Goal: Transaction & Acquisition: Obtain resource

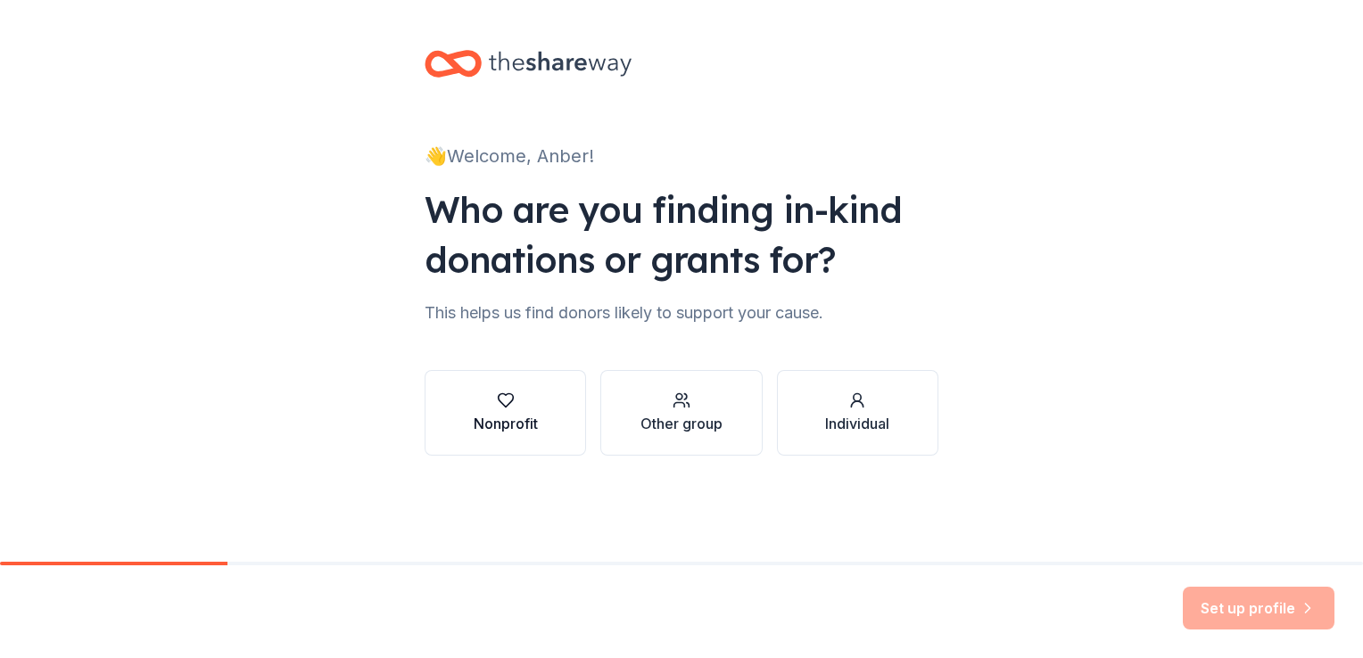
click at [493, 418] on div "Nonprofit" at bounding box center [506, 423] width 64 height 21
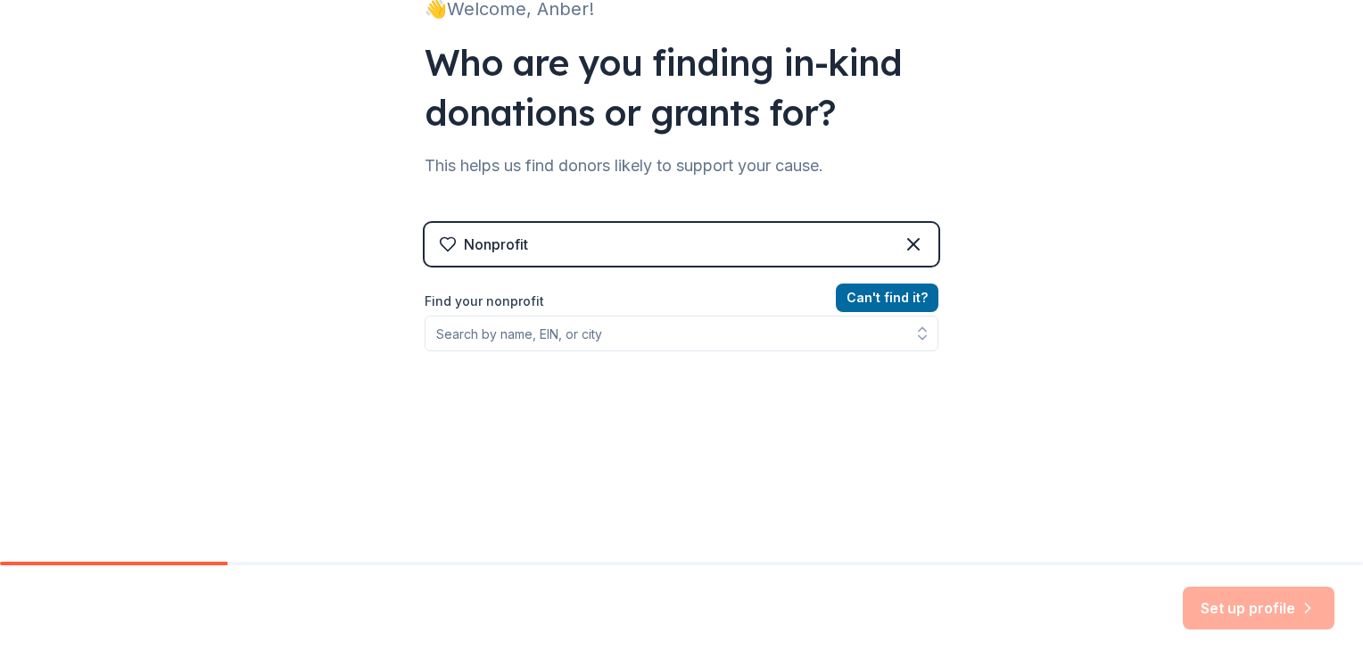
scroll to position [178, 0]
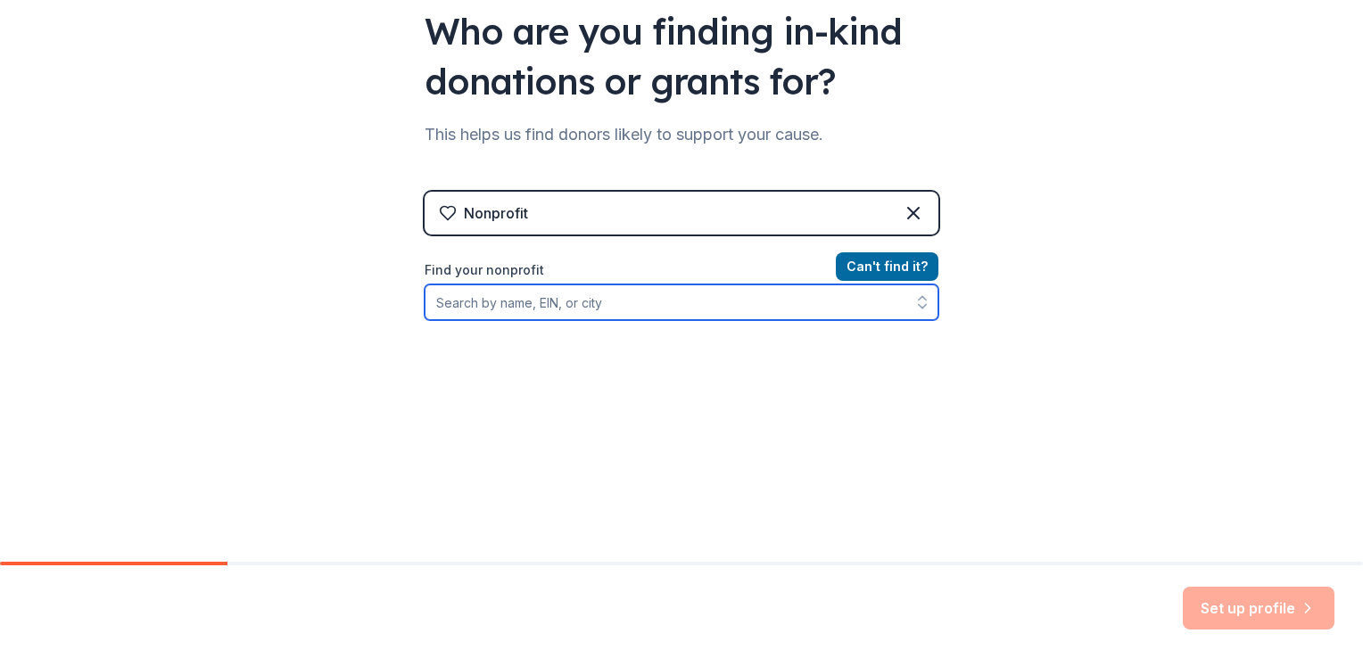
click at [617, 308] on input "Find your nonprofit" at bounding box center [682, 303] width 514 height 36
type input "habitat for humanity orange"
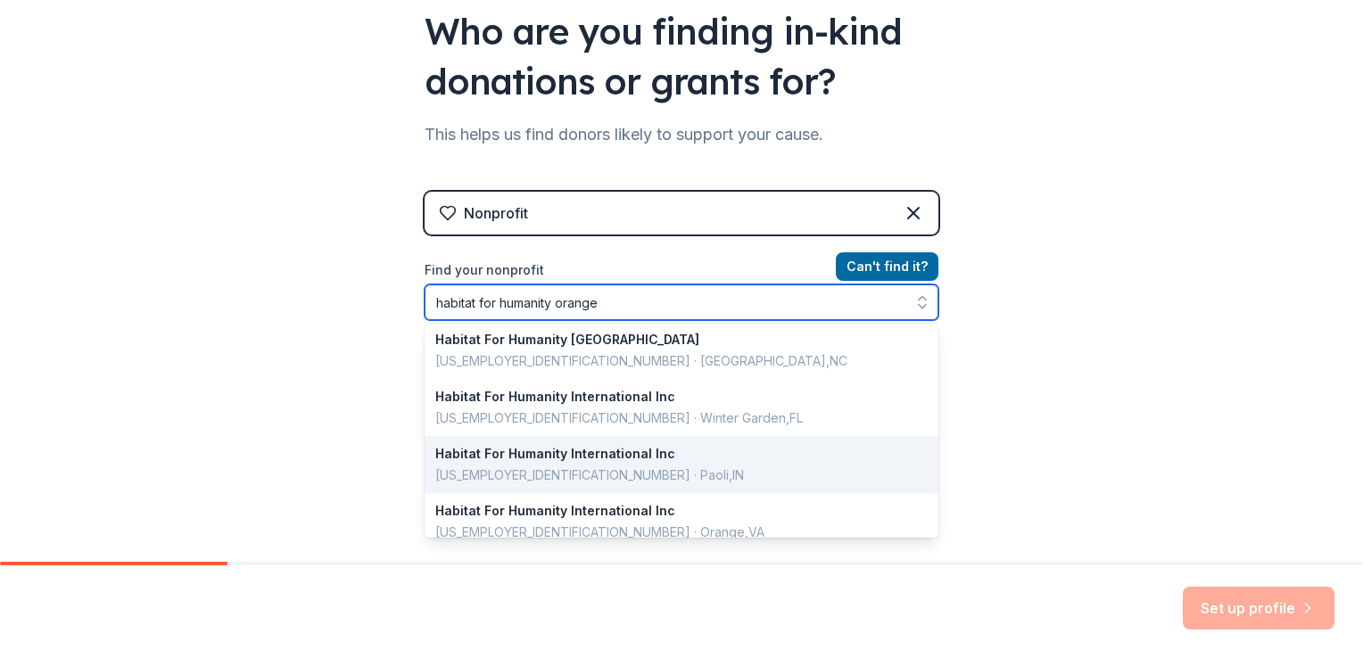
scroll to position [0, 0]
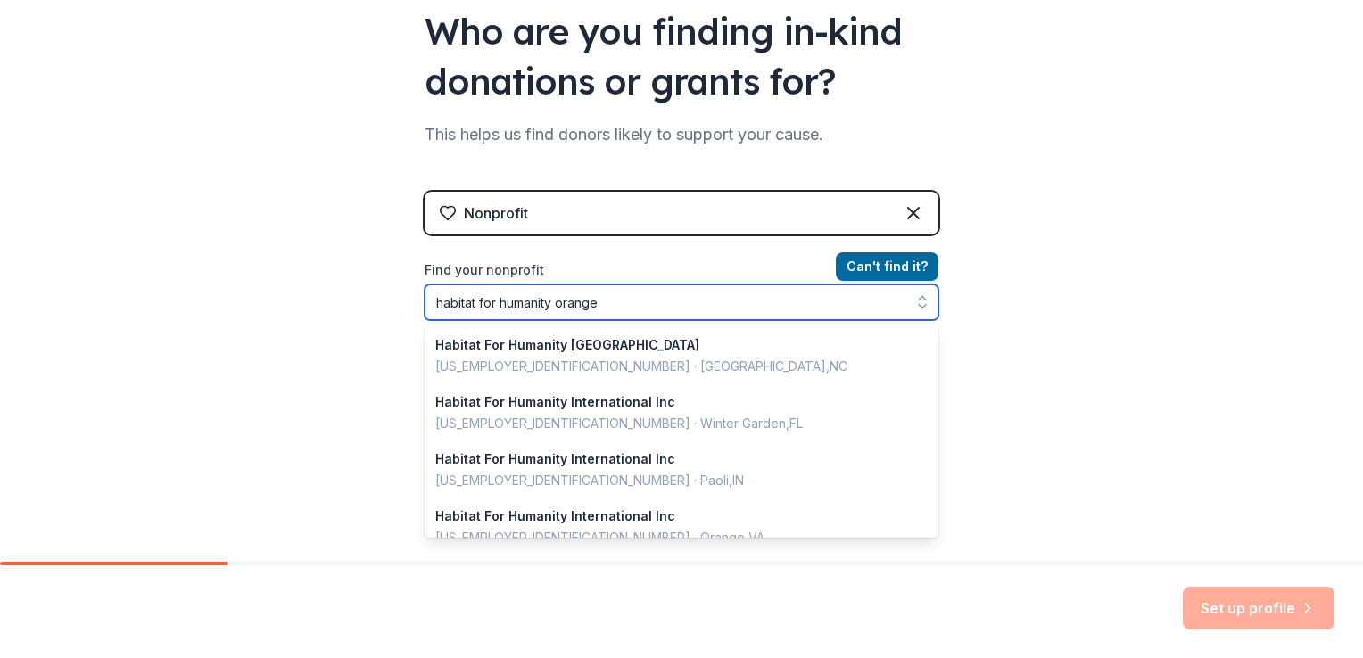
click at [642, 292] on input "habitat for humanity orange" at bounding box center [682, 303] width 514 height 36
click at [665, 300] on input "habitat for humanity orange" at bounding box center [682, 303] width 514 height 36
drag, startPoint x: 665, startPoint y: 300, endPoint x: 209, endPoint y: 302, distance: 455.9
click at [209, 302] on div "👋 Welcome, Anber! Who are you finding in-kind donations or grants for? This hel…" at bounding box center [681, 203] width 1363 height 763
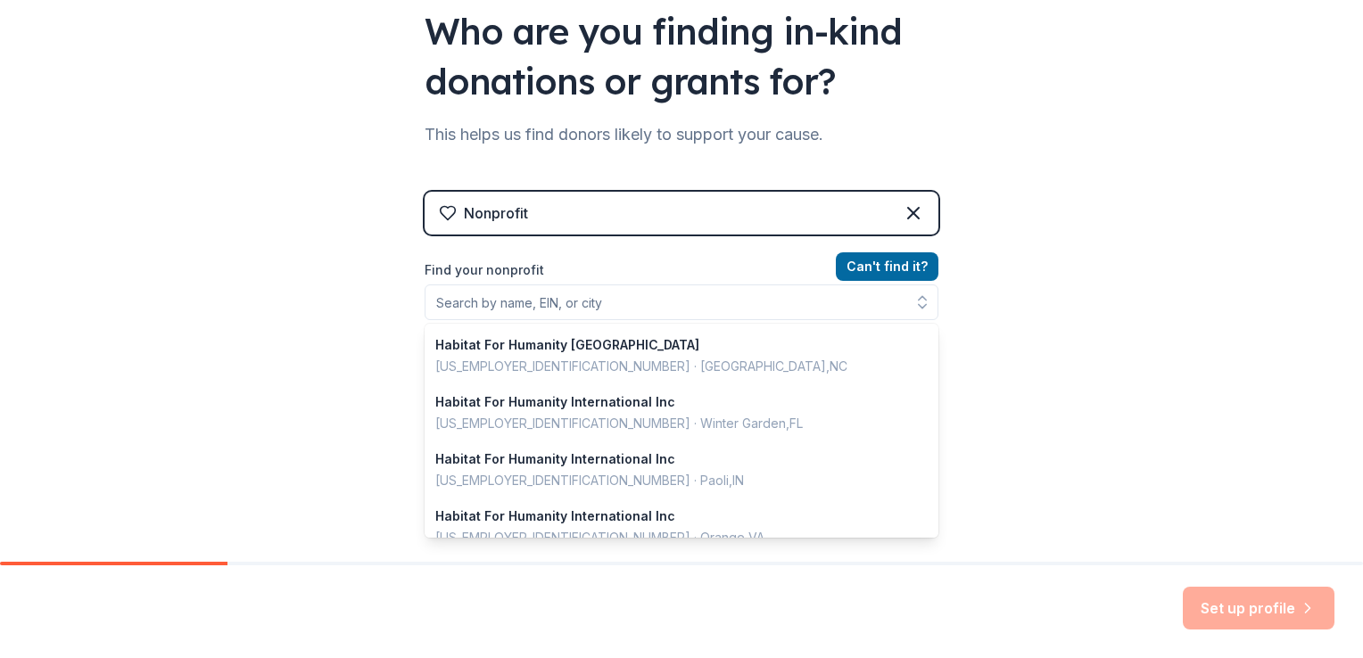
scroll to position [171, 0]
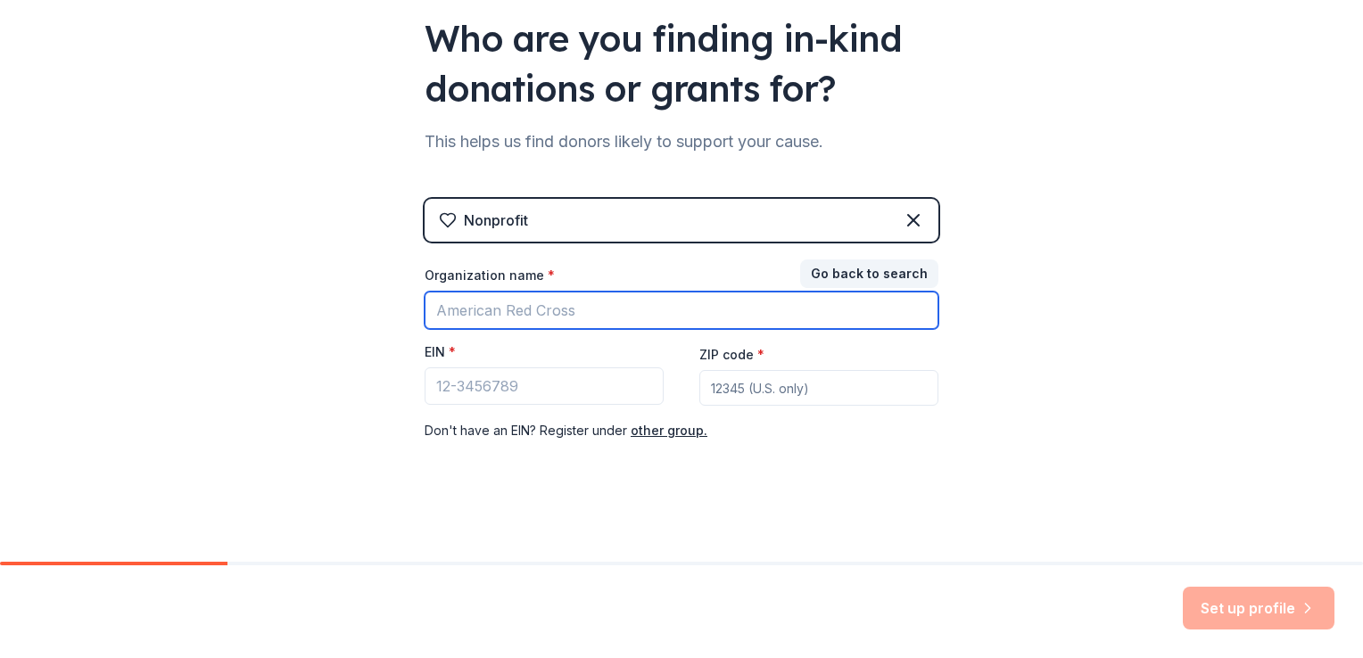
click at [510, 316] on input "Organization name *" at bounding box center [682, 310] width 514 height 37
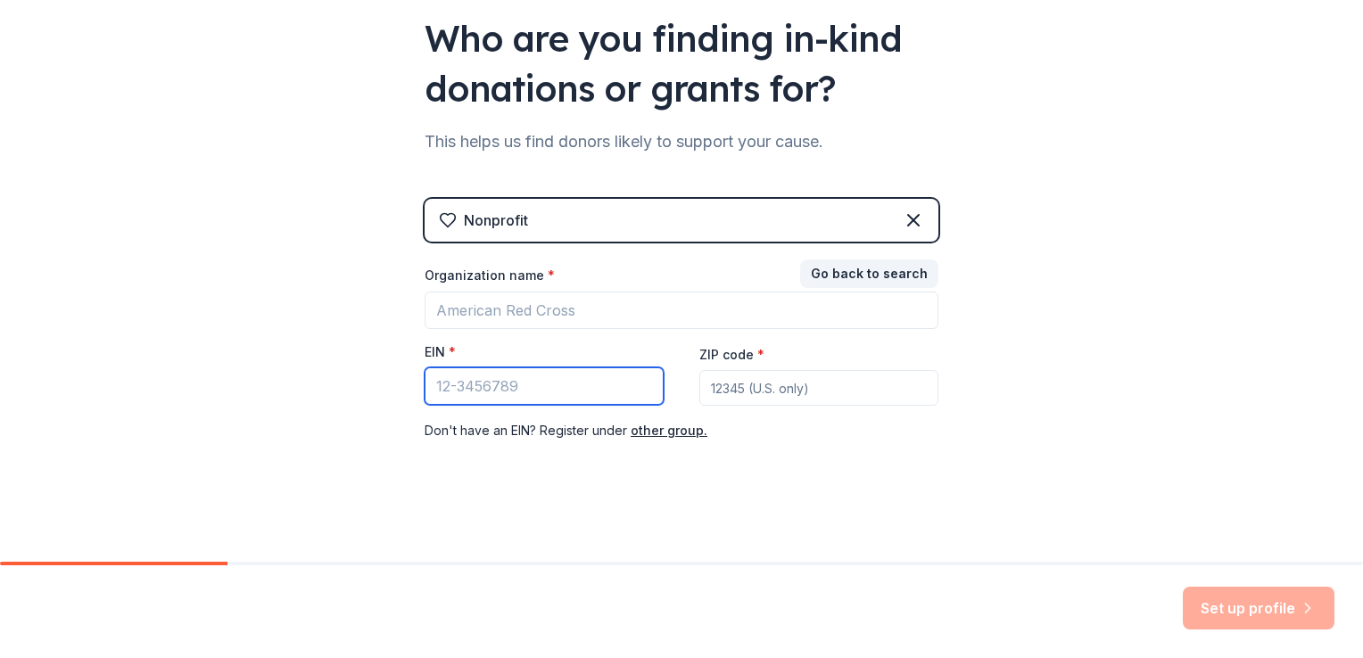
click at [433, 388] on input "EIN *" at bounding box center [544, 386] width 239 height 37
paste input "33-0311059"
type input "33-0311059"
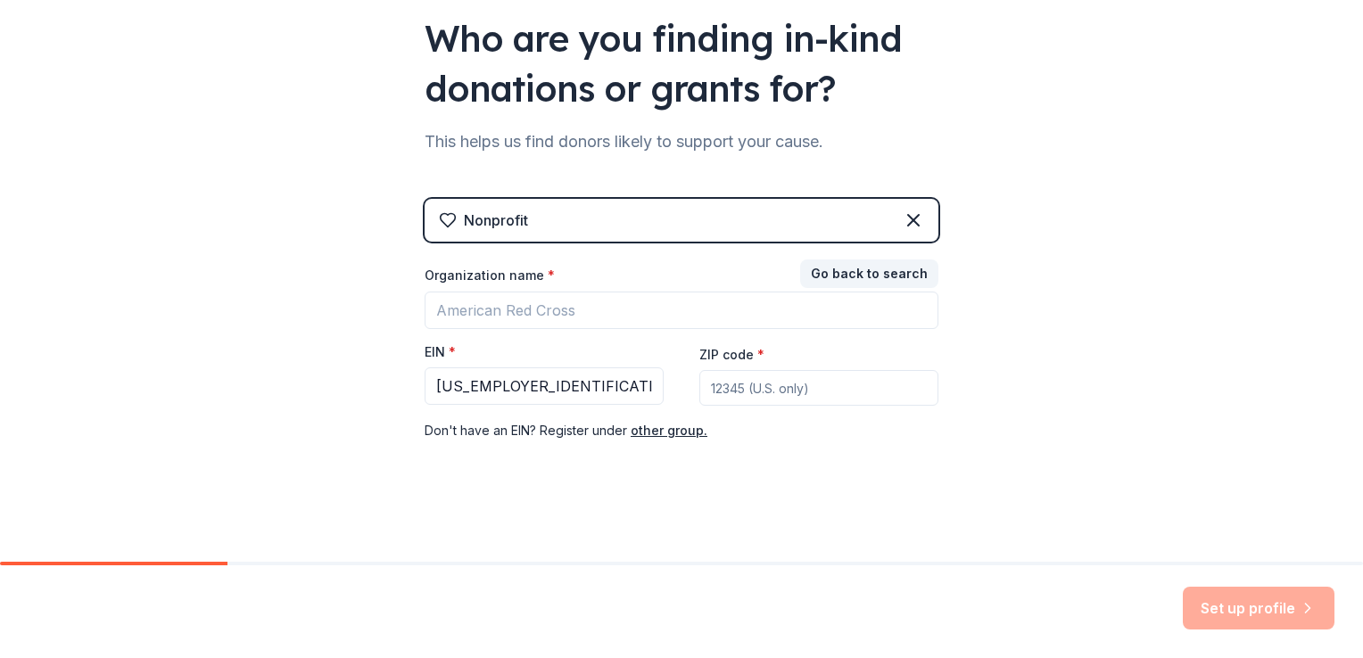
click at [790, 410] on div "Organization name * EIN * 33-0311059 ZIP code * Don ' t have an EIN? Register u…" at bounding box center [682, 354] width 514 height 175
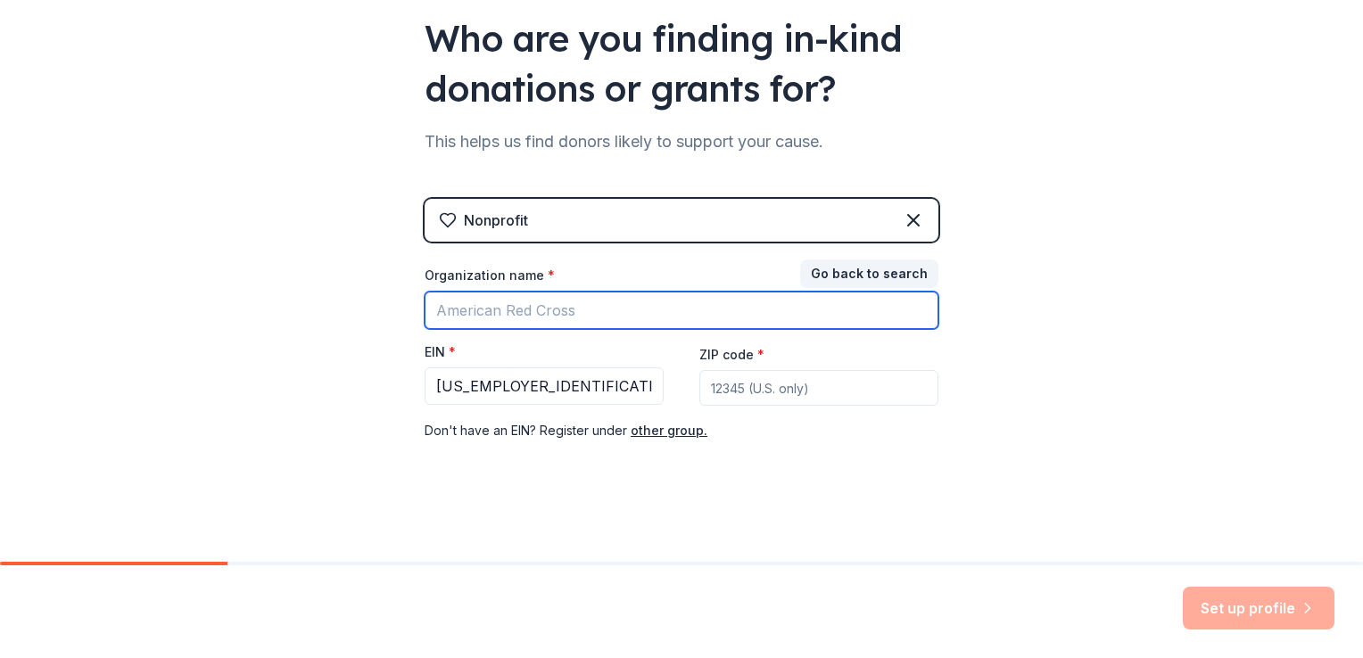
click at [594, 310] on input "Organization name *" at bounding box center [682, 310] width 514 height 37
type input "Habitat for Humanity Orange County"
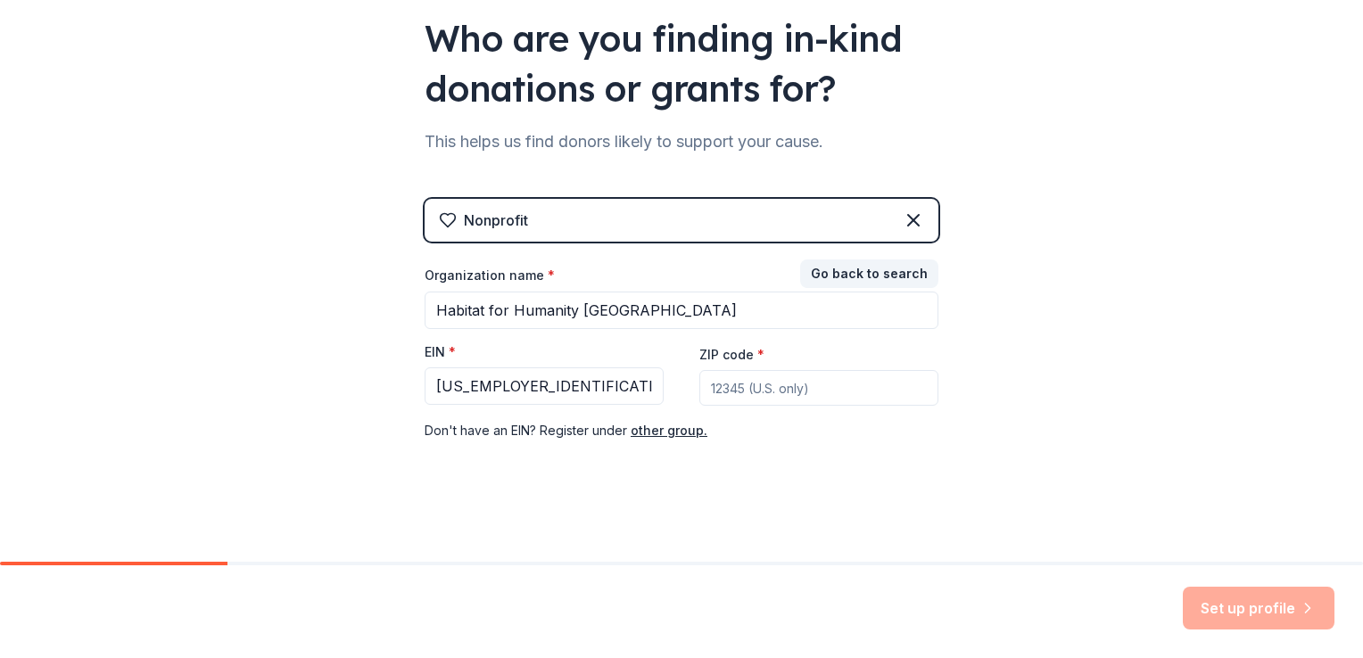
type input "92705"
click at [1225, 601] on button "Set up profile" at bounding box center [1259, 608] width 152 height 43
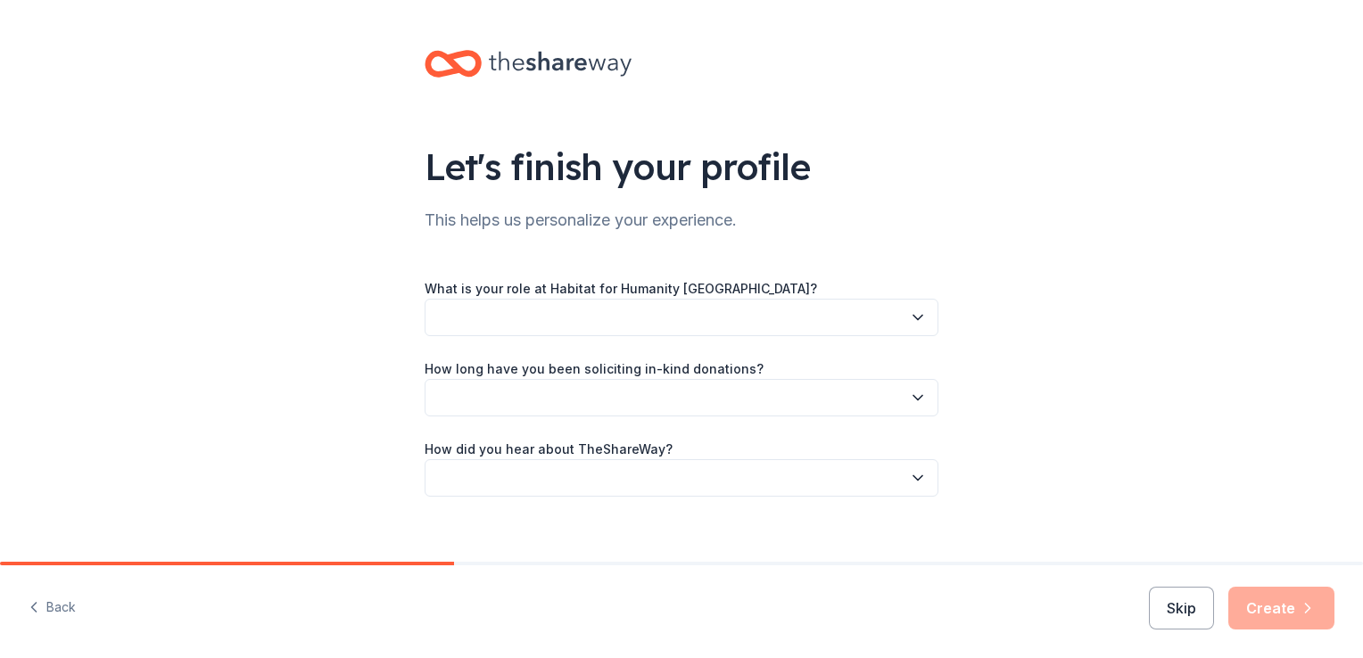
click at [643, 302] on button "button" at bounding box center [682, 317] width 514 height 37
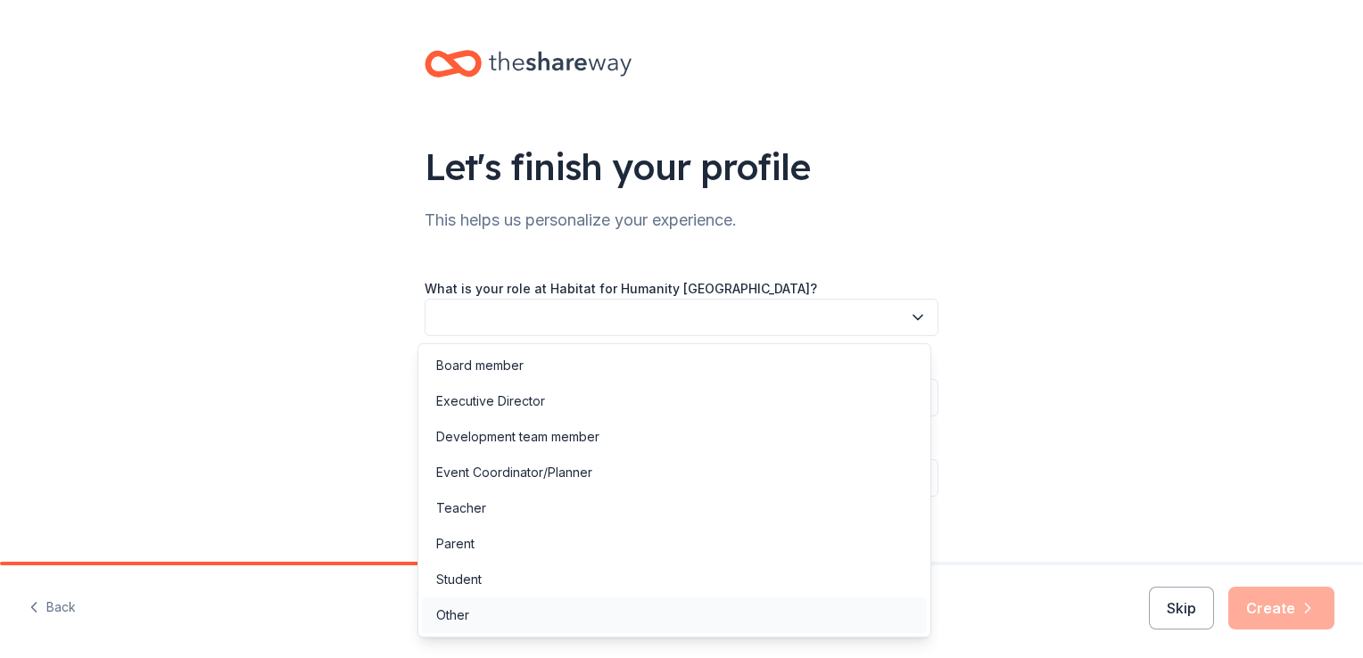
click at [463, 616] on div "Other" at bounding box center [452, 615] width 33 height 21
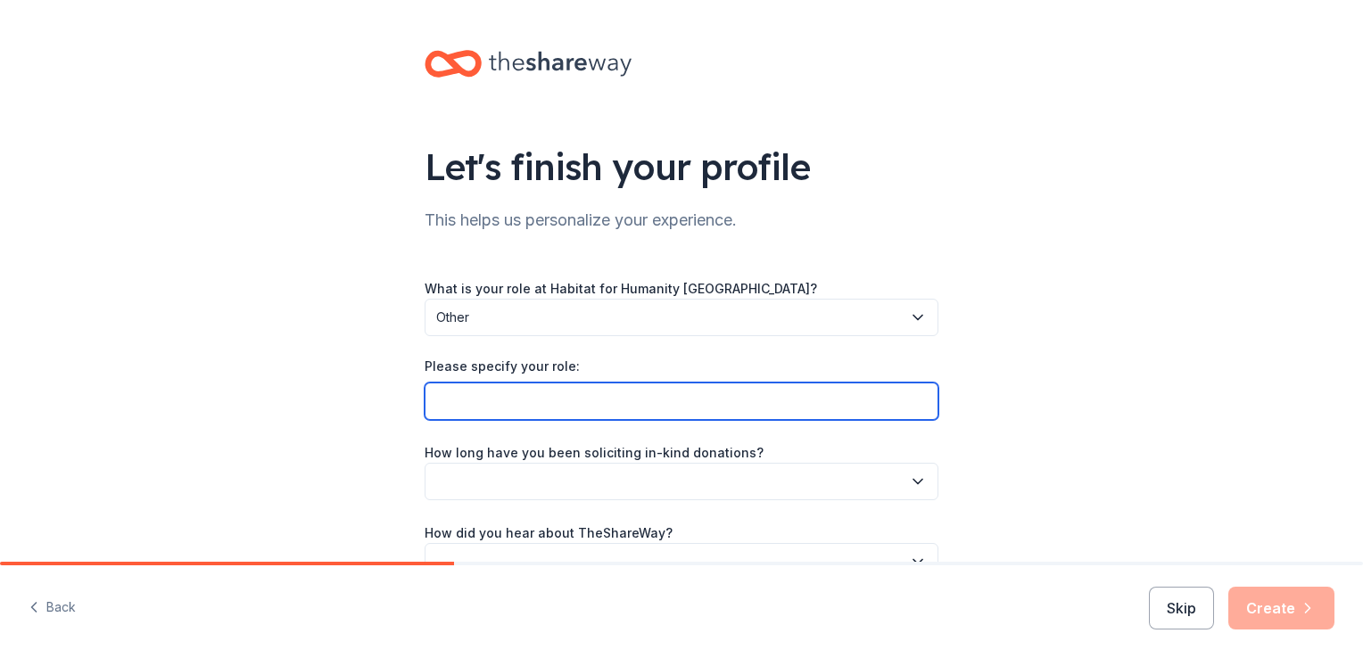
click at [585, 394] on input "Please specify your role:" at bounding box center [682, 401] width 514 height 37
type input "grantwriter"
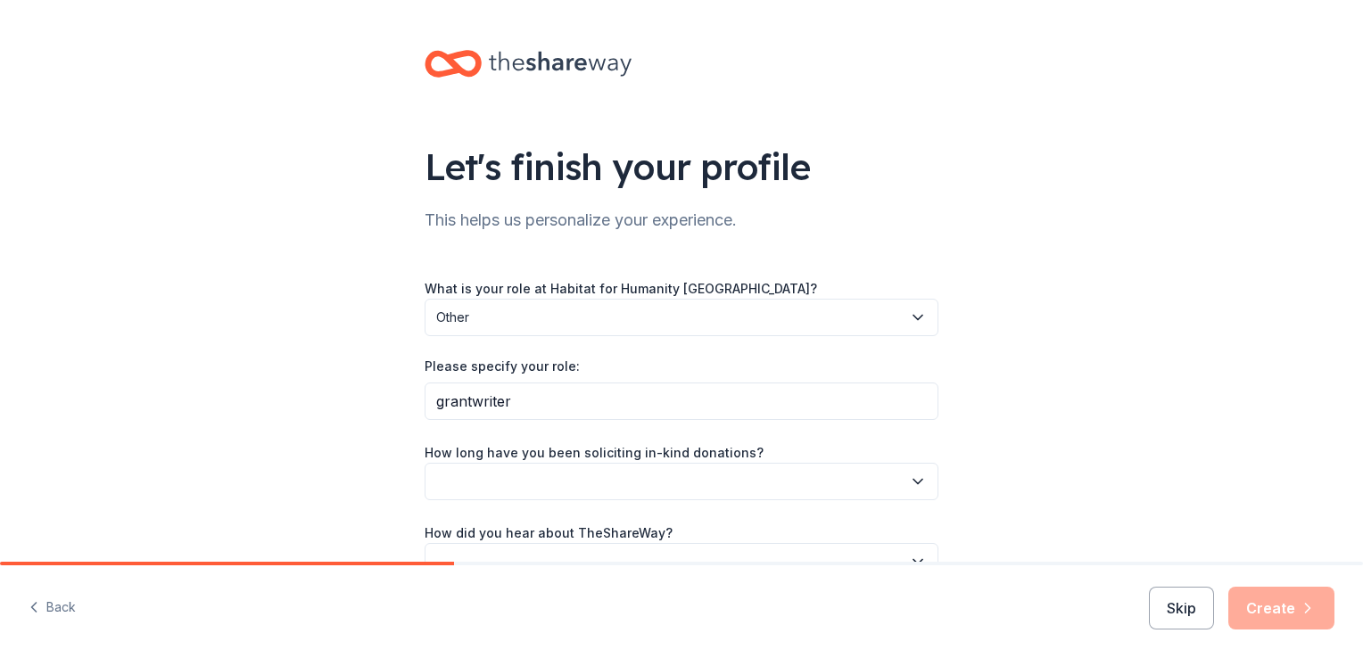
click at [567, 471] on button "button" at bounding box center [682, 481] width 514 height 37
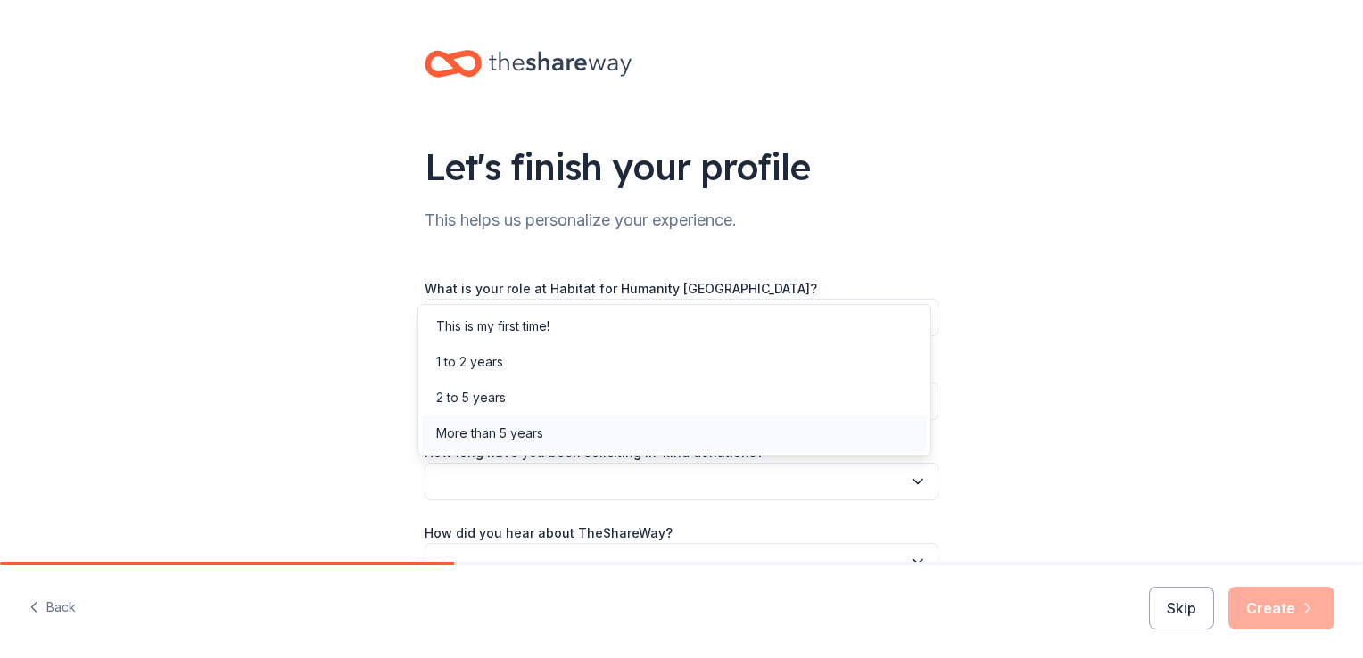
click at [504, 434] on div "More than 5 years" at bounding box center [489, 433] width 107 height 21
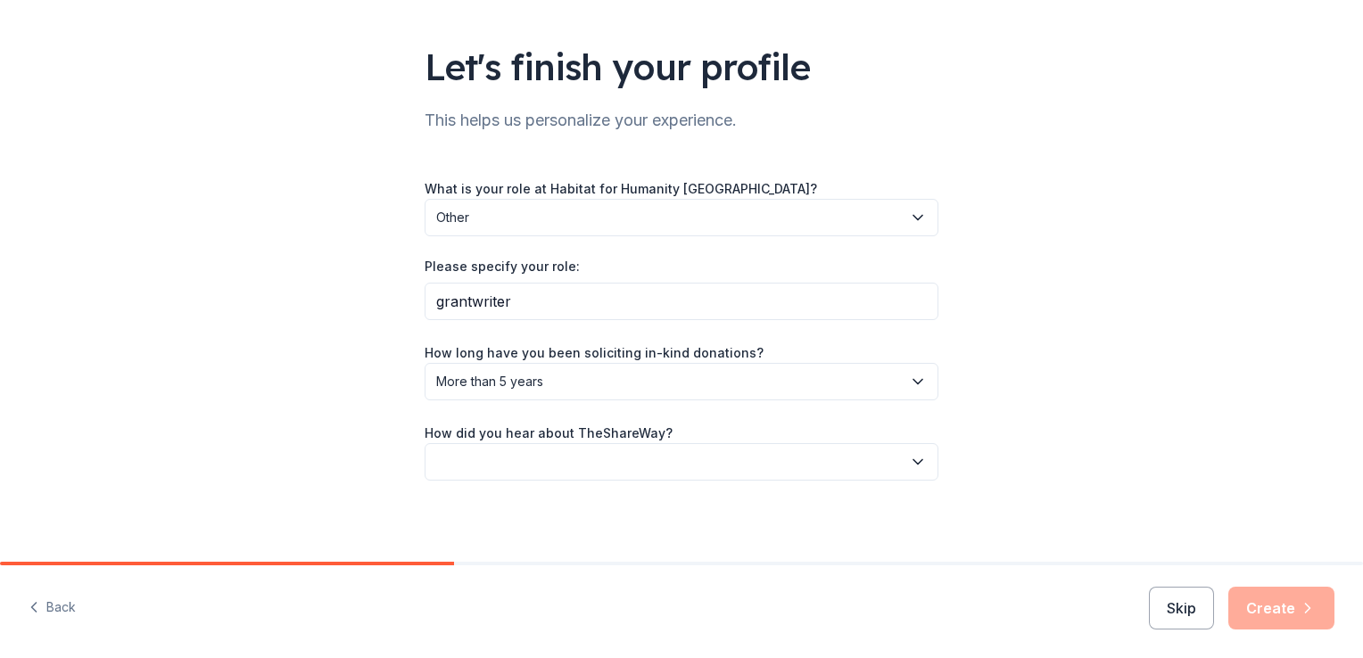
scroll to position [103, 0]
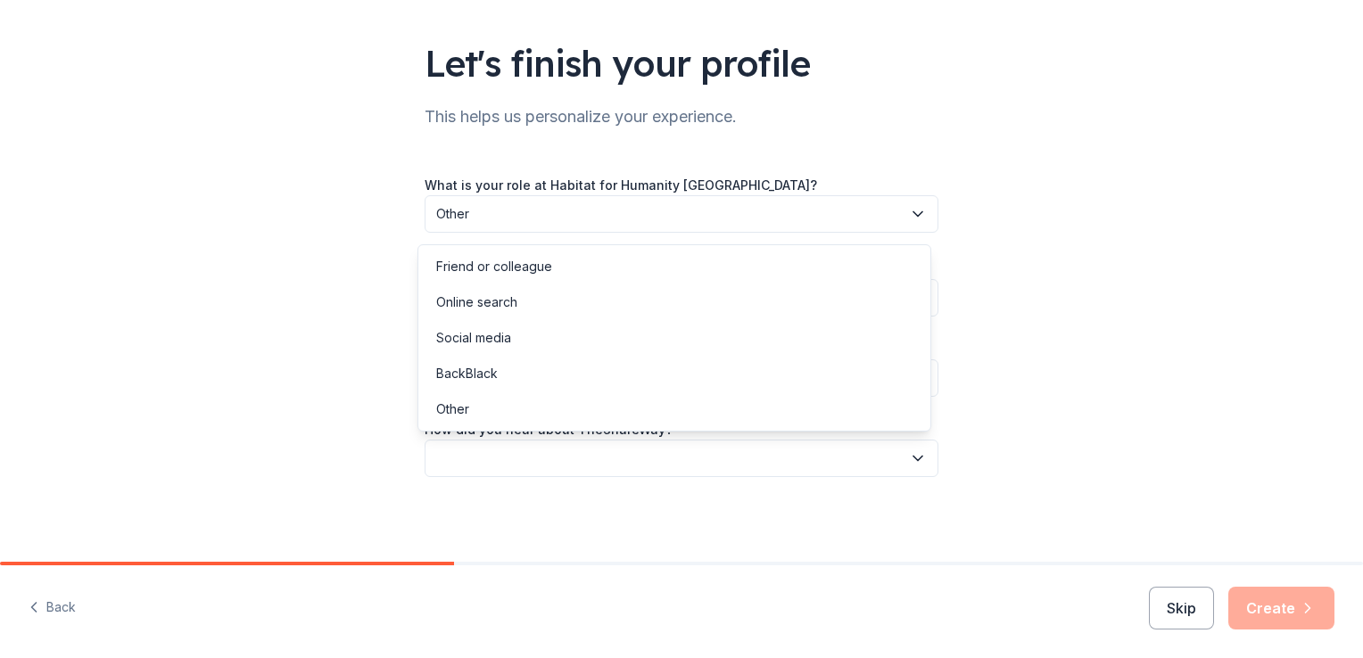
click at [501, 450] on button "button" at bounding box center [682, 458] width 514 height 37
click at [500, 309] on div "Online search" at bounding box center [476, 302] width 81 height 21
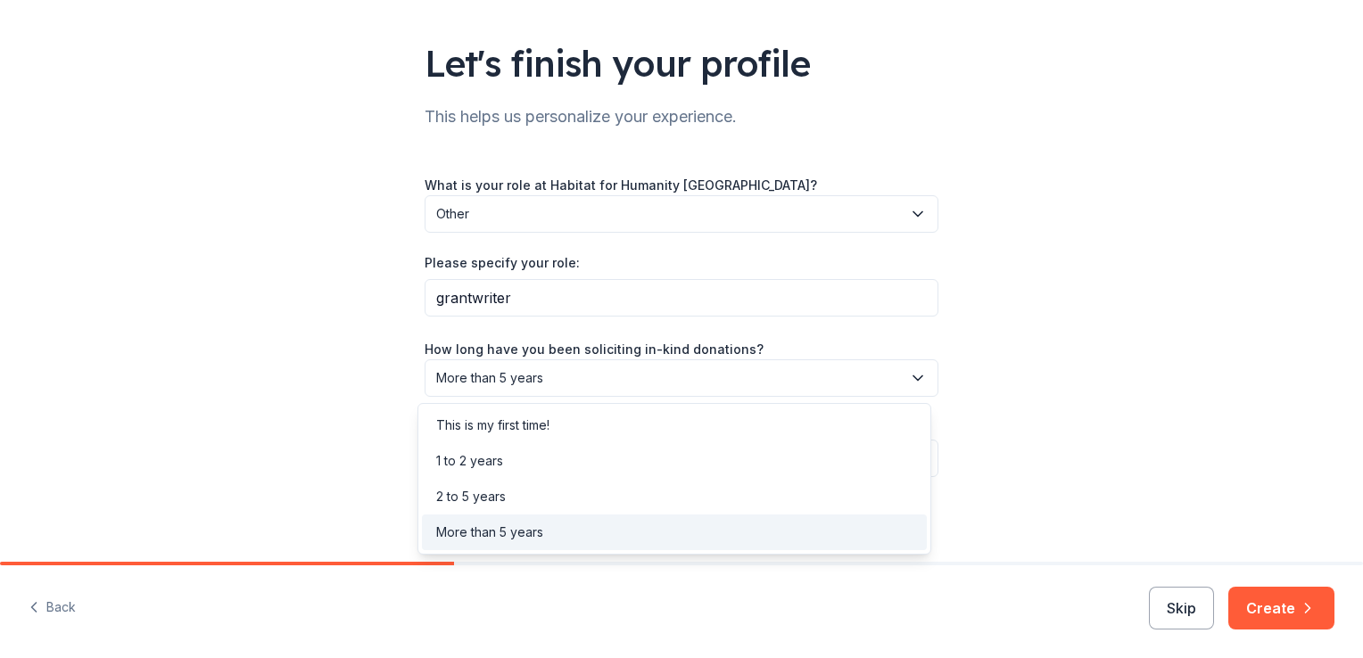
click at [565, 380] on span "More than 5 years" at bounding box center [669, 378] width 466 height 21
click at [514, 468] on div "1 to 2 years" at bounding box center [674, 461] width 505 height 36
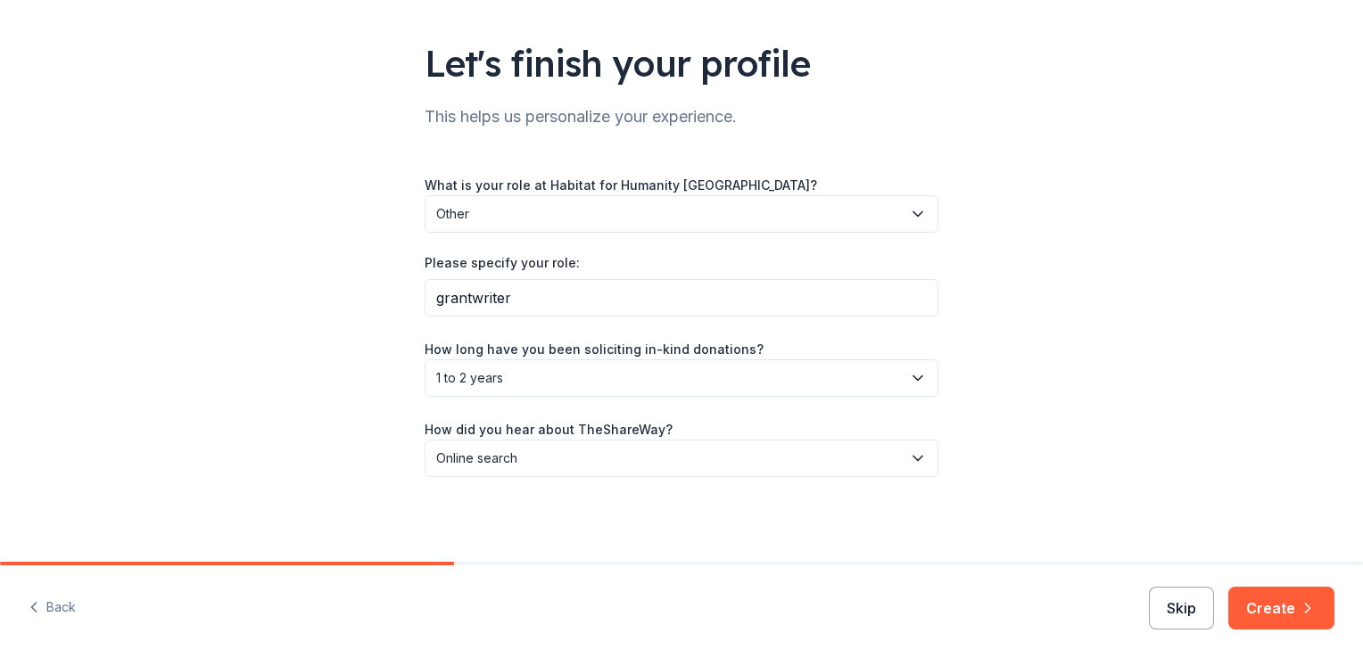
click at [1171, 616] on button "Skip" at bounding box center [1181, 608] width 65 height 43
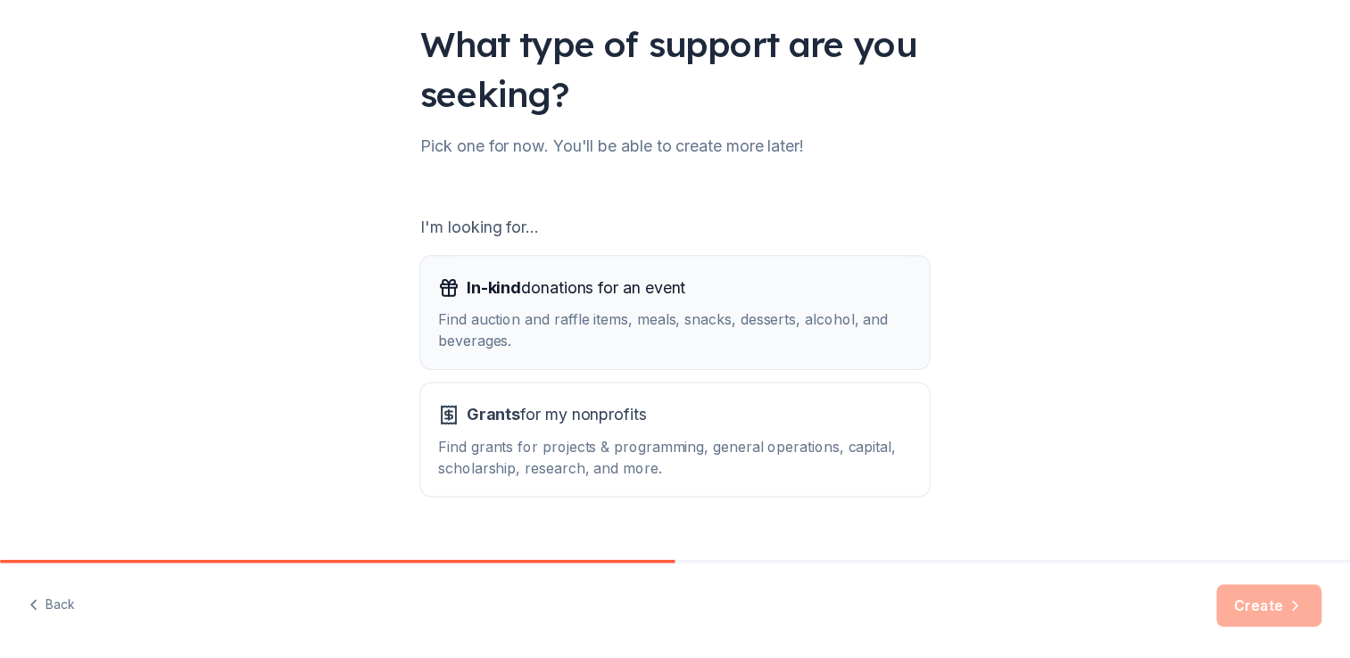
scroll to position [157, 0]
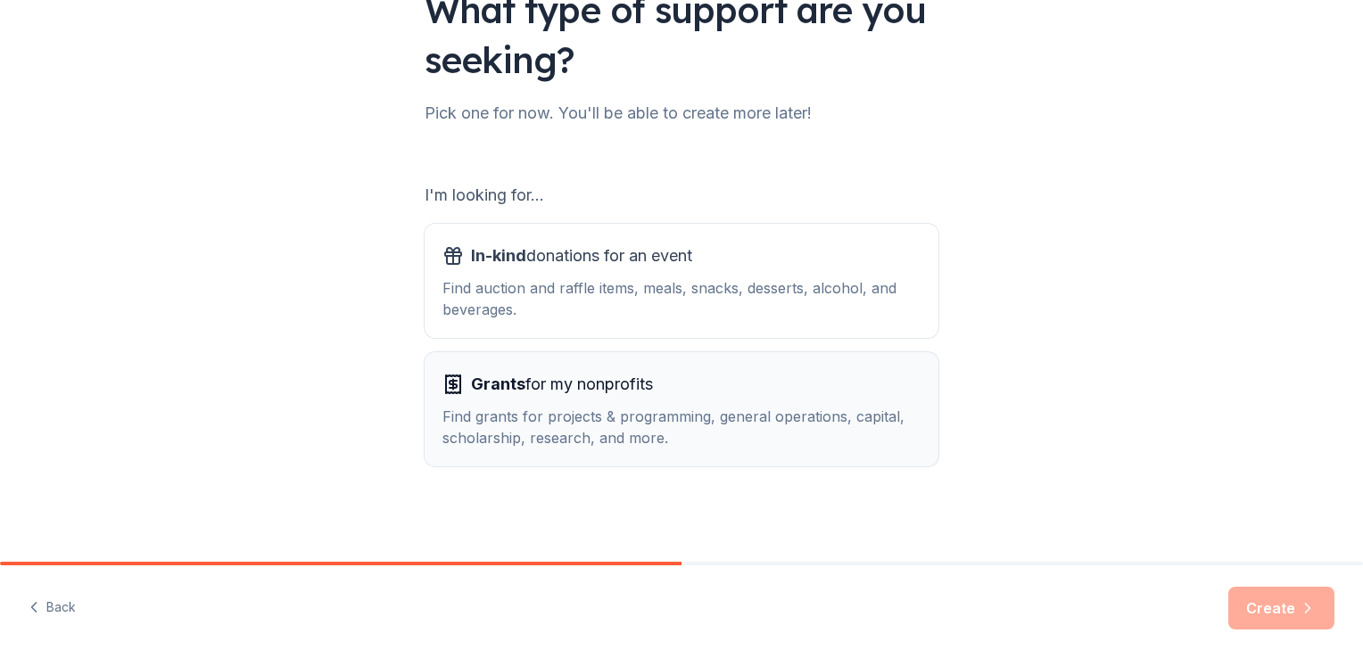
click at [669, 398] on div "Grants for my nonprofits" at bounding box center [682, 384] width 478 height 29
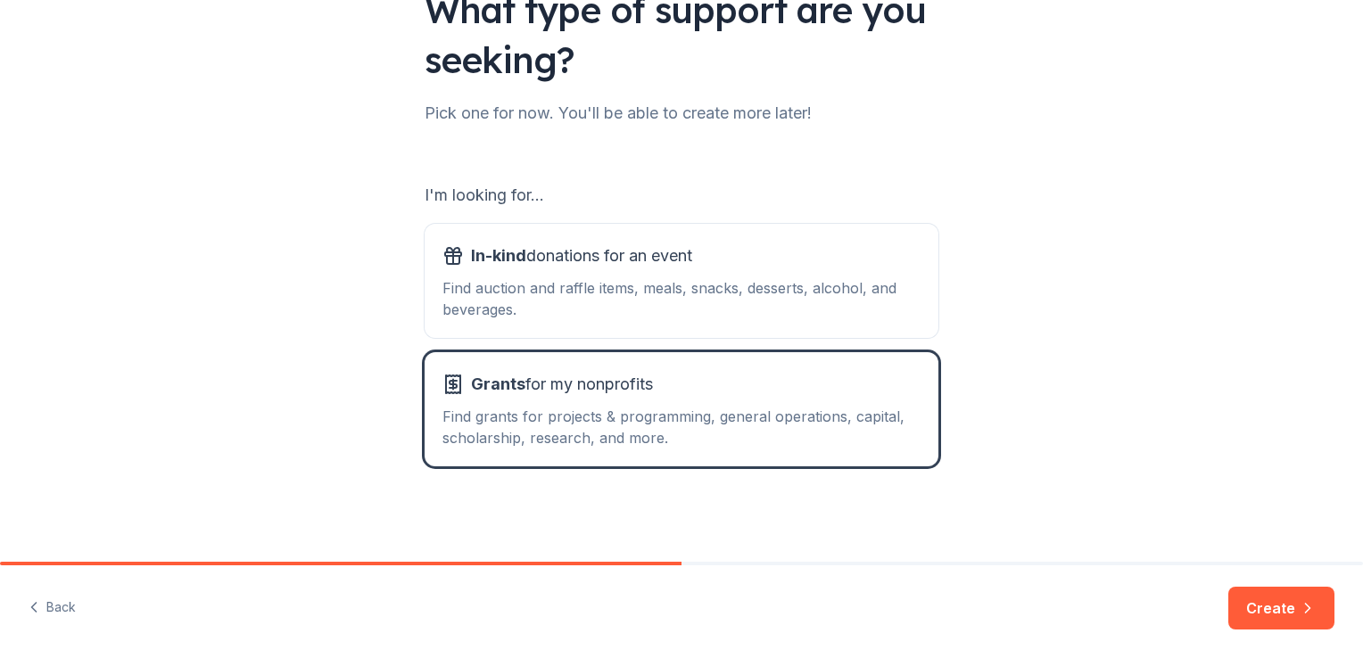
click at [1267, 610] on button "Create" at bounding box center [1282, 608] width 106 height 43
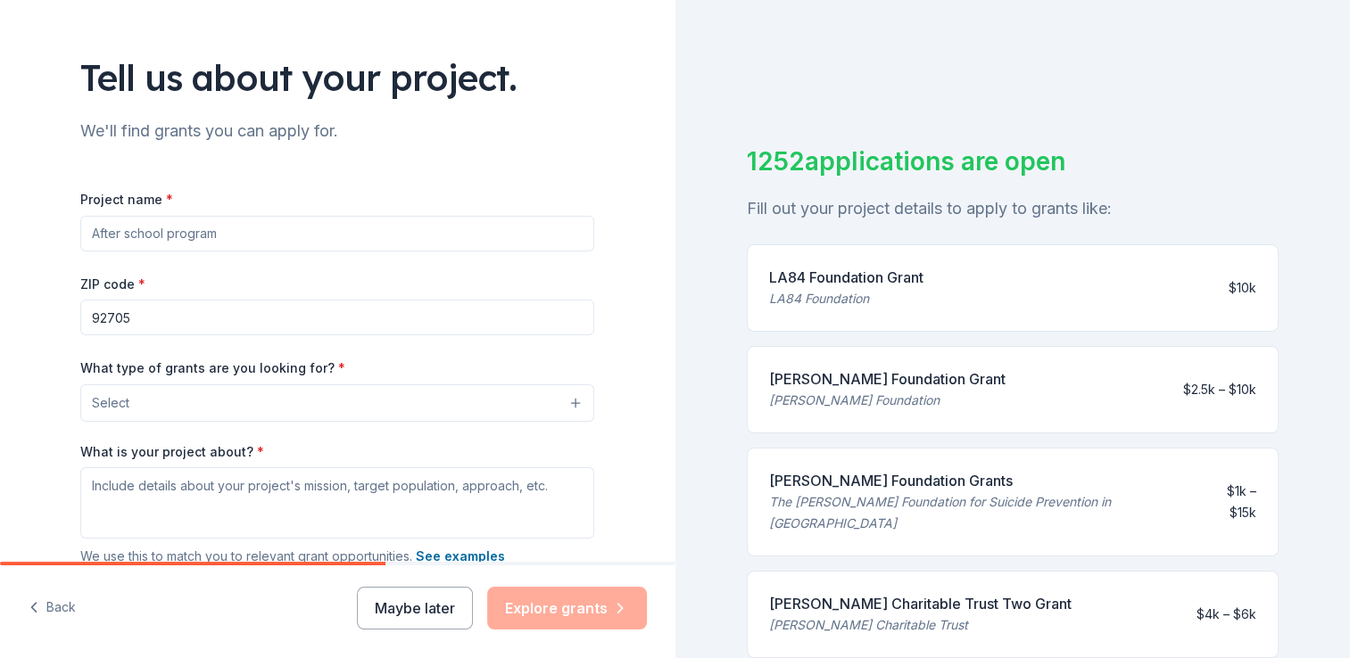
scroll to position [178, 0]
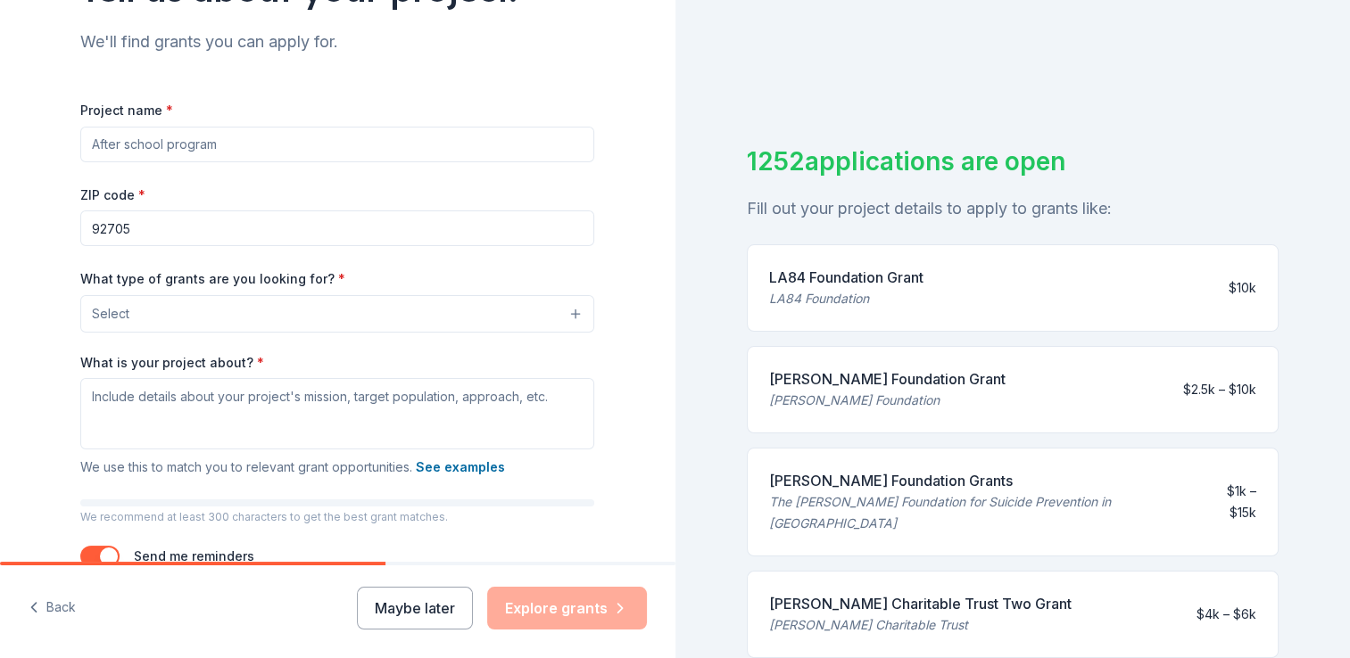
click at [129, 148] on input "Project name *" at bounding box center [337, 145] width 514 height 36
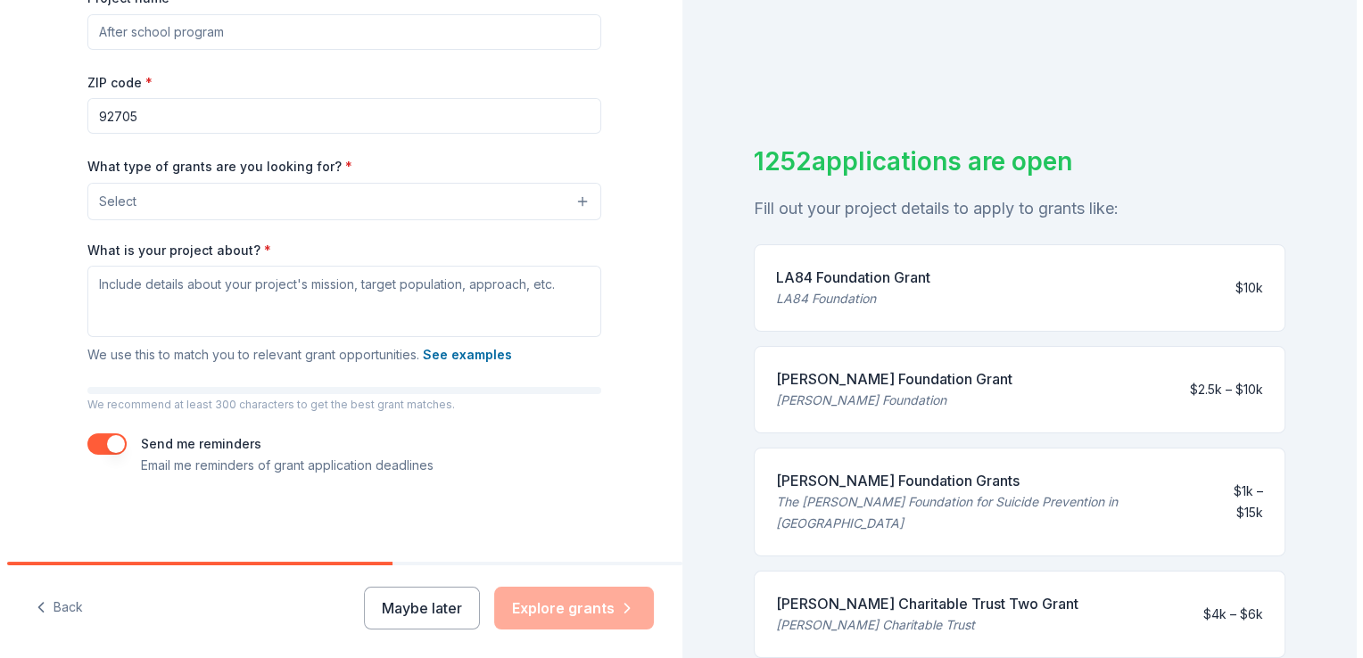
scroll to position [202, 0]
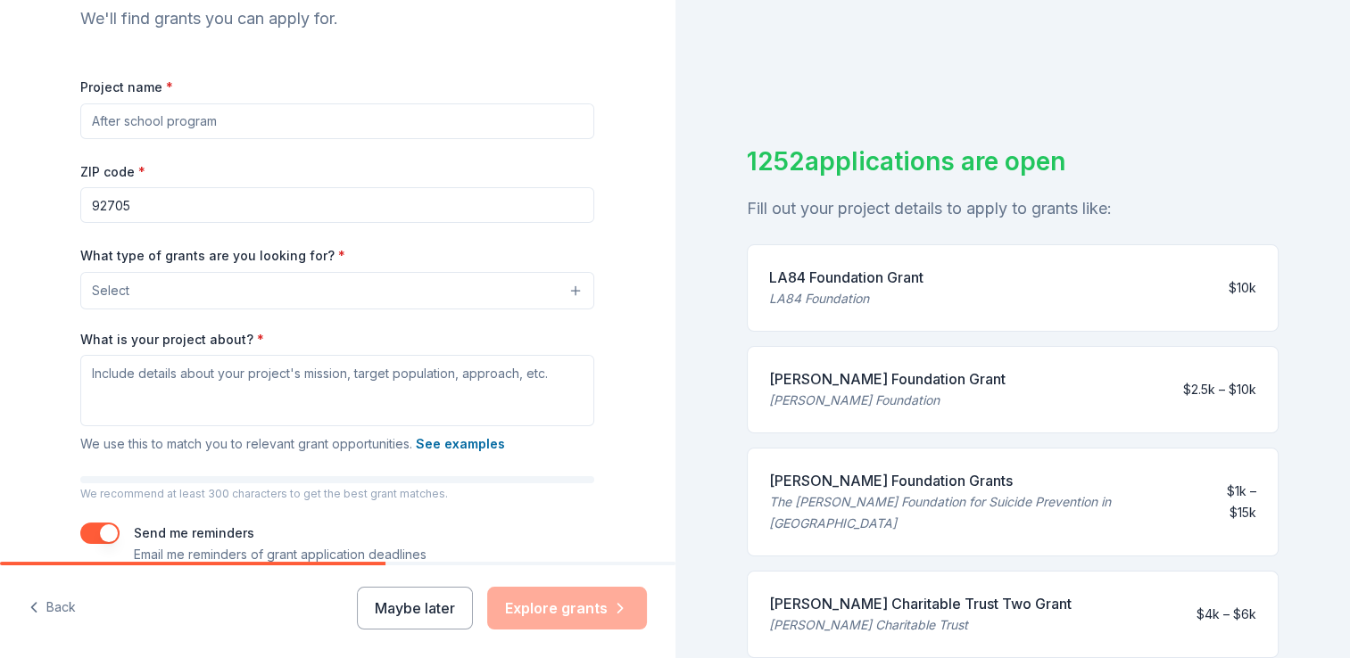
click at [150, 120] on input "Project name *" at bounding box center [337, 121] width 514 height 36
type input "Keys to 100"
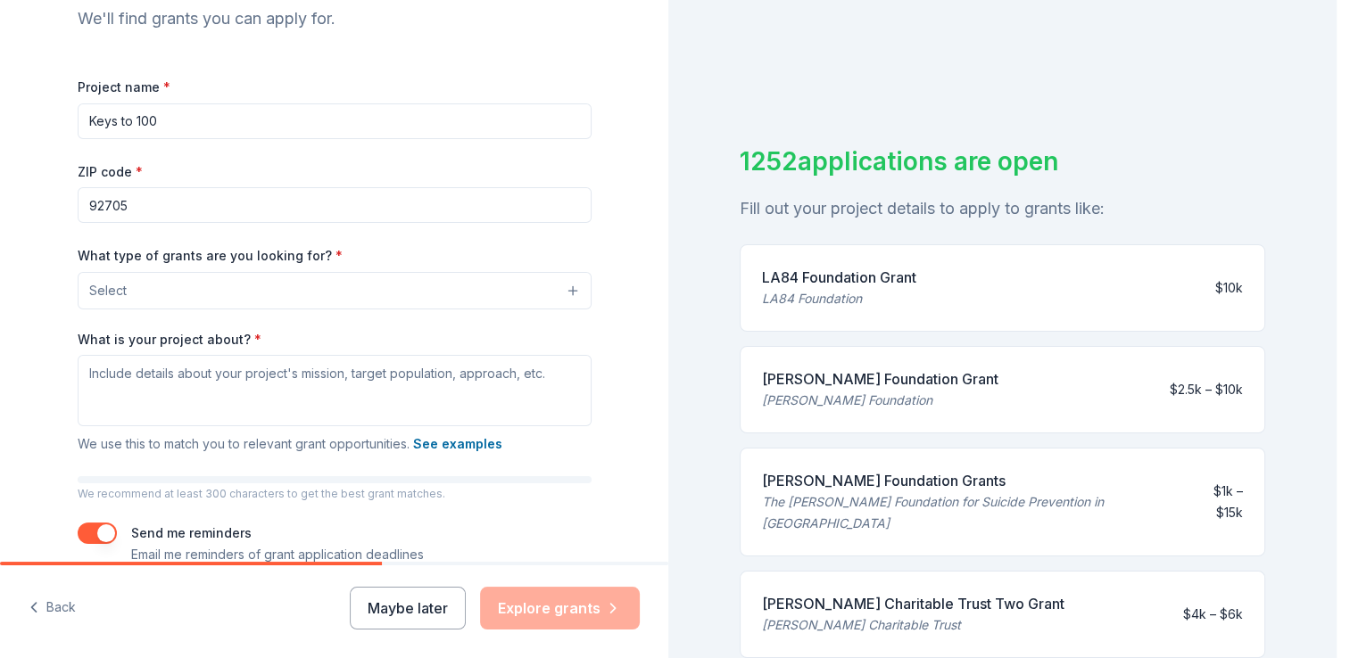
click at [147, 286] on button "Select" at bounding box center [335, 290] width 514 height 37
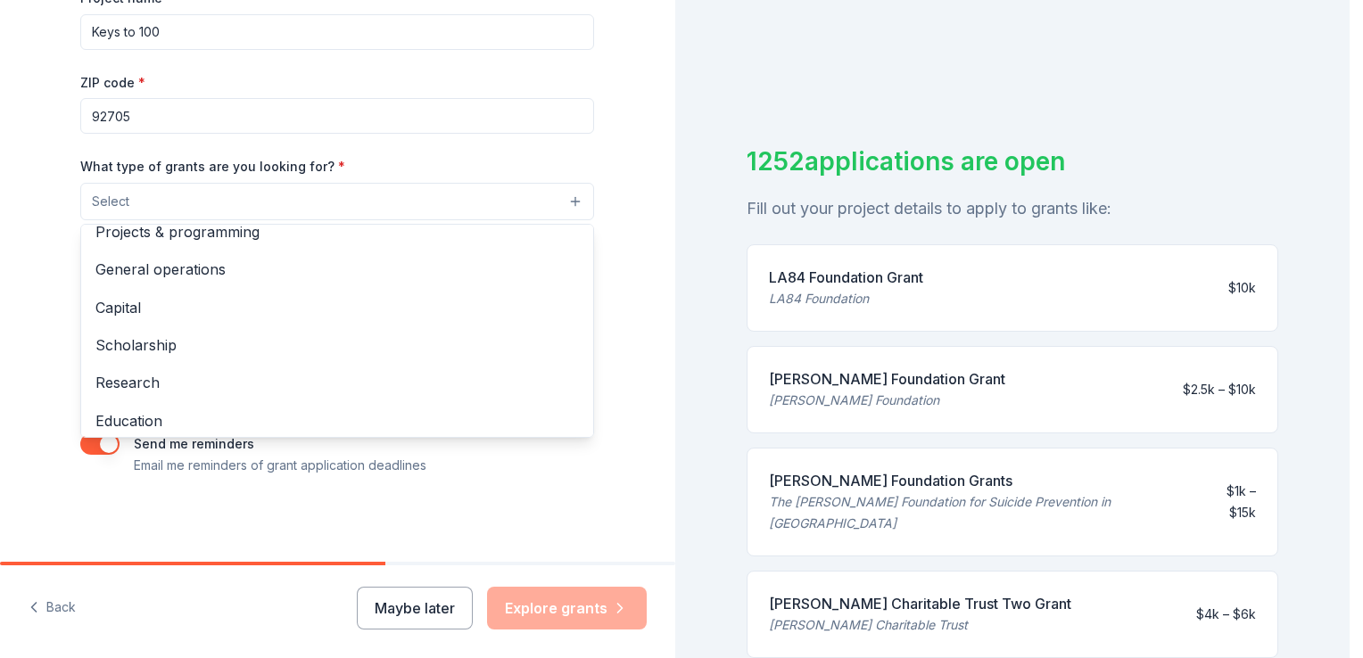
scroll to position [0, 0]
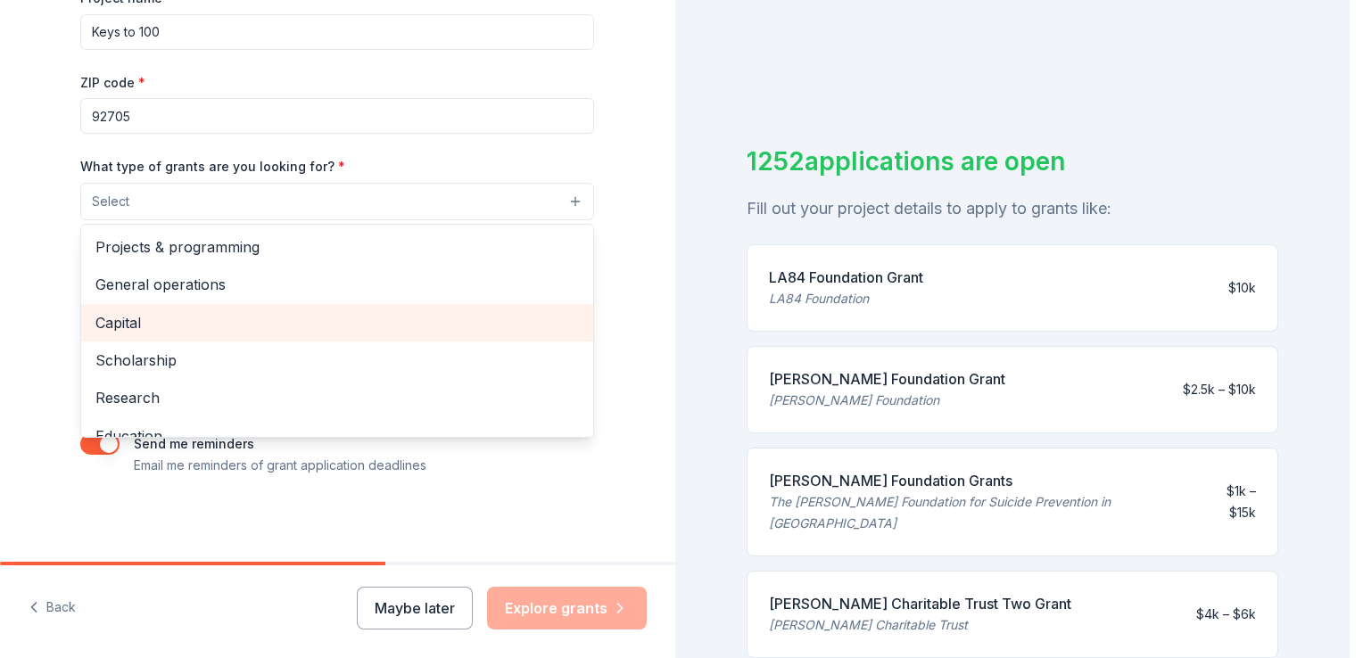
click at [178, 324] on span "Capital" at bounding box center [337, 322] width 484 height 23
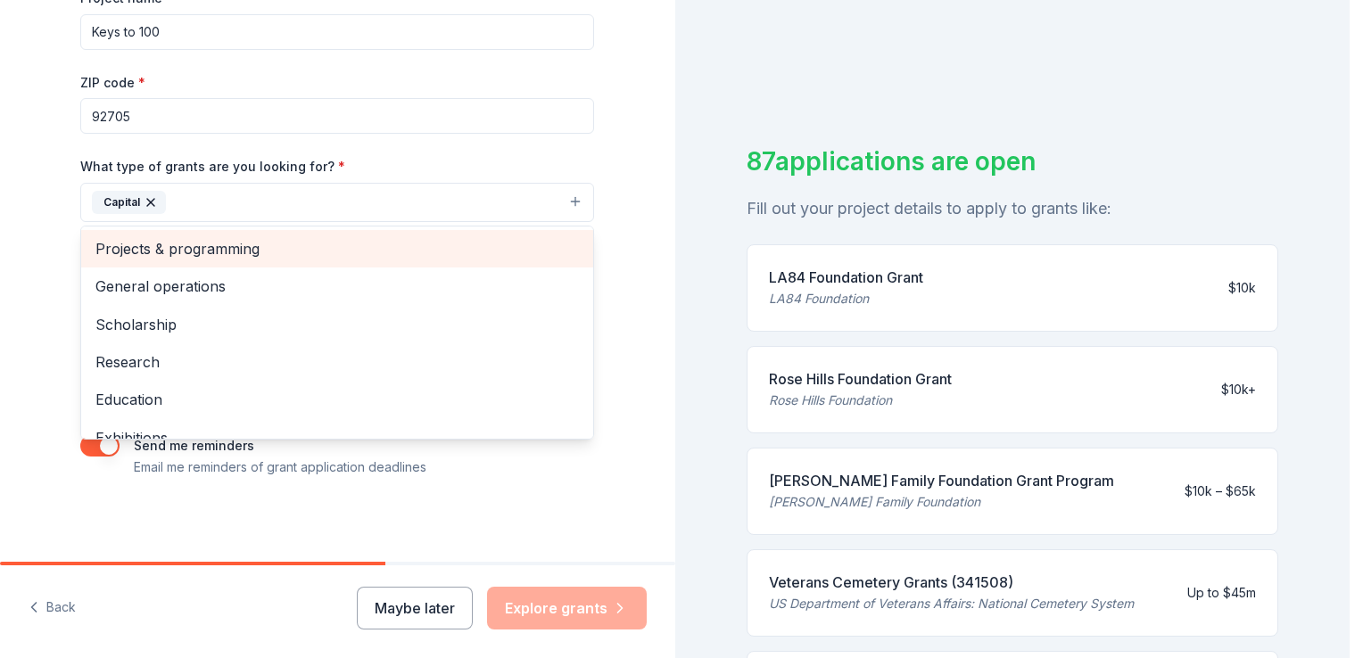
click at [236, 252] on span "Projects & programming" at bounding box center [337, 248] width 484 height 23
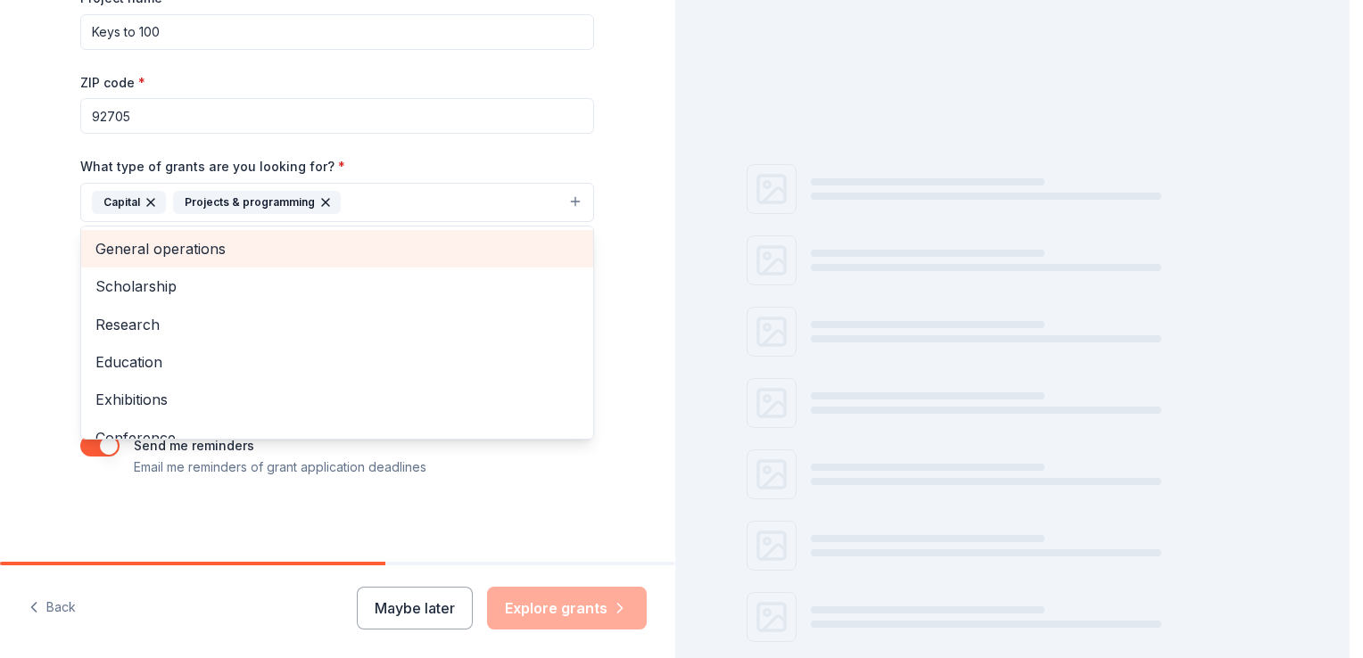
click at [236, 248] on span "General operations" at bounding box center [337, 248] width 484 height 23
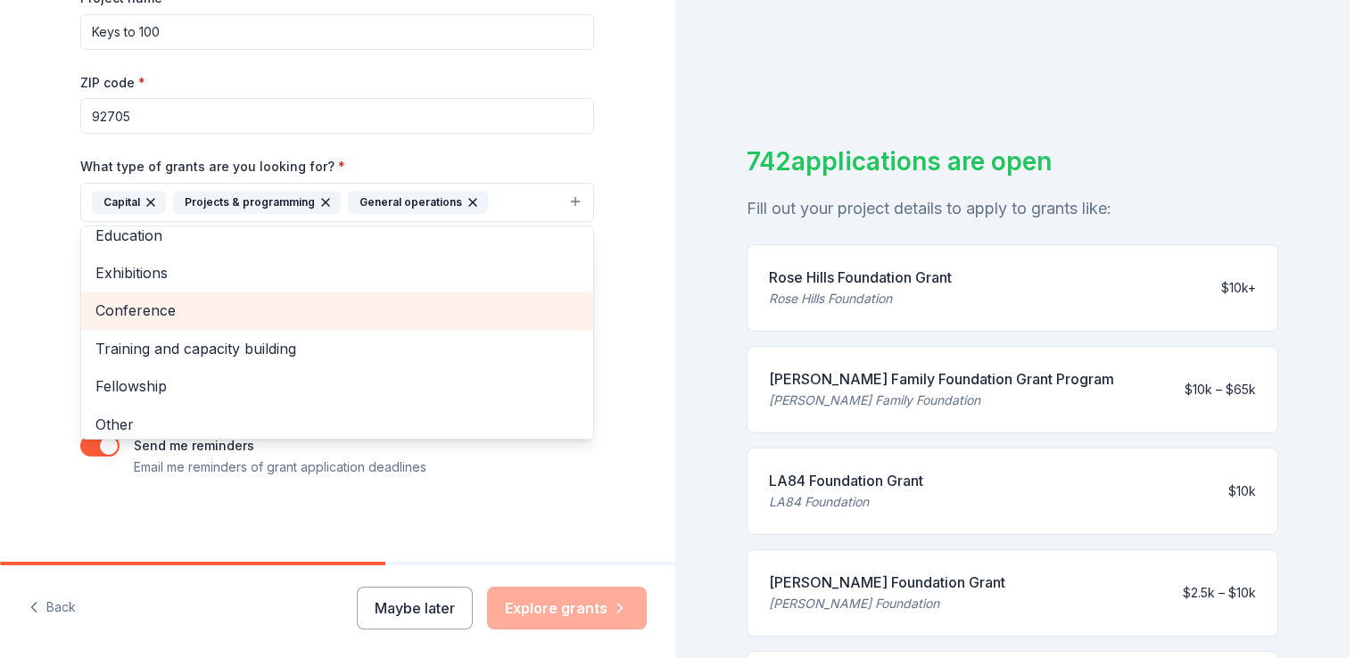
scroll to position [96, 0]
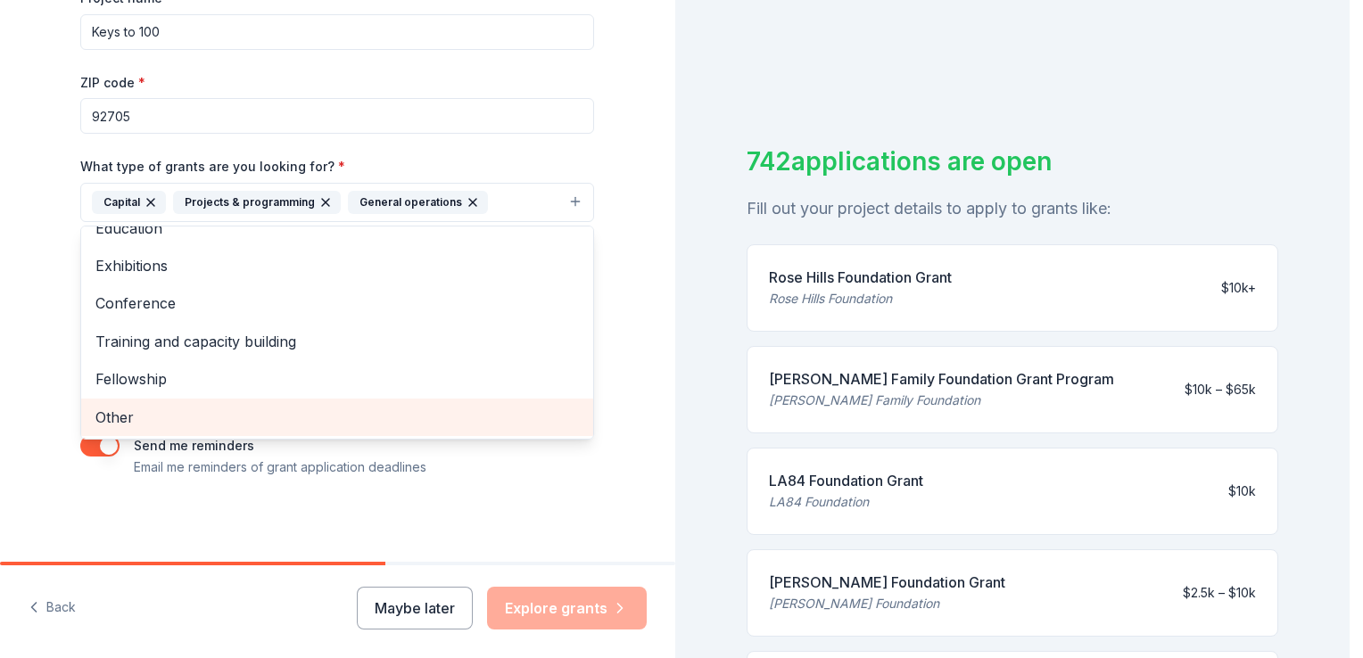
click at [145, 419] on span "Other" at bounding box center [337, 417] width 484 height 23
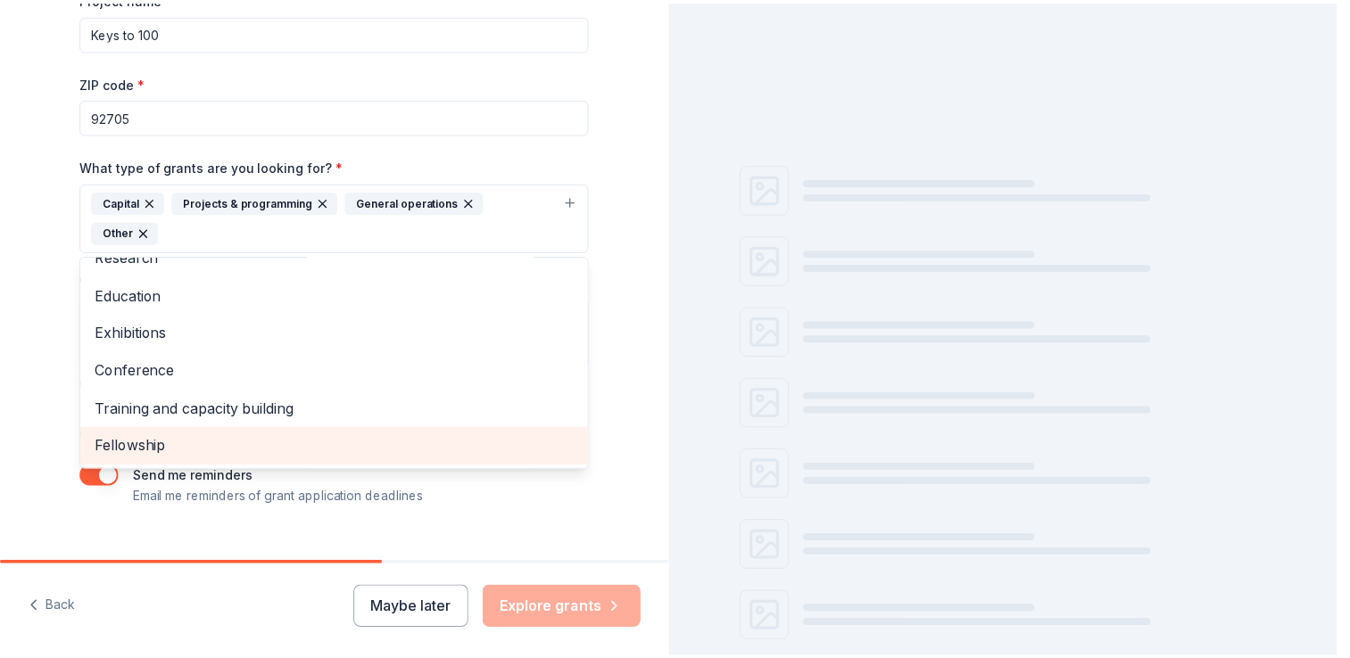
scroll to position [59, 0]
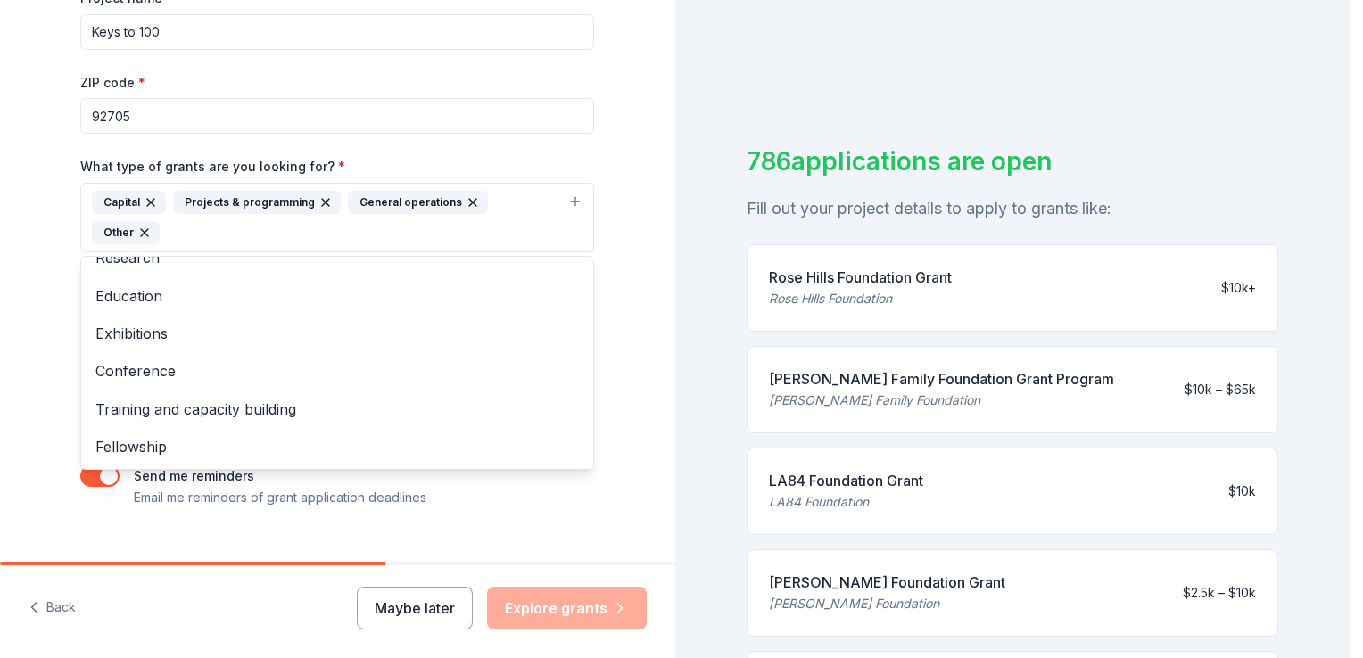
click at [634, 127] on div "Tell us about your project. We'll find grants you can apply for. Project name *…" at bounding box center [337, 151] width 675 height 885
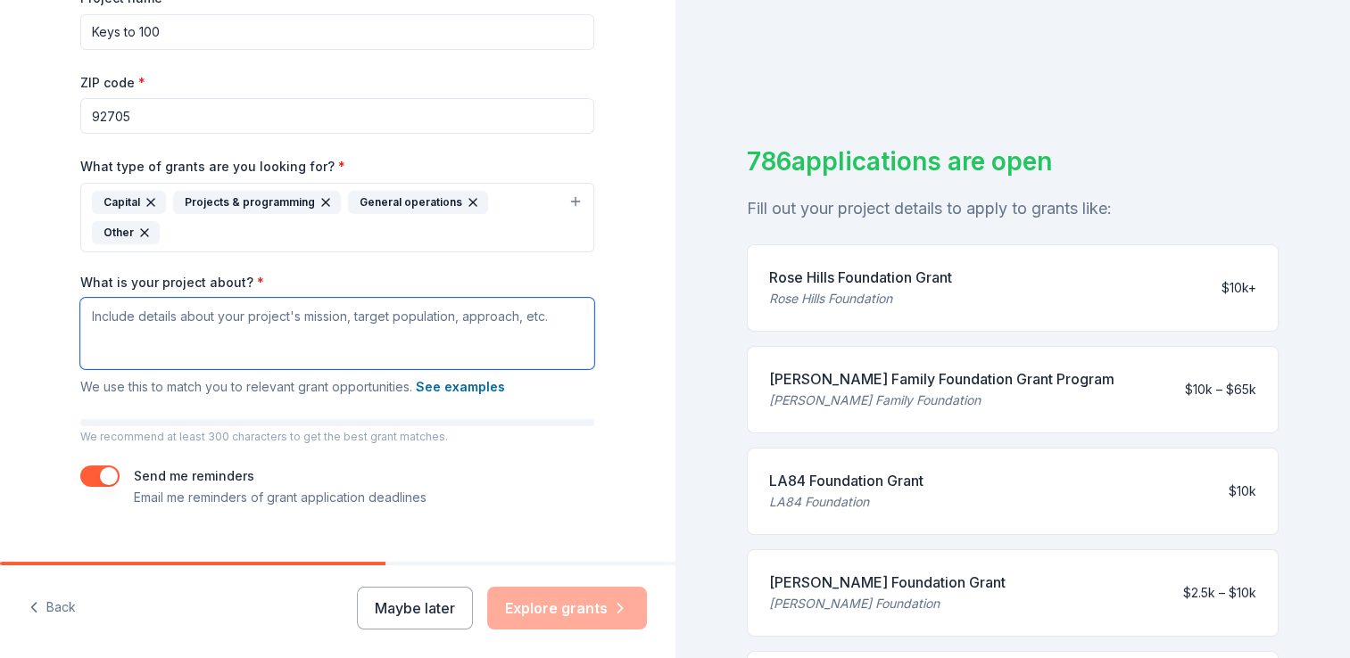
click at [178, 298] on textarea "What is your project about? *" at bounding box center [337, 333] width 514 height 71
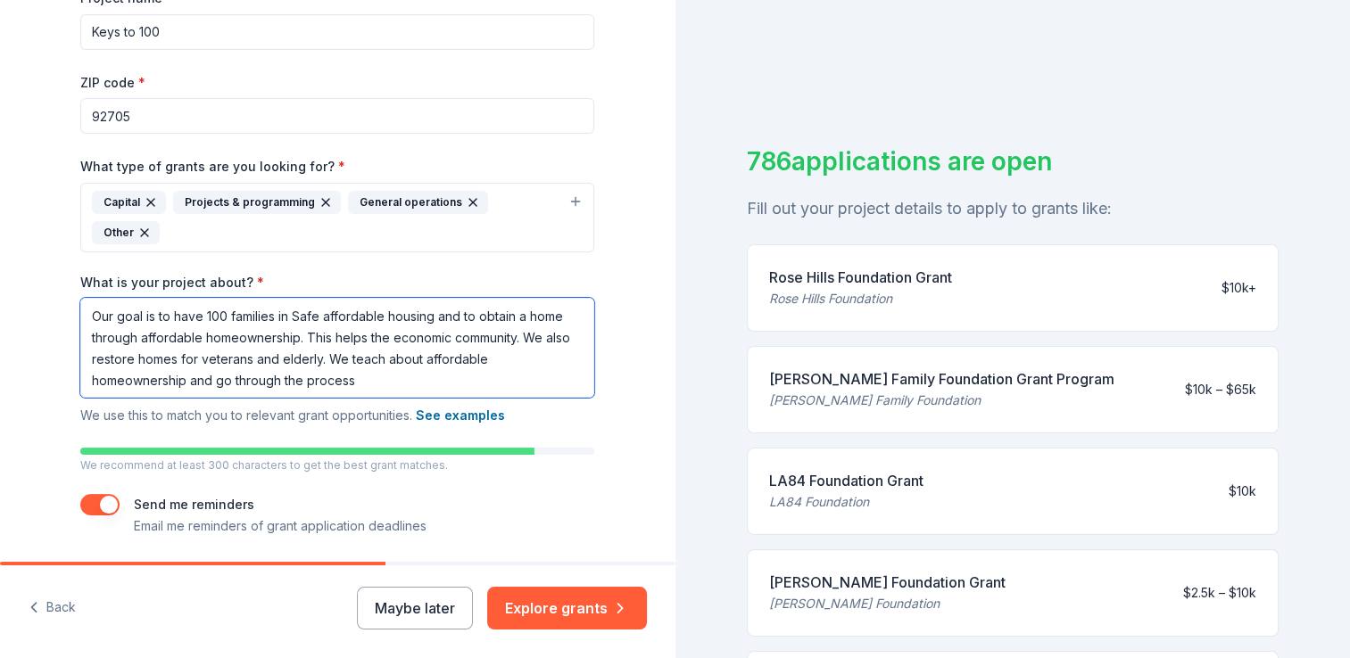
type textarea "Our goal is to have 100 families in Safe affordable housing and to obtain a hom…"
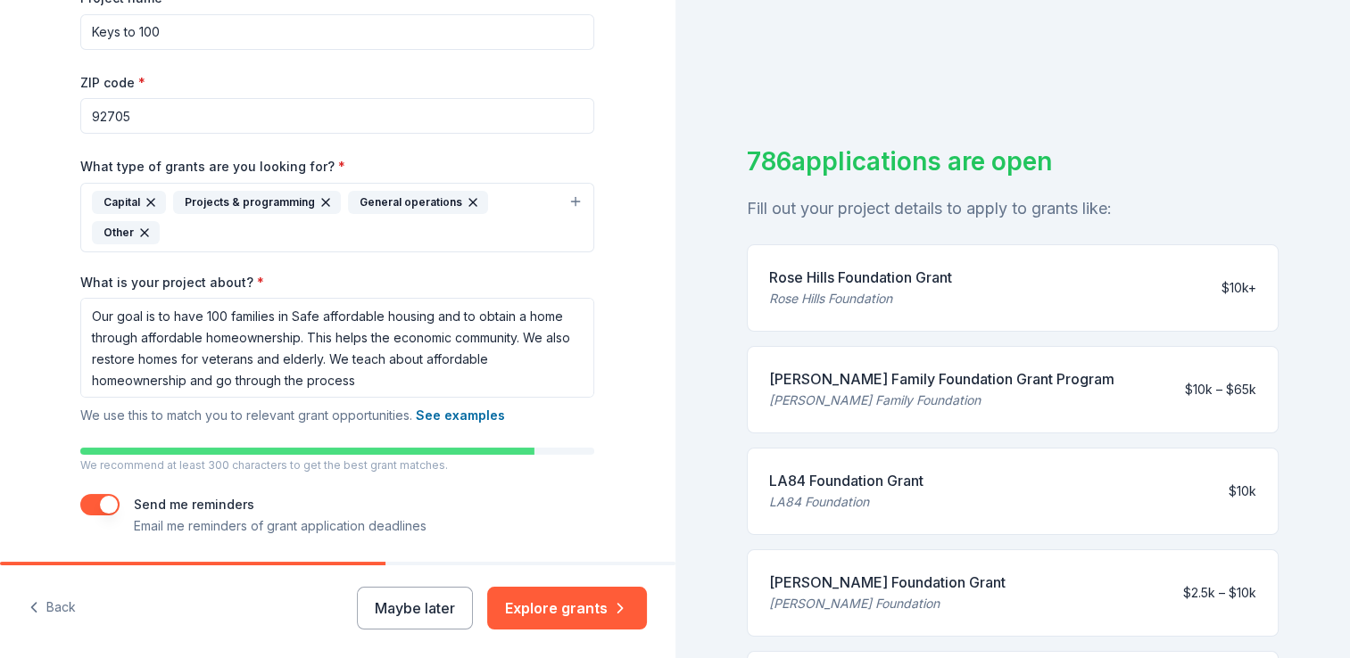
click at [547, 494] on div "Send me reminders Email me reminders of grant application deadlines" at bounding box center [337, 515] width 514 height 43
click at [606, 616] on button "Explore grants" at bounding box center [567, 608] width 160 height 43
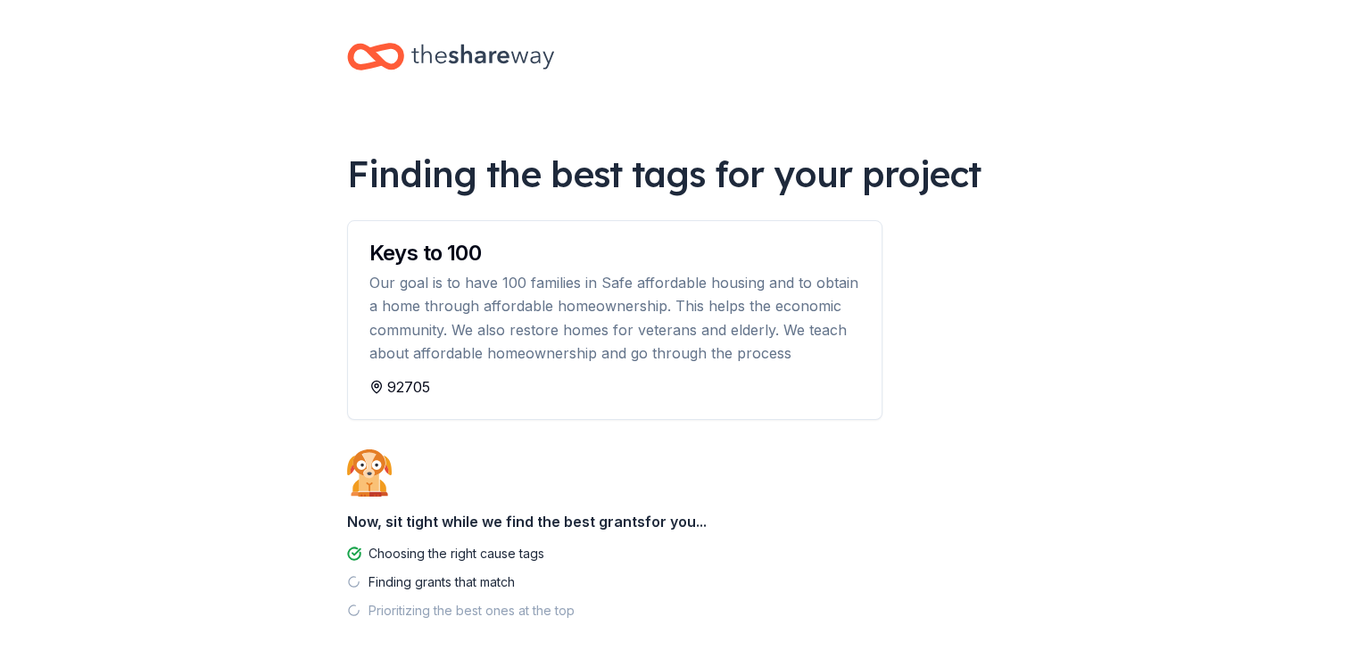
scroll to position [80, 0]
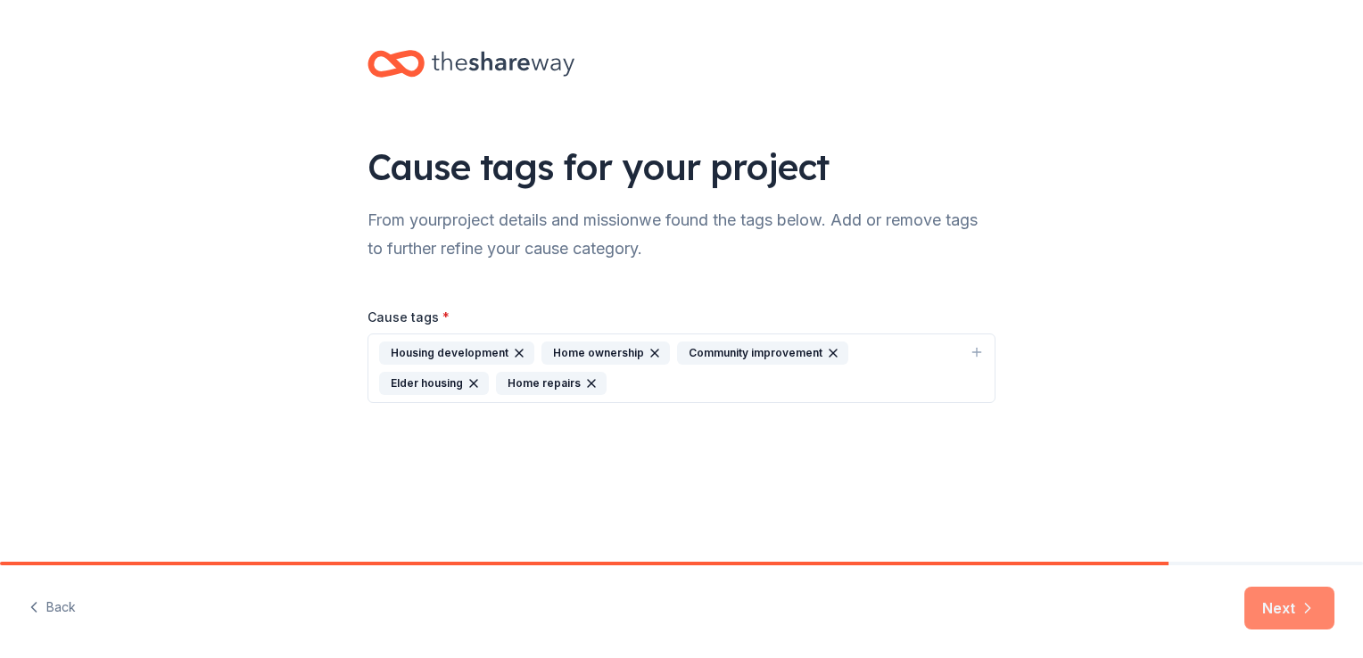
click at [1290, 617] on button "Next" at bounding box center [1290, 608] width 90 height 43
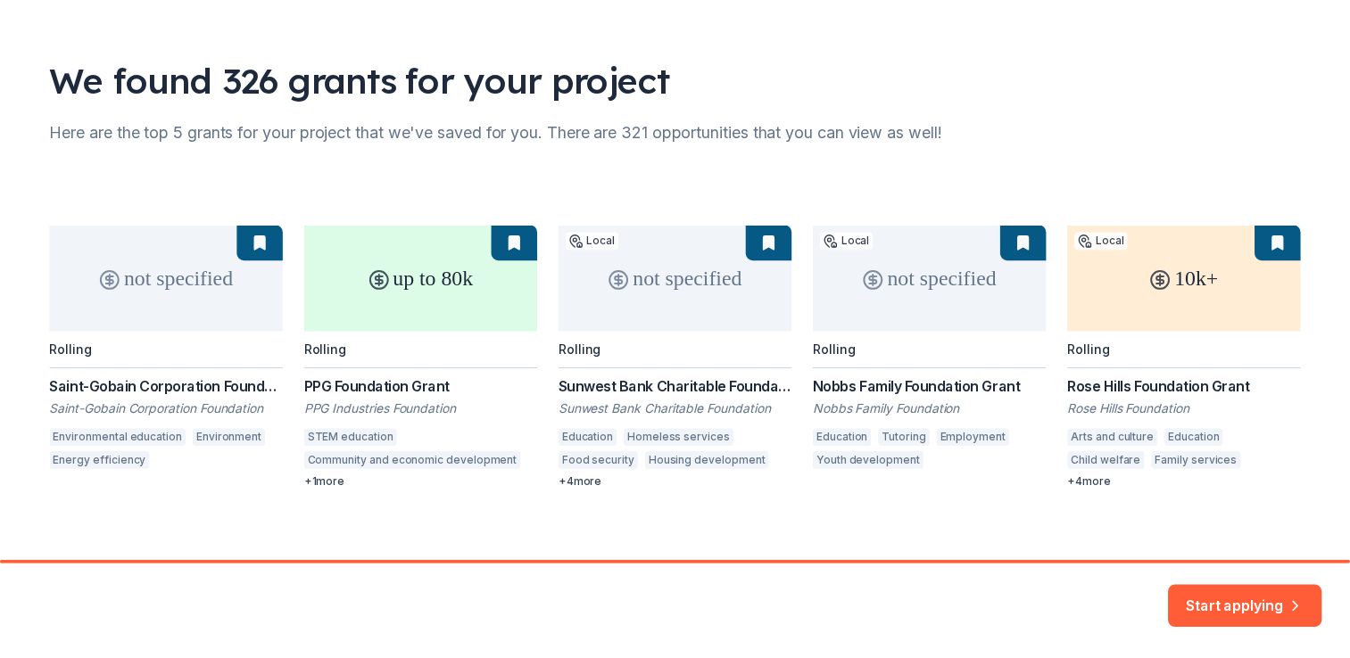
scroll to position [103, 0]
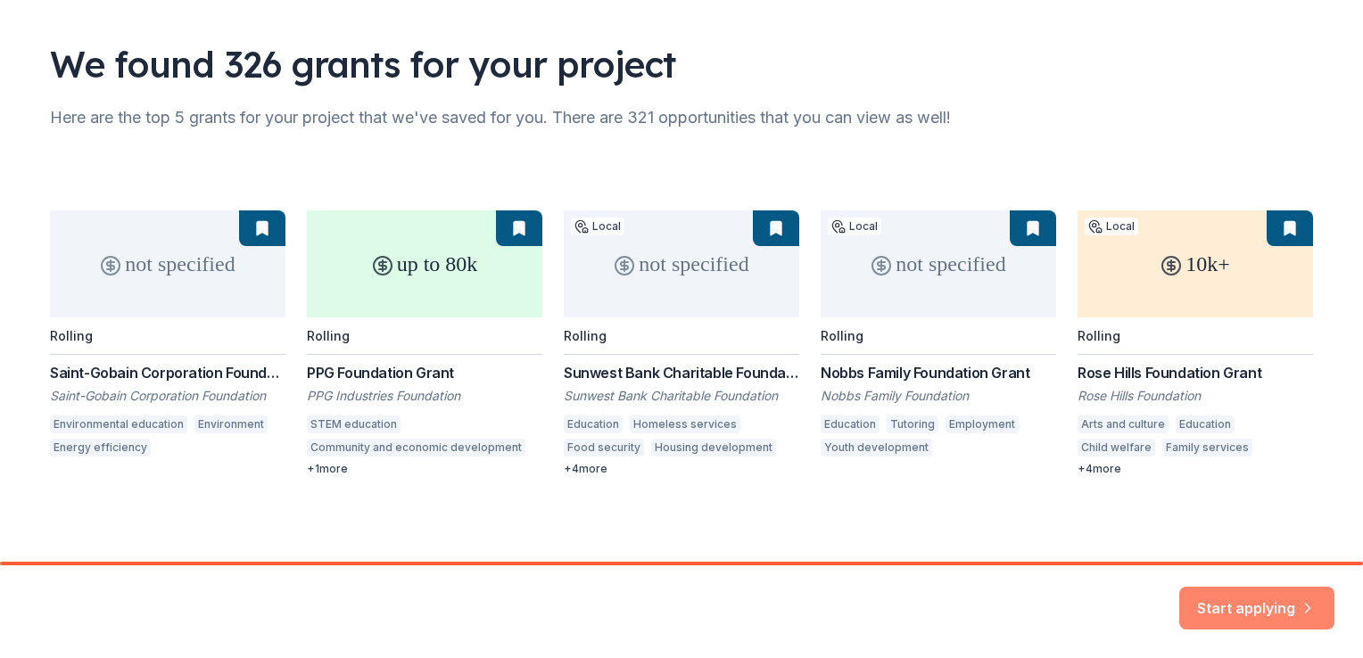
click at [1245, 598] on button "Start applying" at bounding box center [1257, 604] width 155 height 43
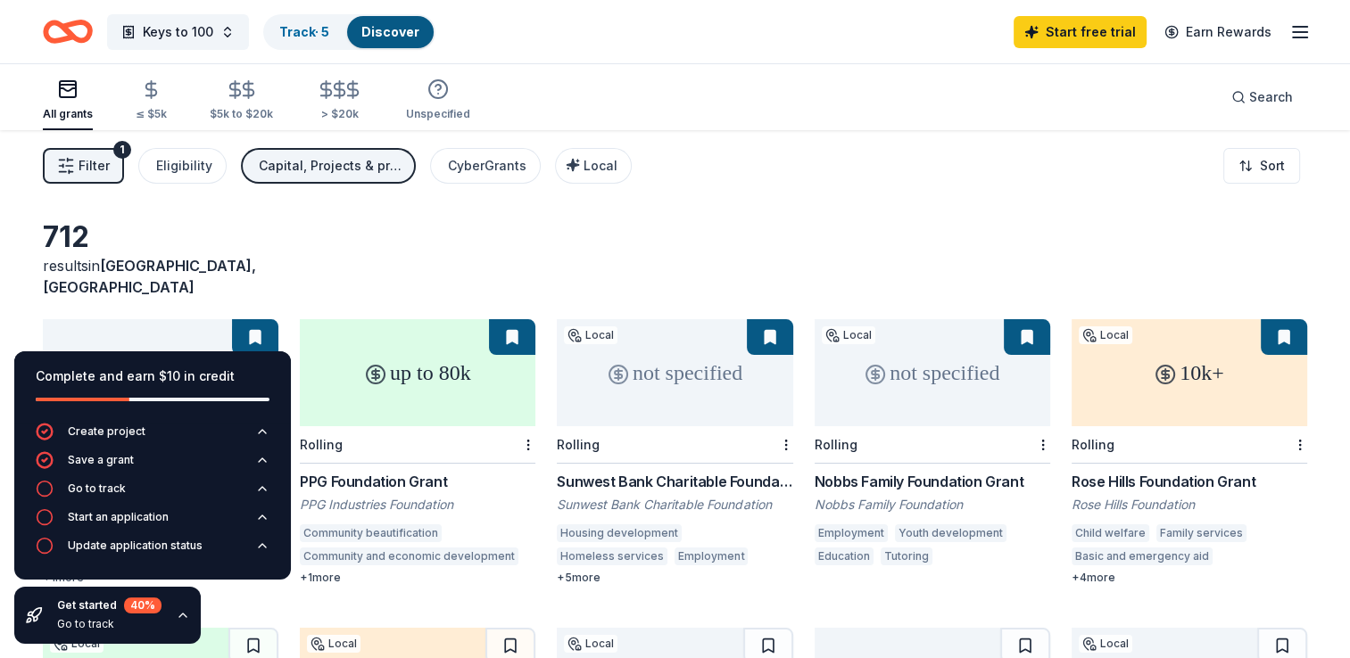
click at [736, 201] on div "Filter 1 Eligibility Capital, Projects & programming, General operations, Other…" at bounding box center [675, 165] width 1350 height 71
click at [191, 617] on div "Get started 40 % Go to track" at bounding box center [107, 615] width 186 height 57
click at [179, 617] on icon "button" at bounding box center [183, 615] width 14 height 14
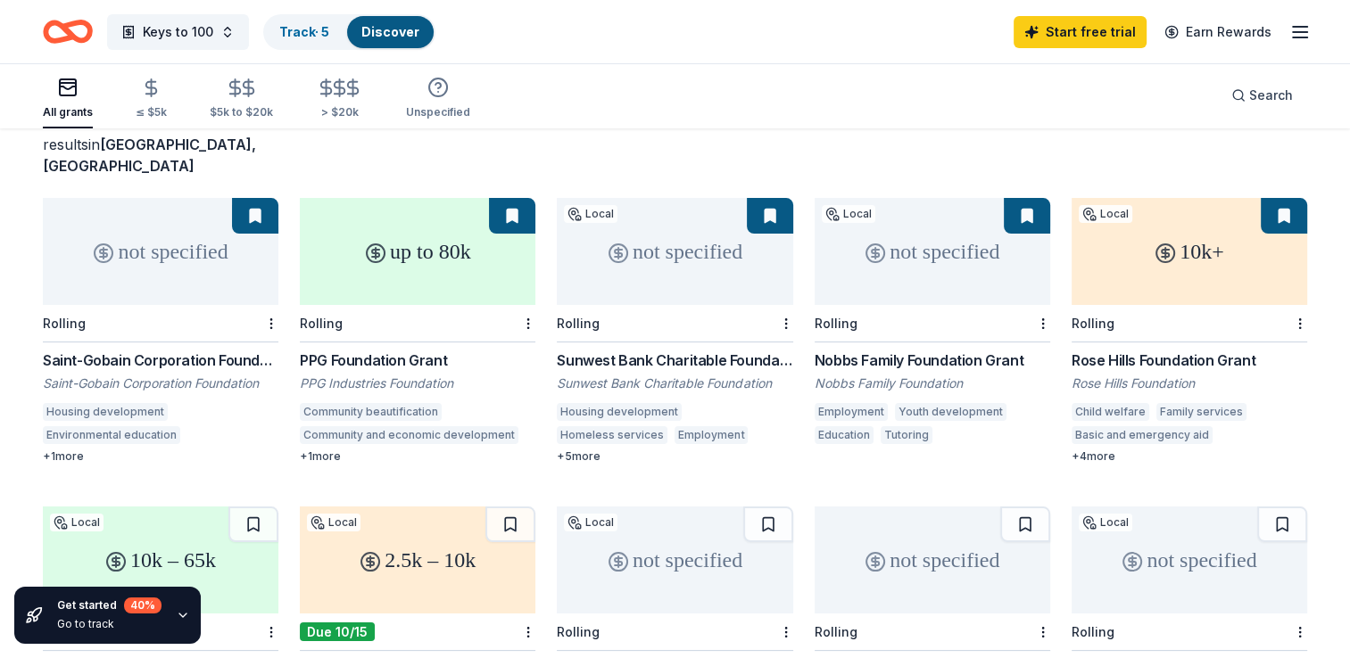
scroll to position [178, 0]
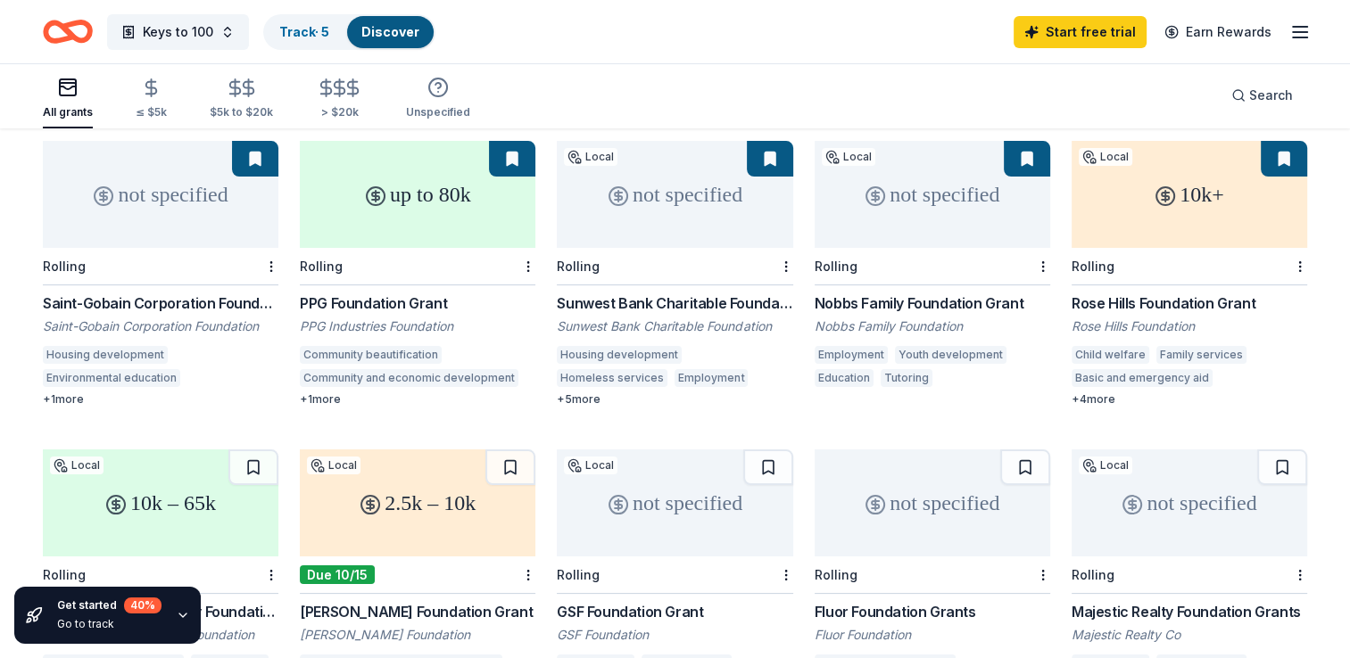
click at [153, 293] on div "Saint-Gobain Corporation Foundation Direct Grants Saint-Gobain Corporation Foun…" at bounding box center [161, 350] width 236 height 114
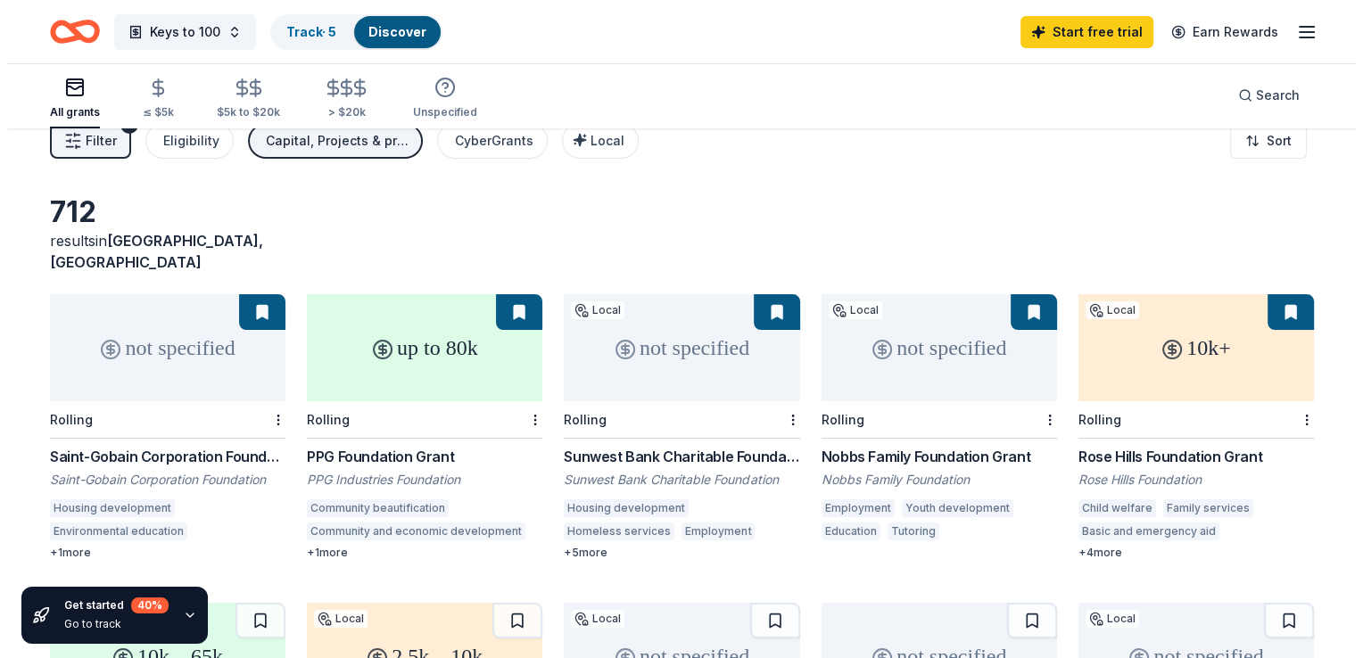
scroll to position [0, 0]
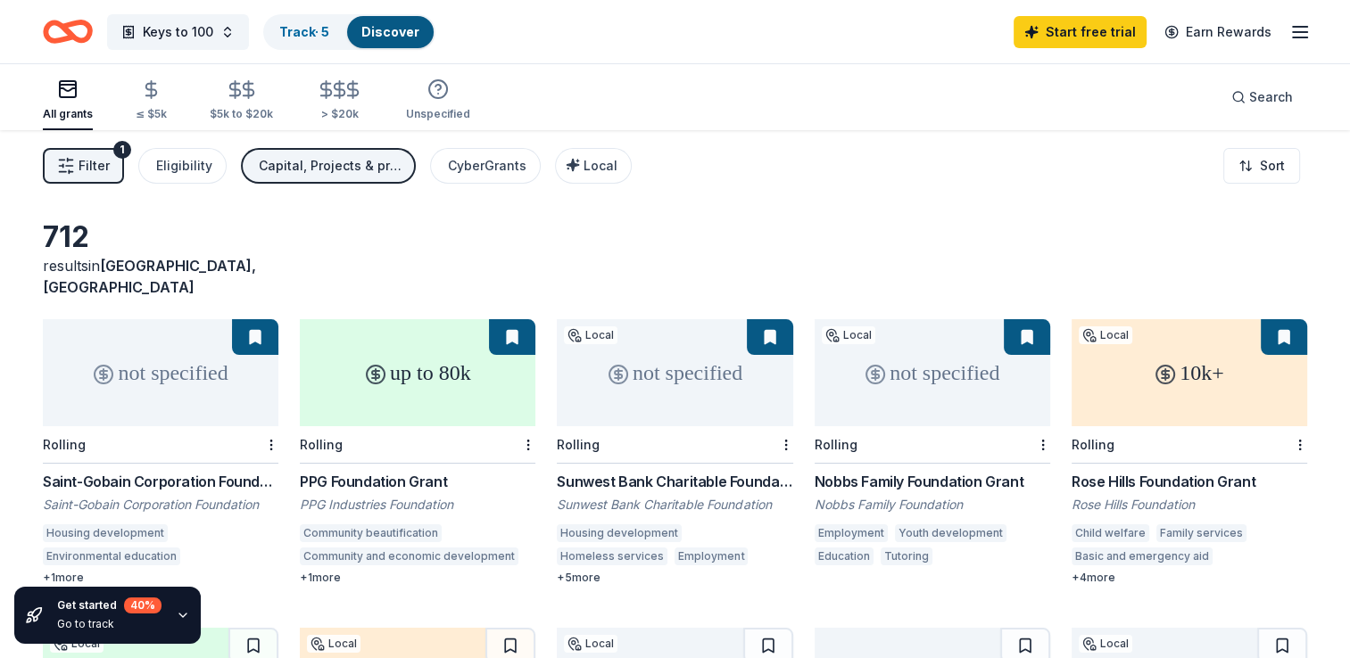
click at [198, 372] on div "not specified" at bounding box center [161, 372] width 236 height 107
click at [238, 386] on div "not specified" at bounding box center [161, 372] width 236 height 107
click at [110, 166] on button "Filter 1" at bounding box center [83, 166] width 81 height 36
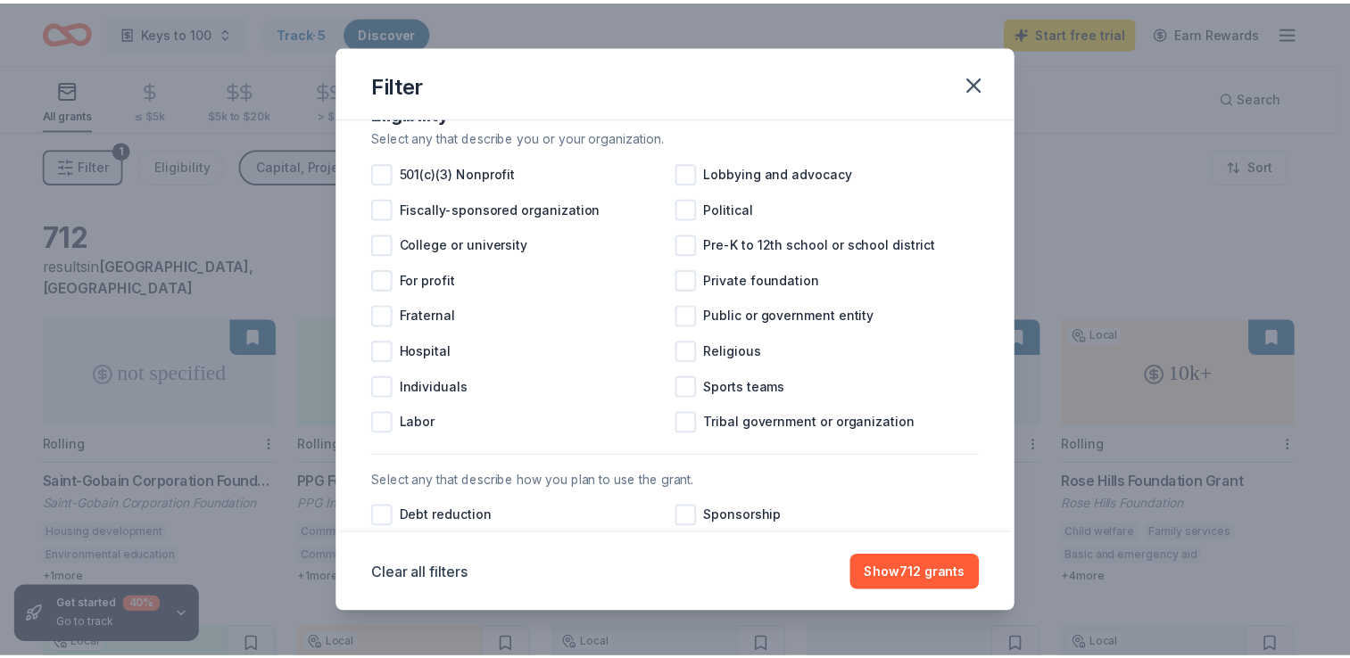
scroll to position [46, 0]
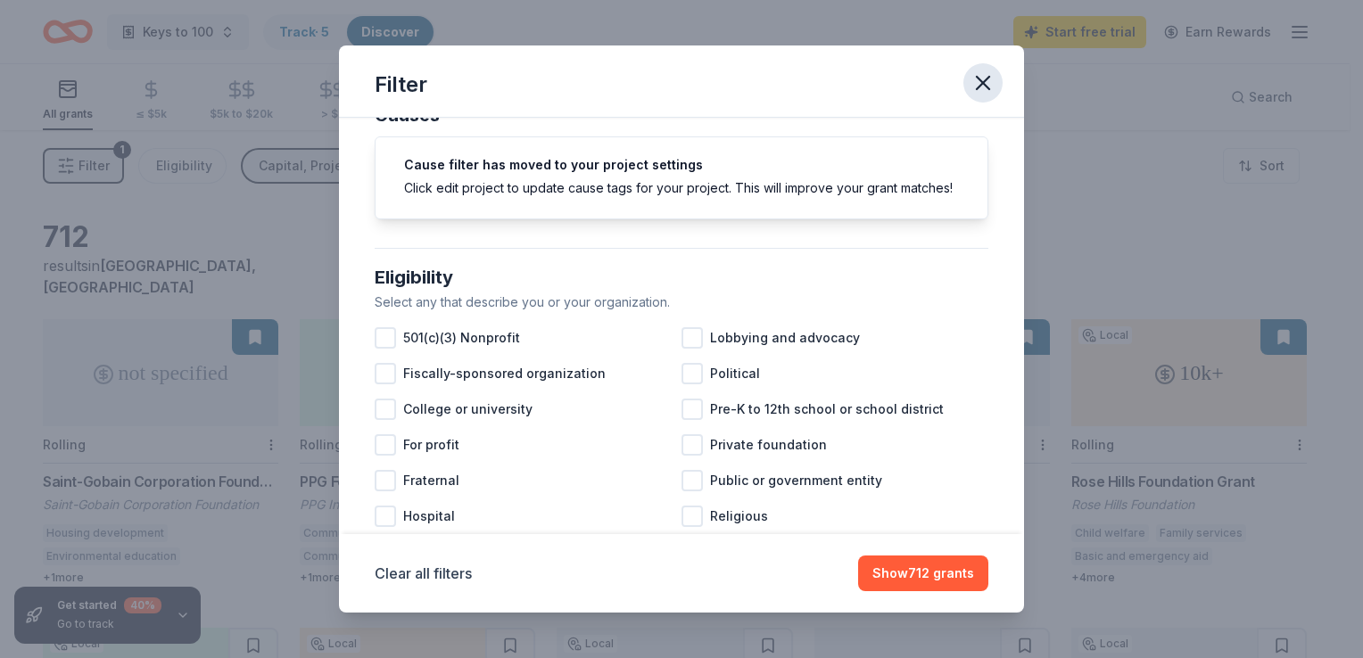
click at [992, 85] on icon "button" at bounding box center [983, 82] width 25 height 25
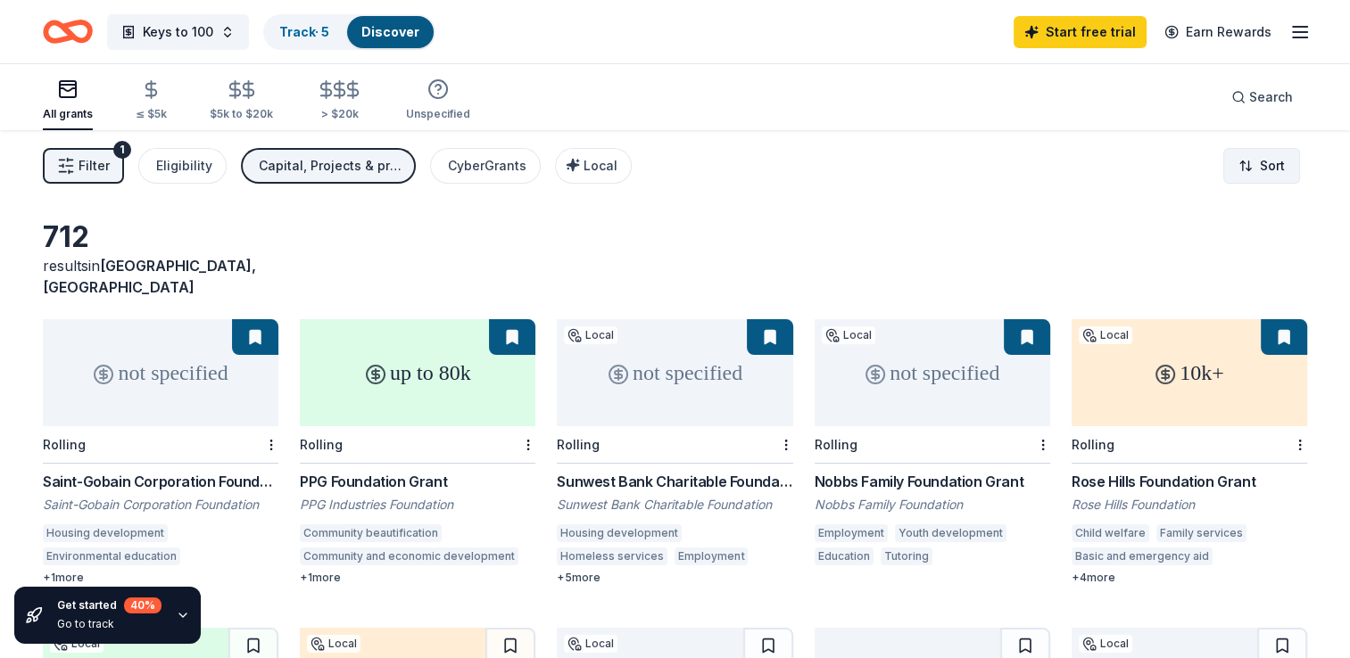
click at [1267, 153] on html "Keys to 100 Track · 5 Discover Start free trial Earn Rewards All grants ≤ $5k $…" at bounding box center [675, 329] width 1350 height 658
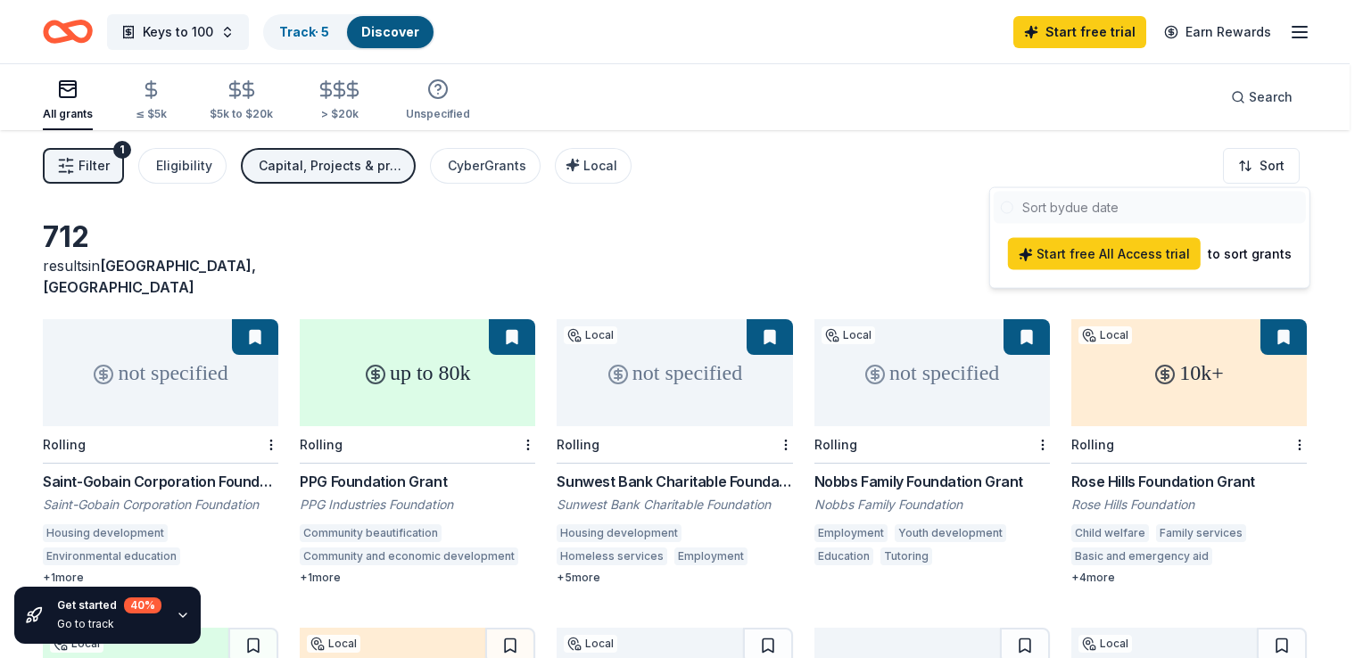
click at [821, 219] on html "Keys to 100 Track · 5 Discover Start free trial Earn Rewards All grants ≤ $5k $…" at bounding box center [681, 329] width 1363 height 658
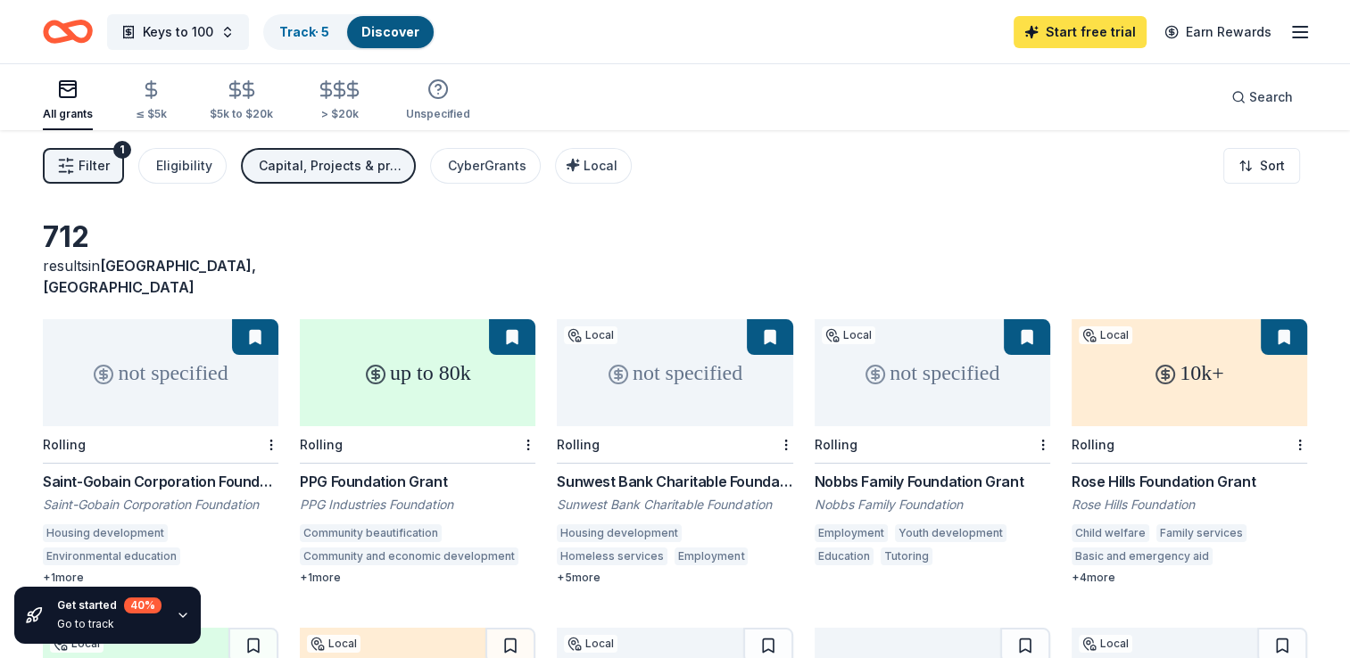
click at [1076, 21] on link "Start free trial" at bounding box center [1080, 32] width 133 height 32
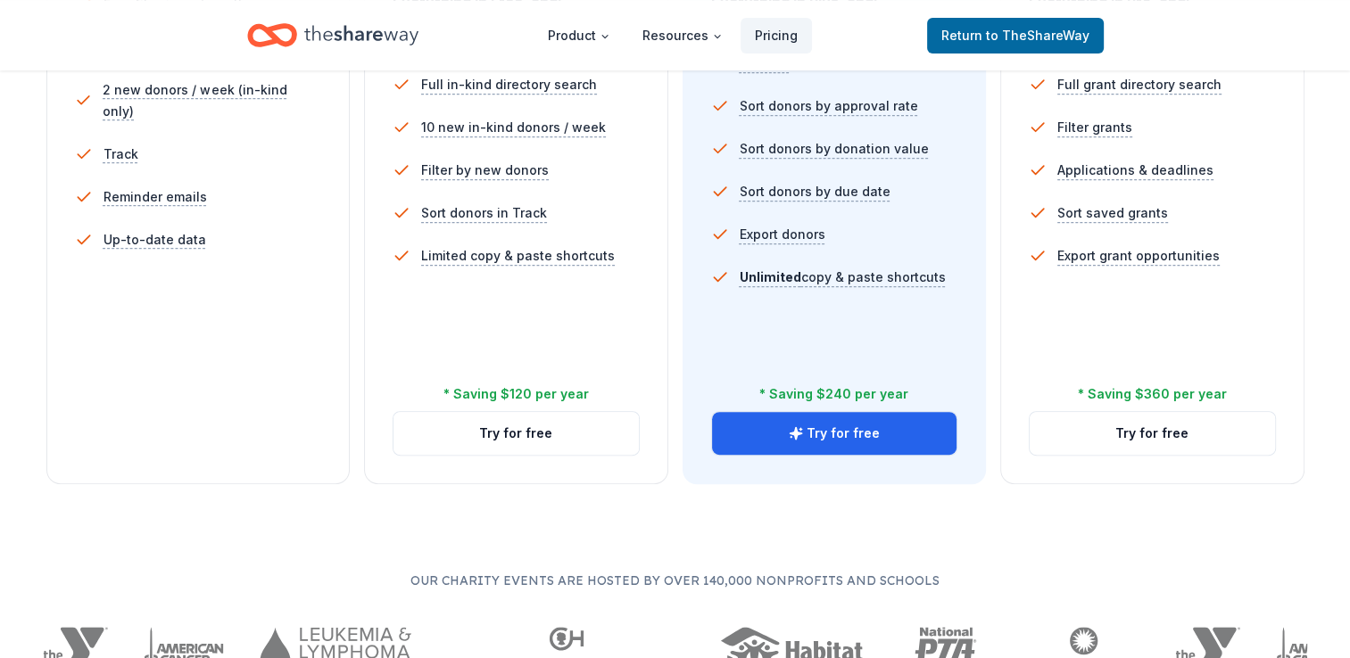
scroll to position [714, 0]
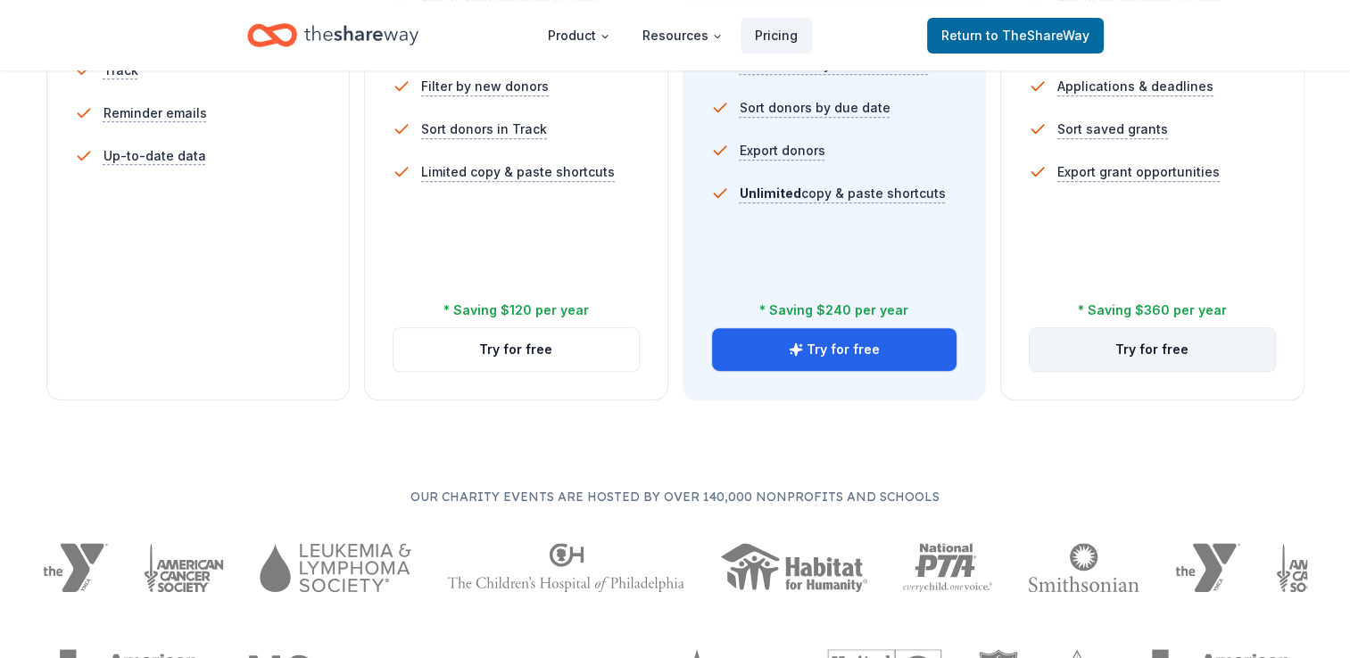
click at [1118, 357] on button "Try for free" at bounding box center [1152, 349] width 245 height 43
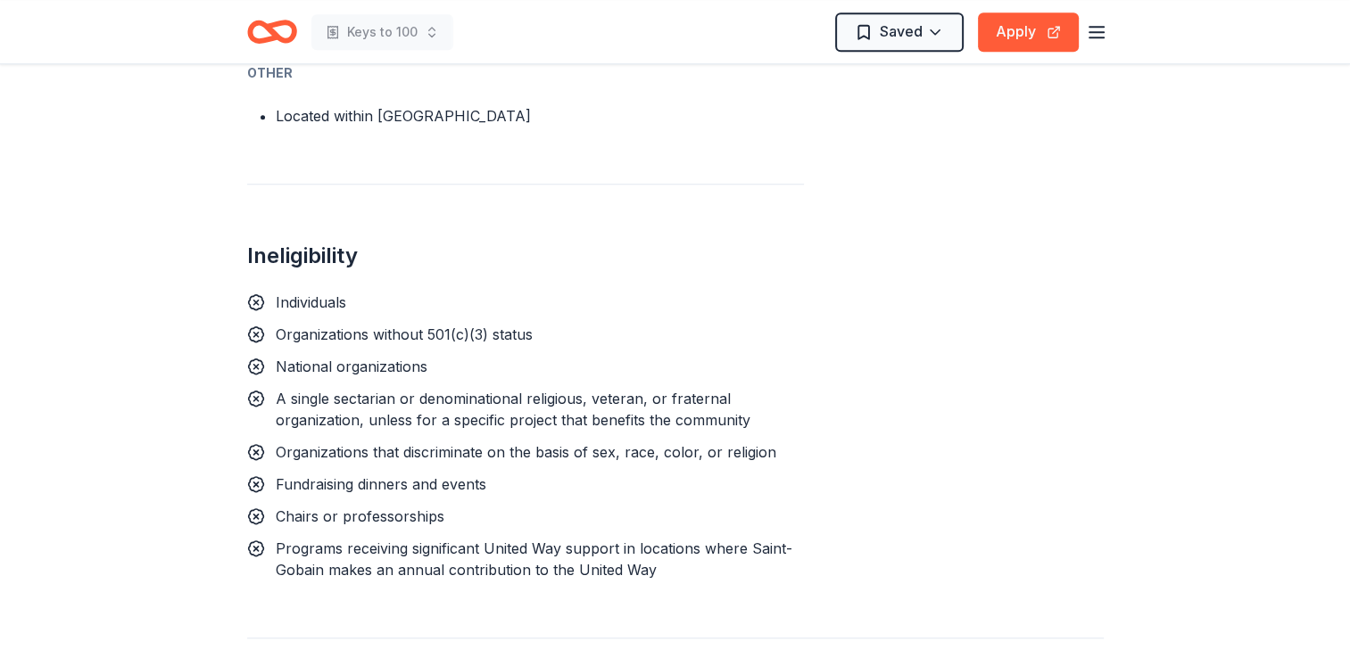
scroll to position [1784, 0]
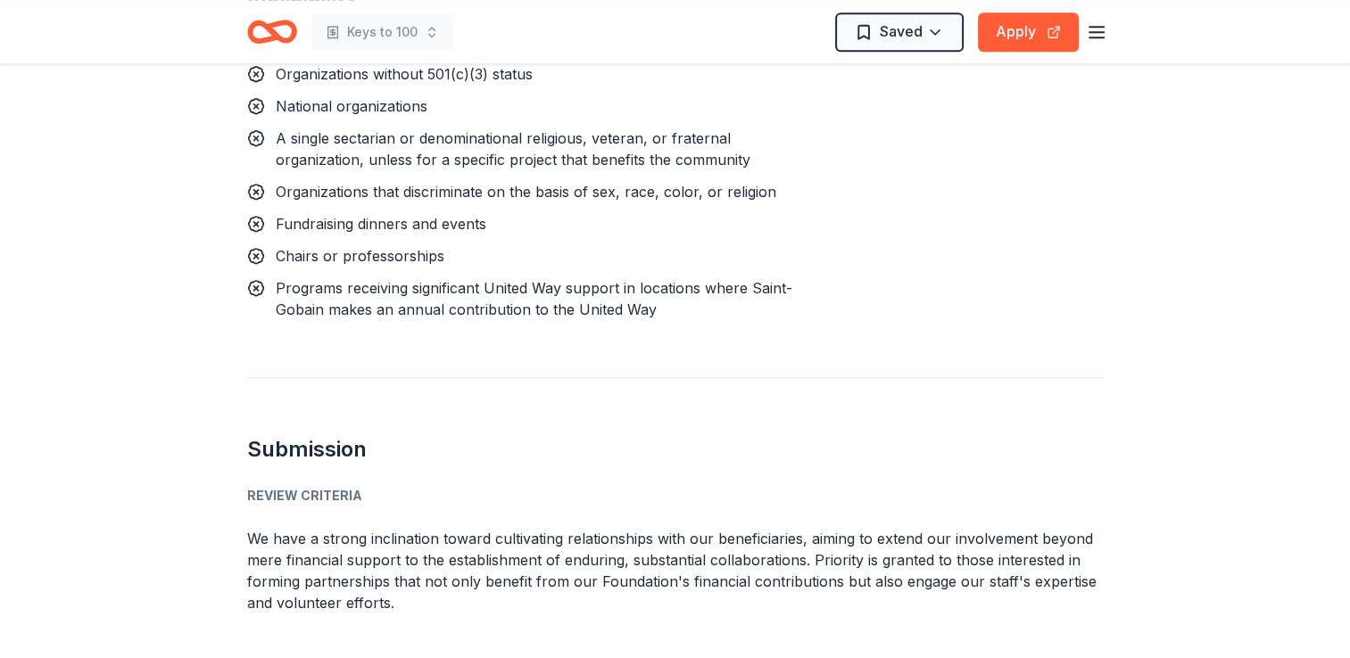
drag, startPoint x: 1039, startPoint y: 28, endPoint x: 853, endPoint y: 159, distance: 228.0
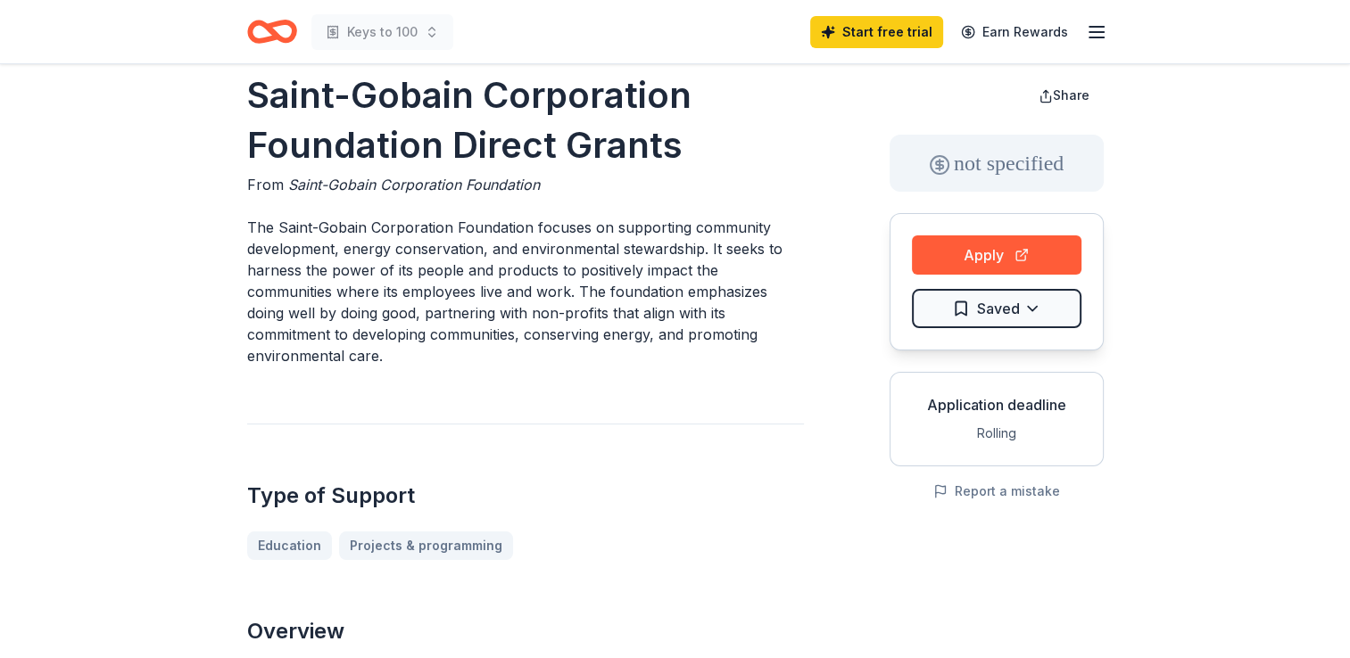
scroll to position [0, 0]
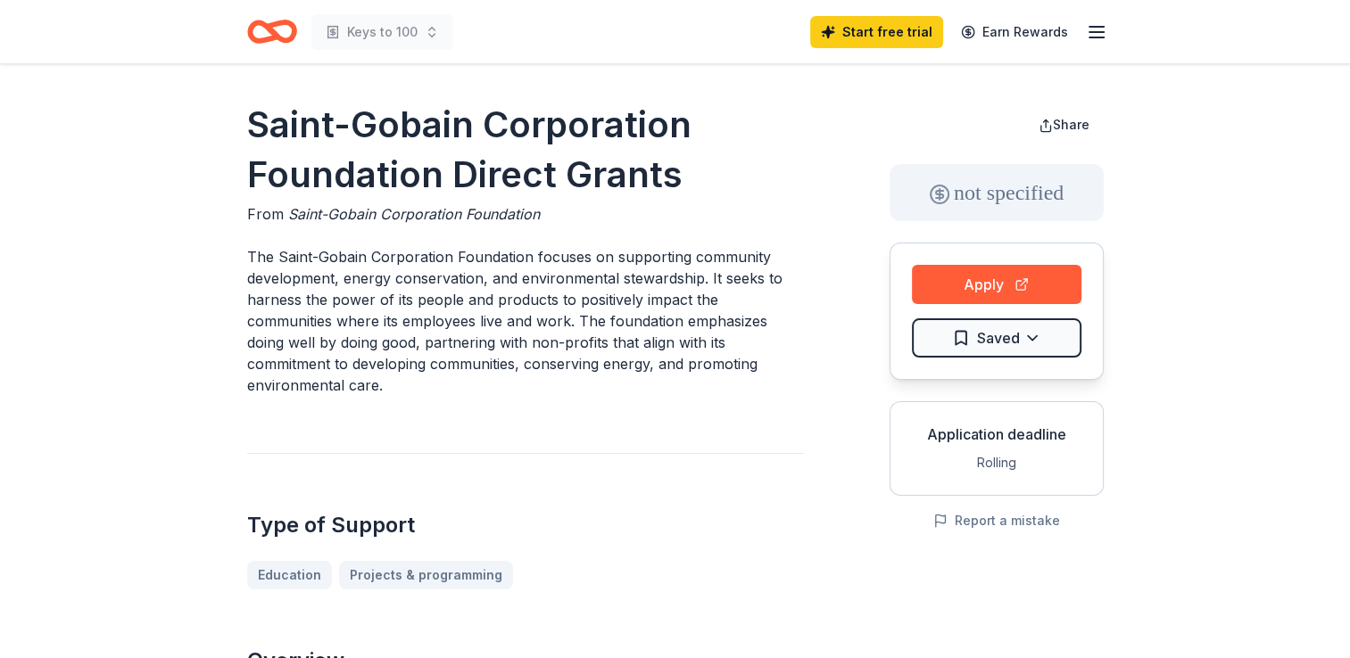
click at [1109, 40] on div "Keys to 100 Start free trial Earn Rewards" at bounding box center [676, 31] width 914 height 63
click at [1086, 37] on icon "button" at bounding box center [1096, 31] width 21 height 21
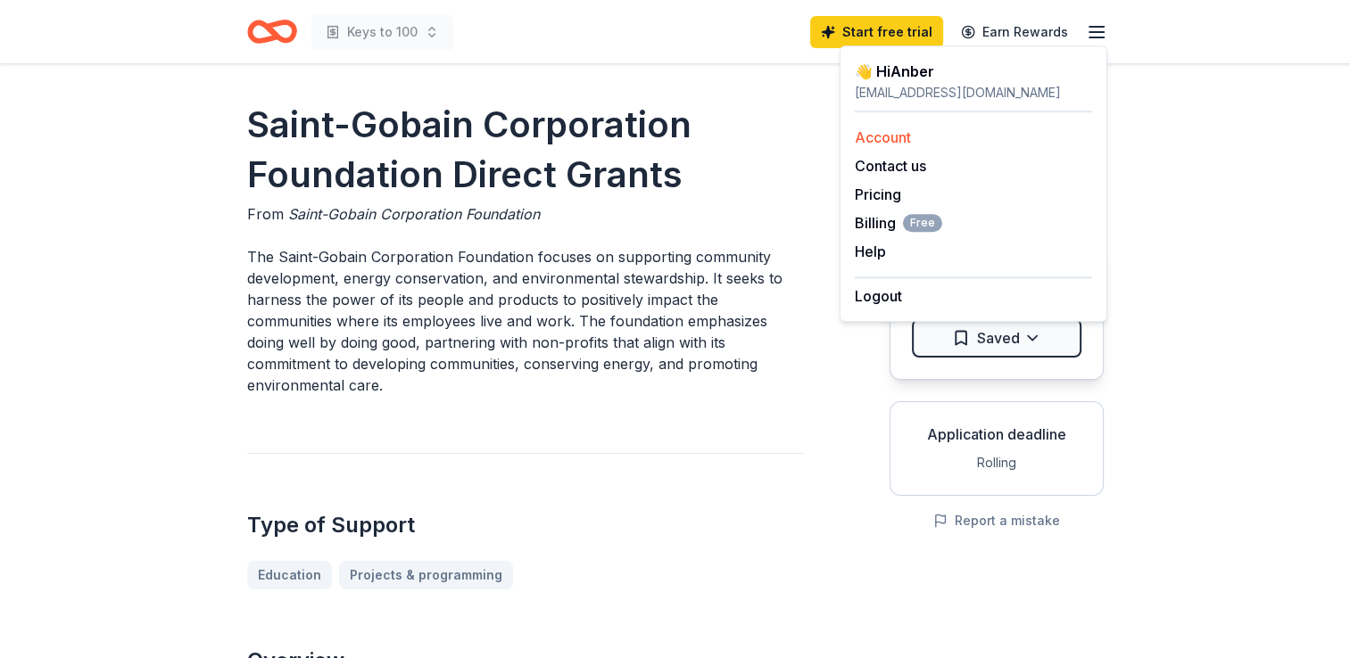
click at [892, 134] on link "Account" at bounding box center [883, 137] width 56 height 18
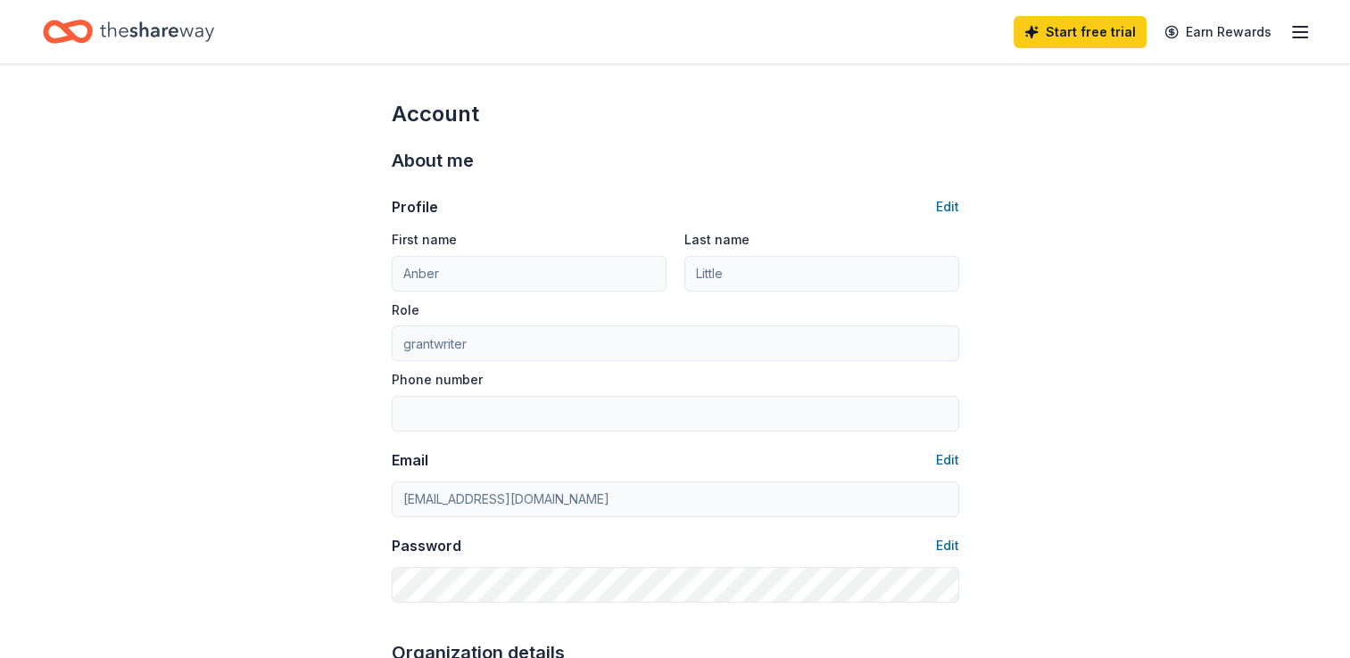
click at [1299, 32] on line "button" at bounding box center [1300, 32] width 14 height 0
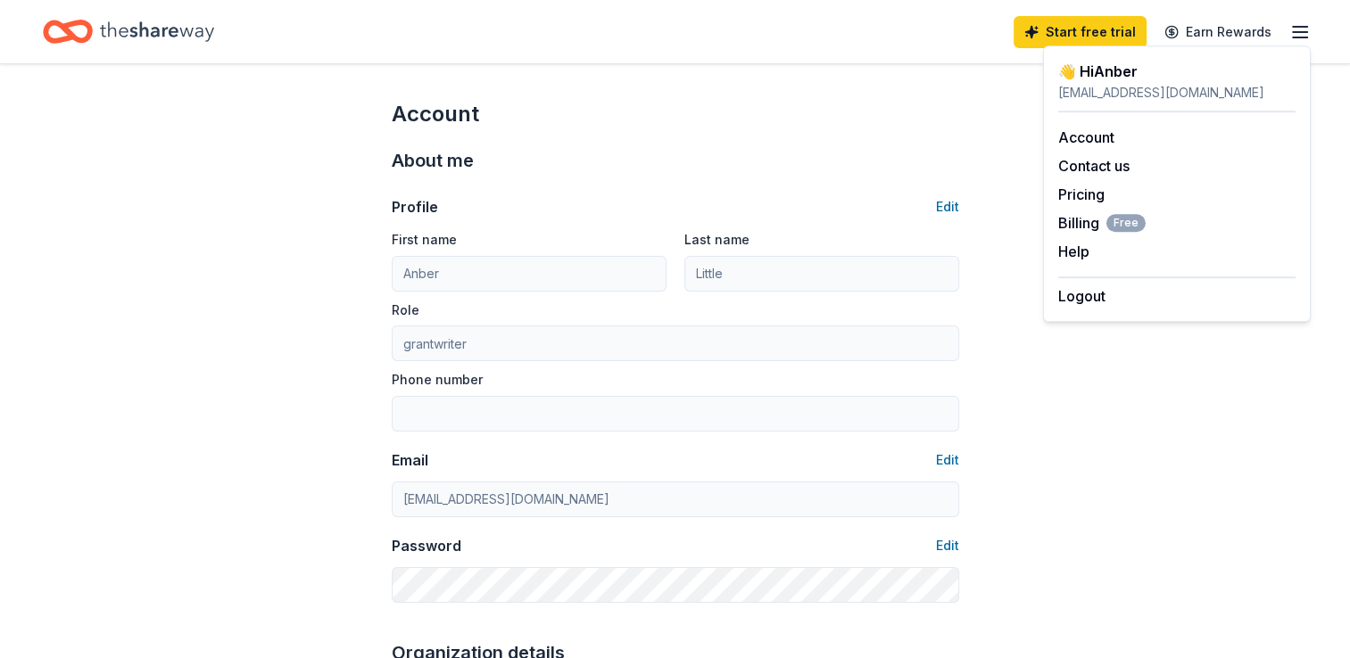
click at [139, 30] on icon "Home" at bounding box center [157, 31] width 114 height 37
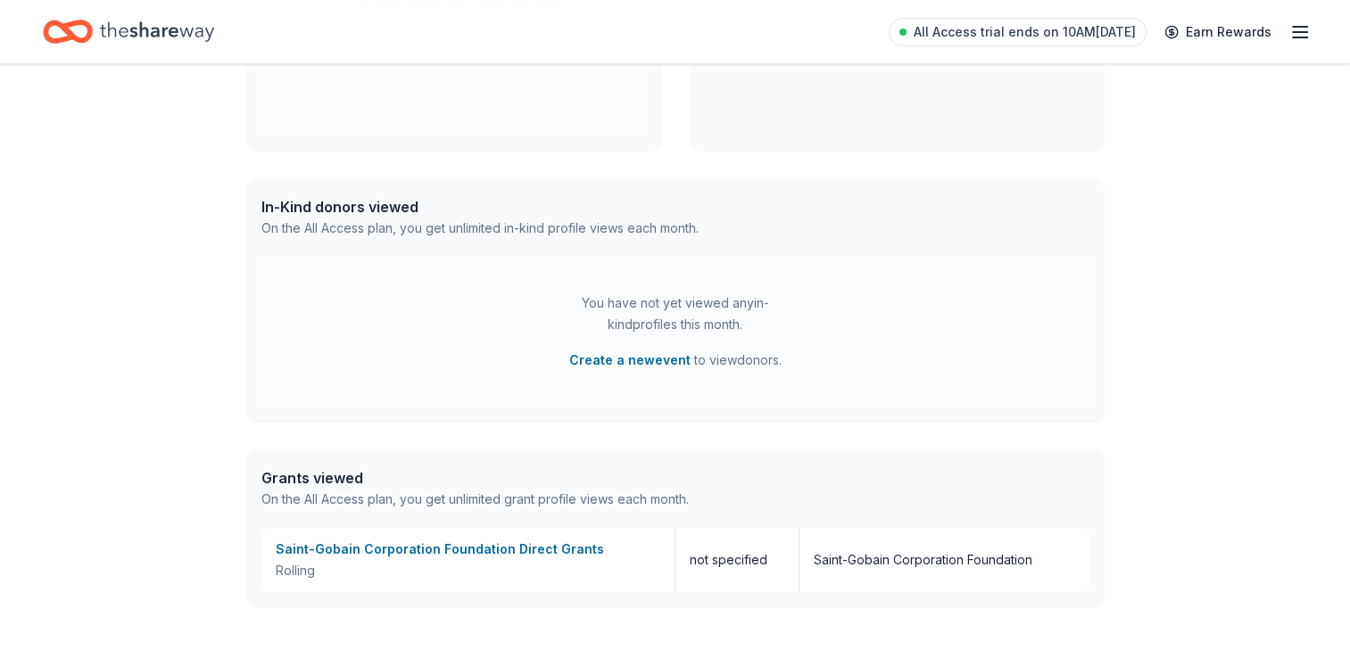
scroll to position [490, 0]
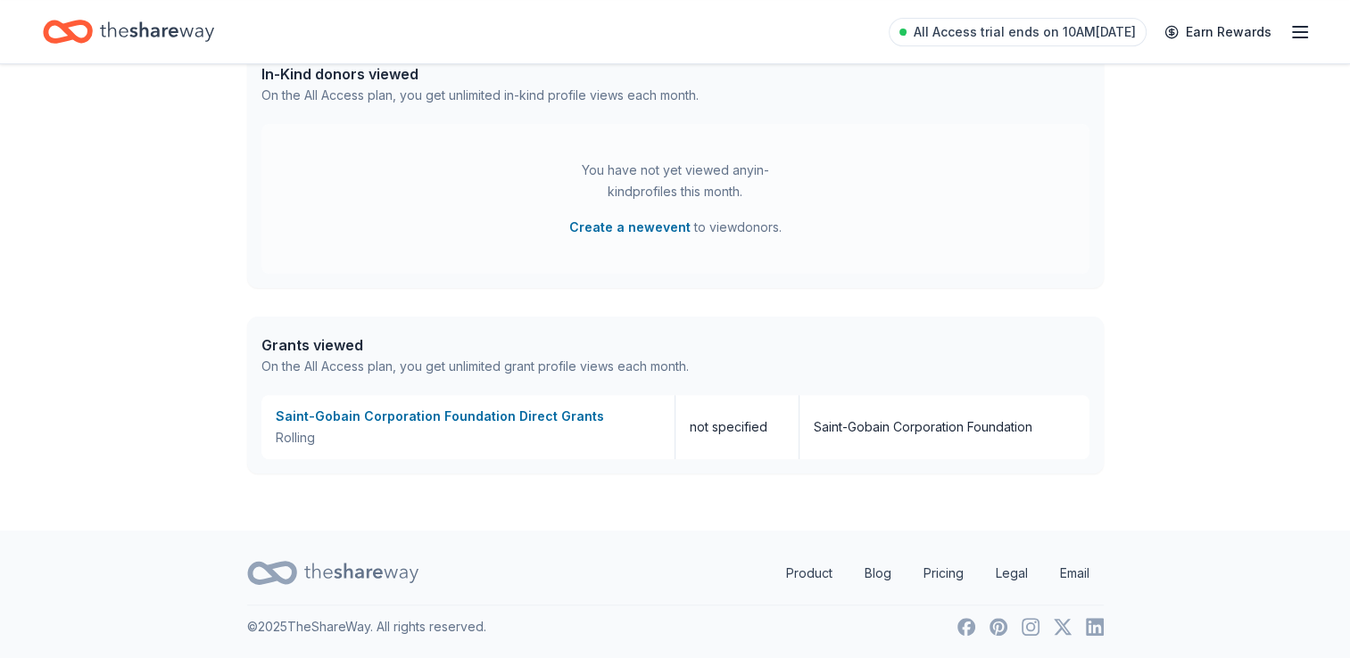
click at [171, 31] on icon "Home" at bounding box center [157, 31] width 114 height 20
click at [1319, 28] on div "All Access trial ends on 10AM, 10/14 Earn Rewards" at bounding box center [675, 31] width 1350 height 63
click at [1310, 30] on div "All Access trial ends on 10AM, 10/14 Earn Rewards" at bounding box center [675, 31] width 1350 height 63
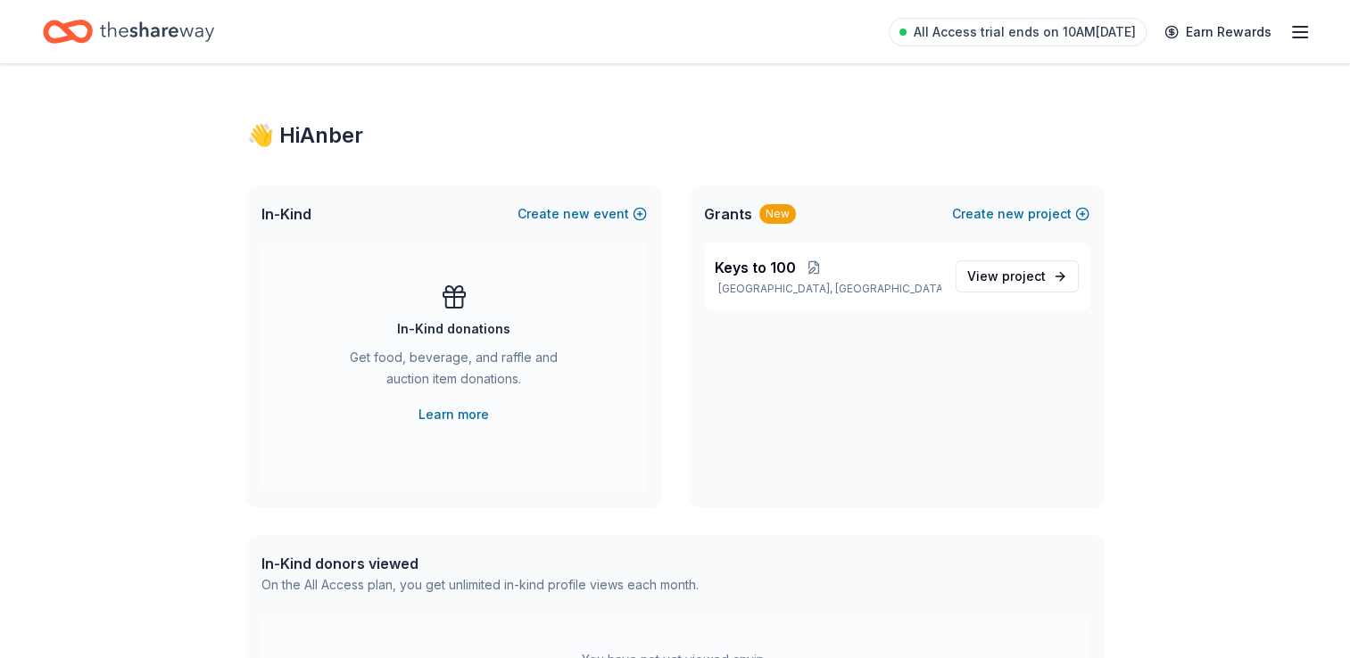
click at [1305, 38] on icon "button" at bounding box center [1299, 31] width 21 height 21
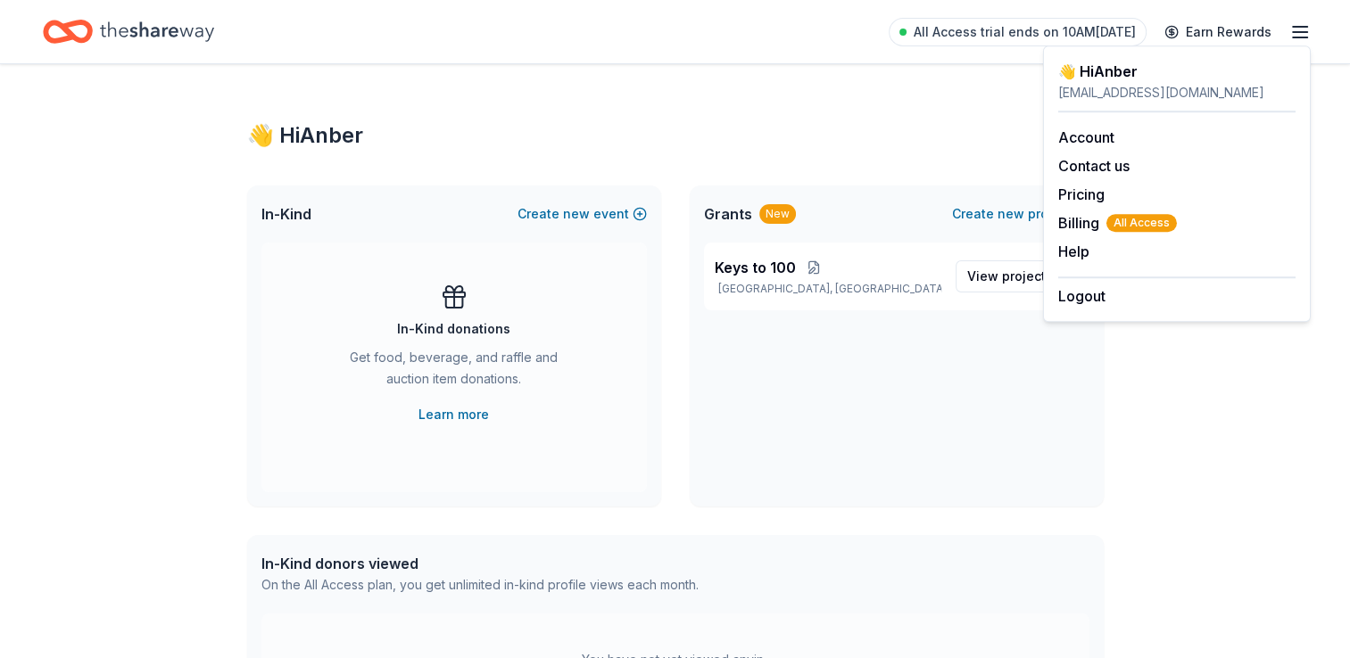
click at [350, 148] on div "👋 Hi Anber" at bounding box center [675, 135] width 857 height 29
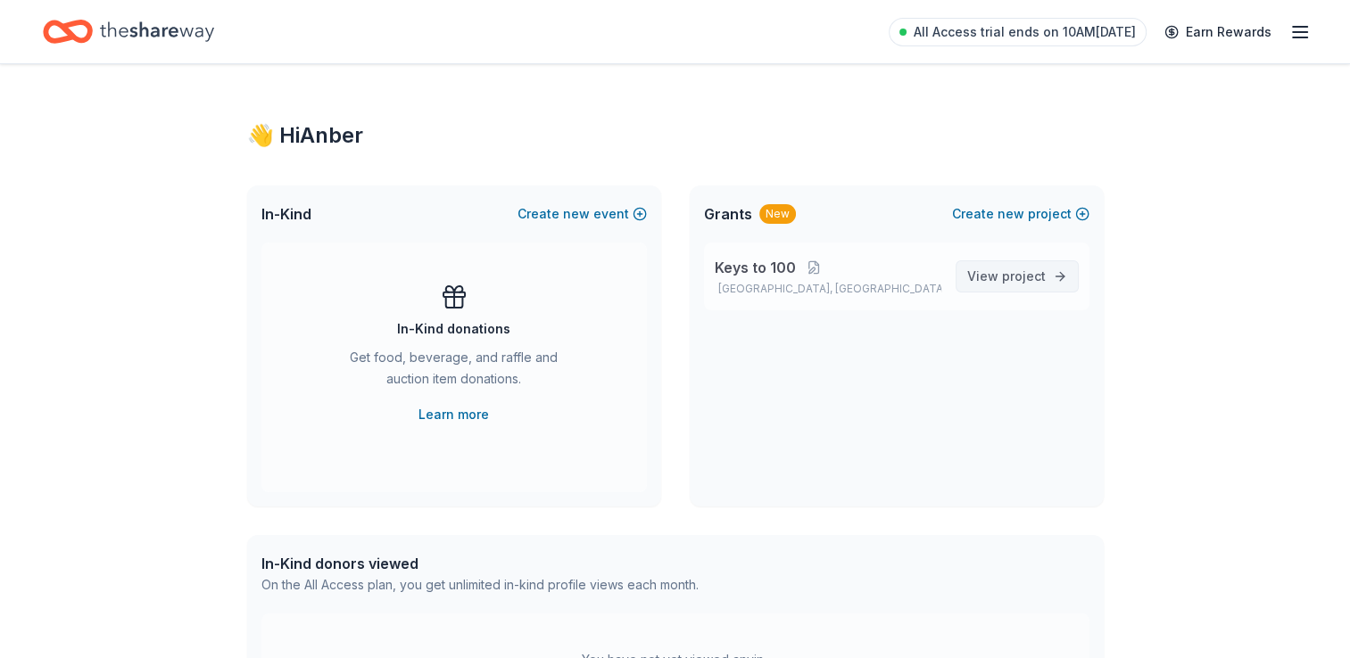
click at [1068, 286] on link "View project" at bounding box center [1017, 277] width 123 height 32
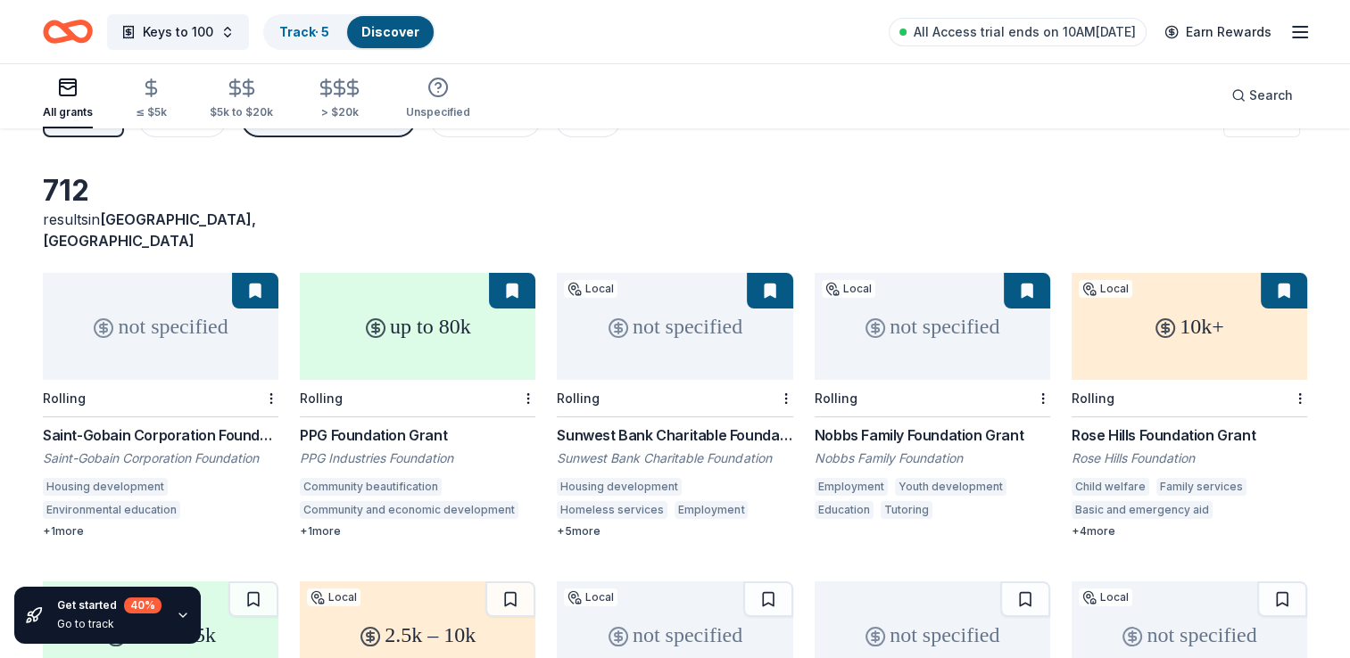
scroll to position [89, 0]
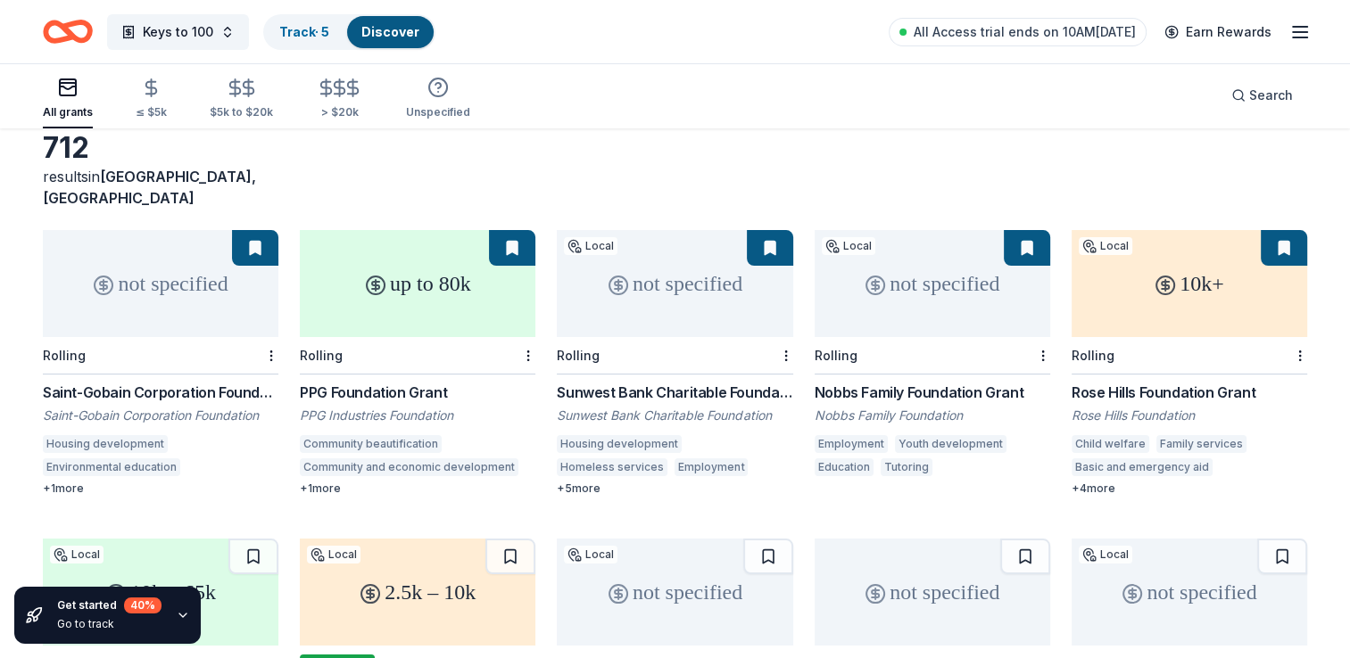
click at [429, 261] on div "up to 80k" at bounding box center [418, 283] width 236 height 107
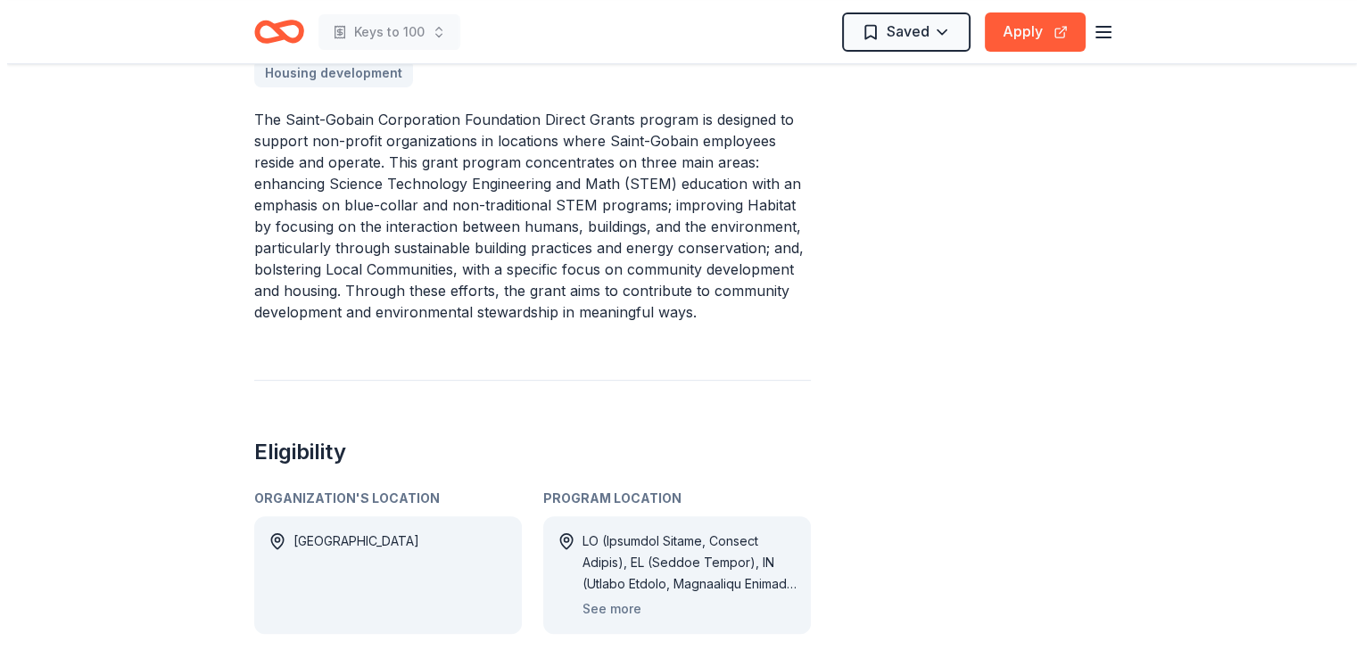
scroll to position [714, 0]
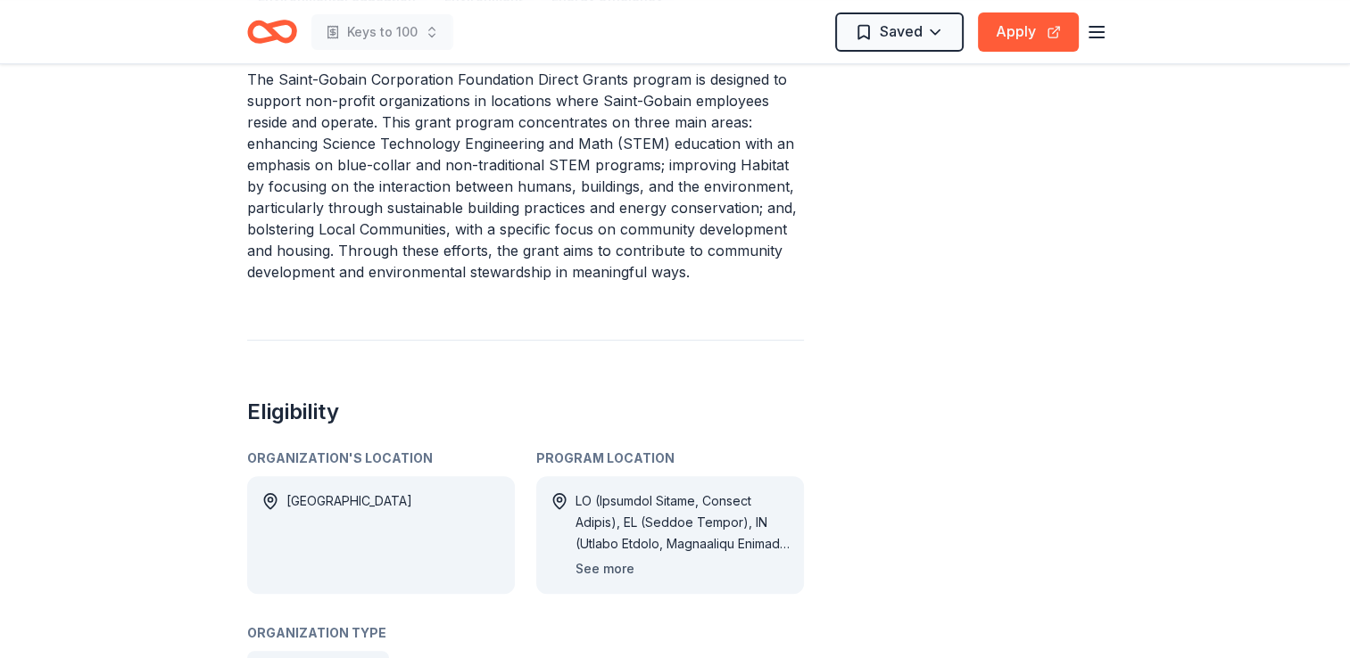
click at [600, 559] on button "See more" at bounding box center [604, 569] width 59 height 21
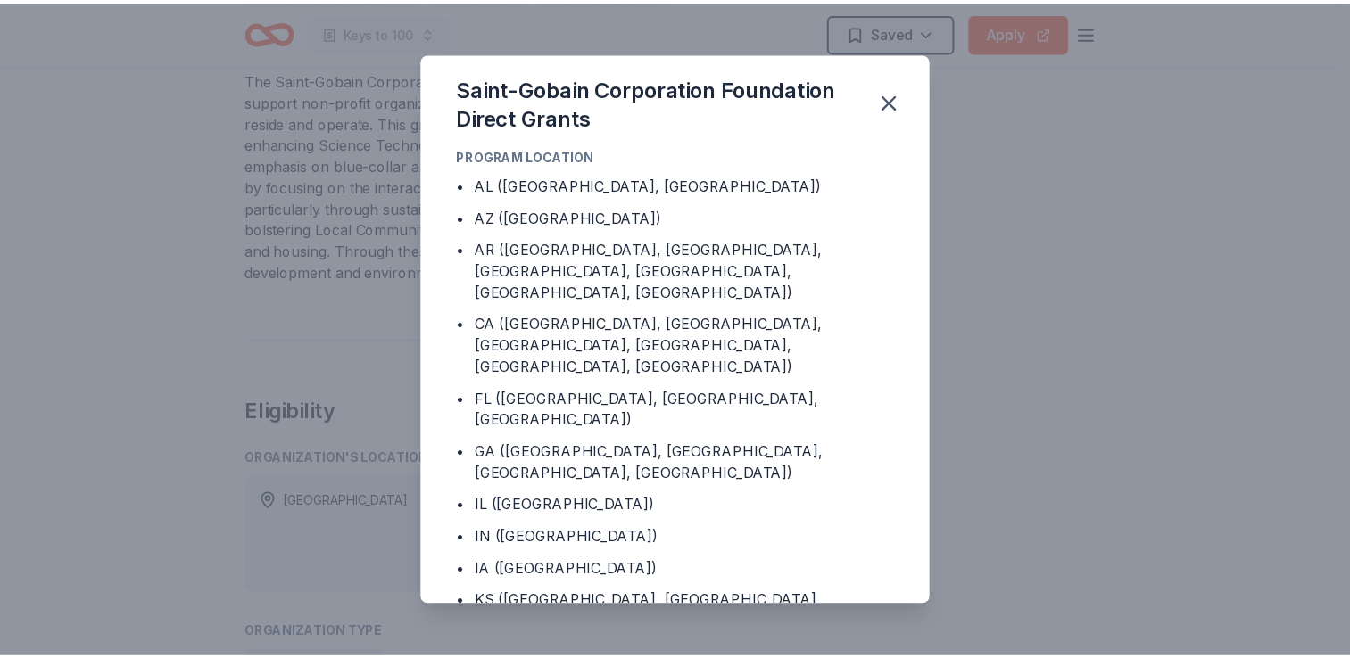
scroll to position [89, 0]
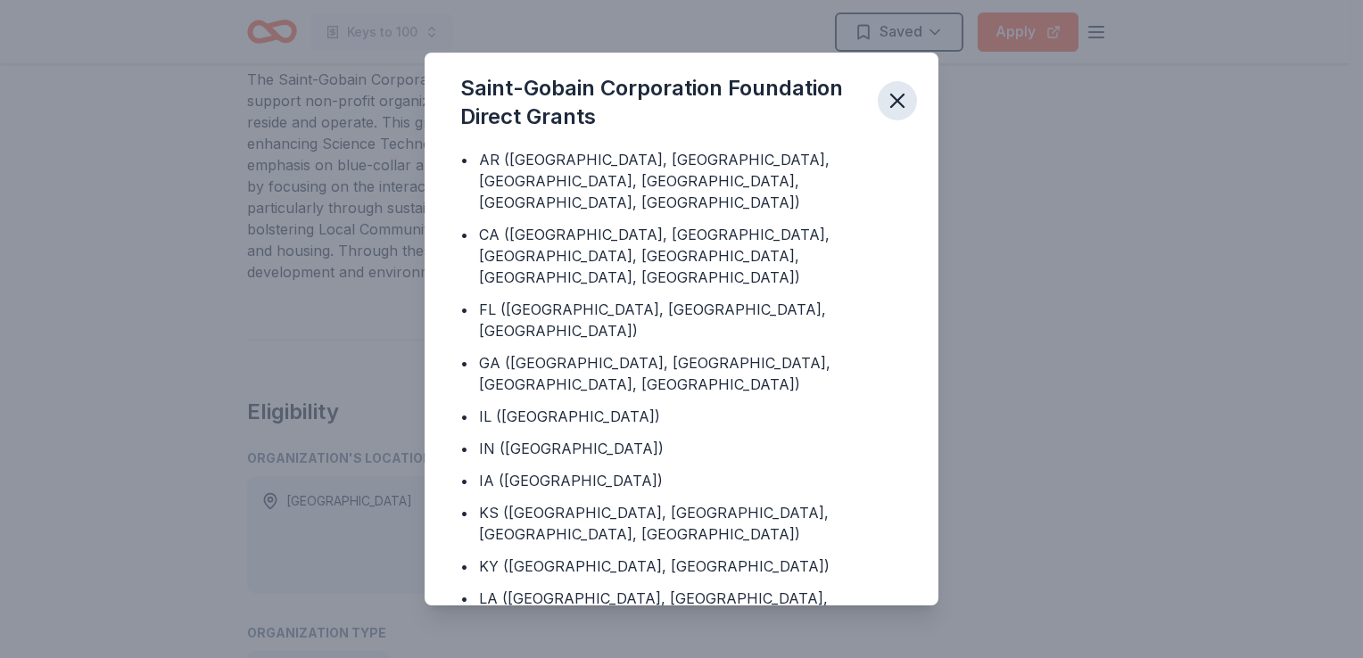
click at [897, 102] on icon "button" at bounding box center [897, 101] width 12 height 12
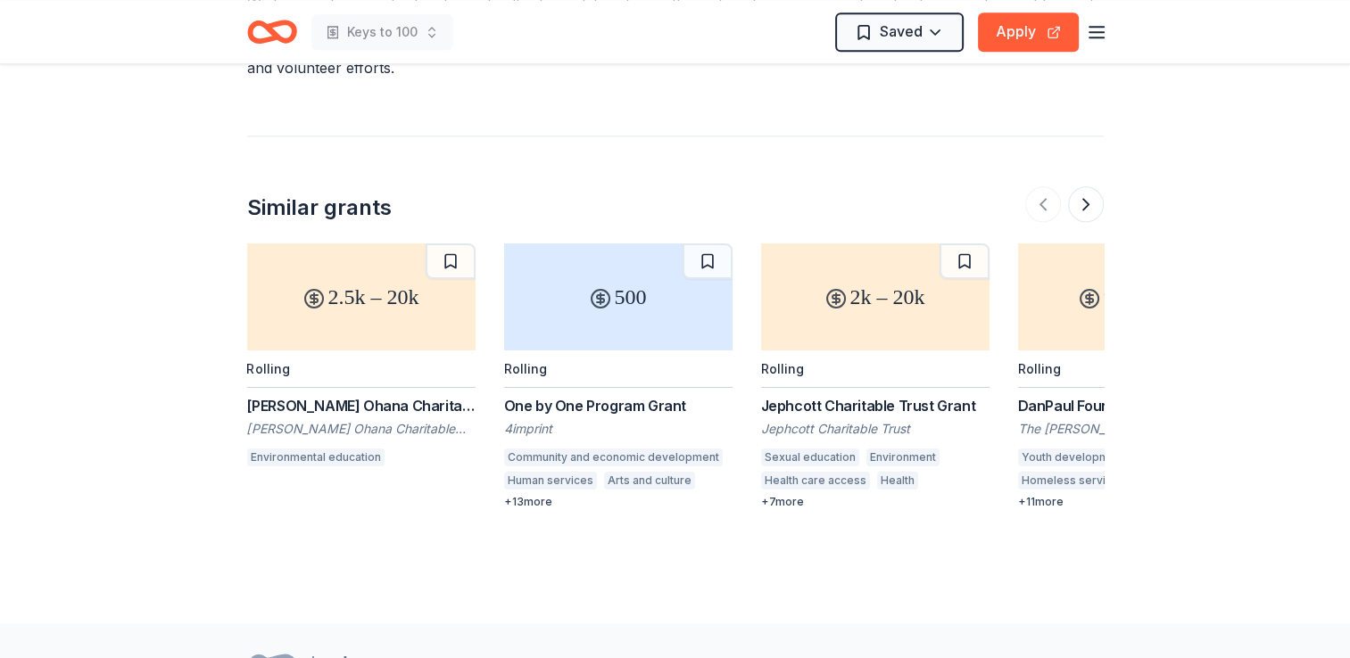
scroll to position [2213, 0]
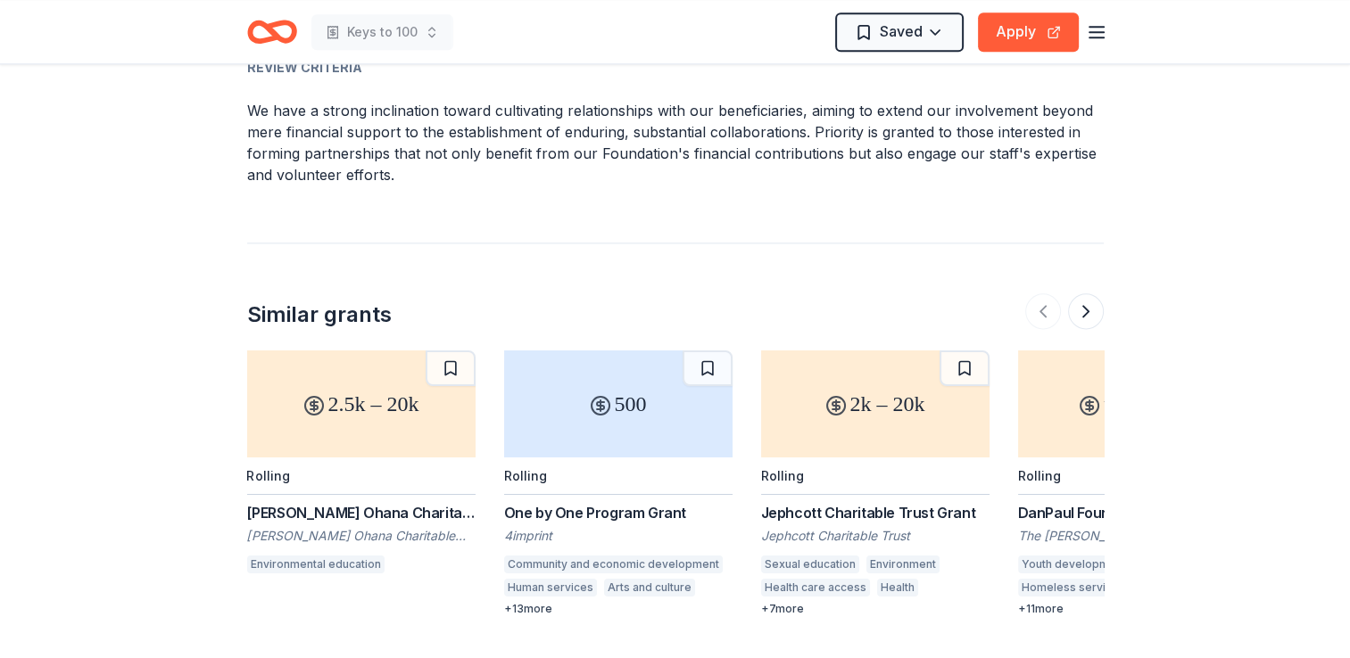
click at [1092, 37] on icon "button" at bounding box center [1096, 31] width 21 height 21
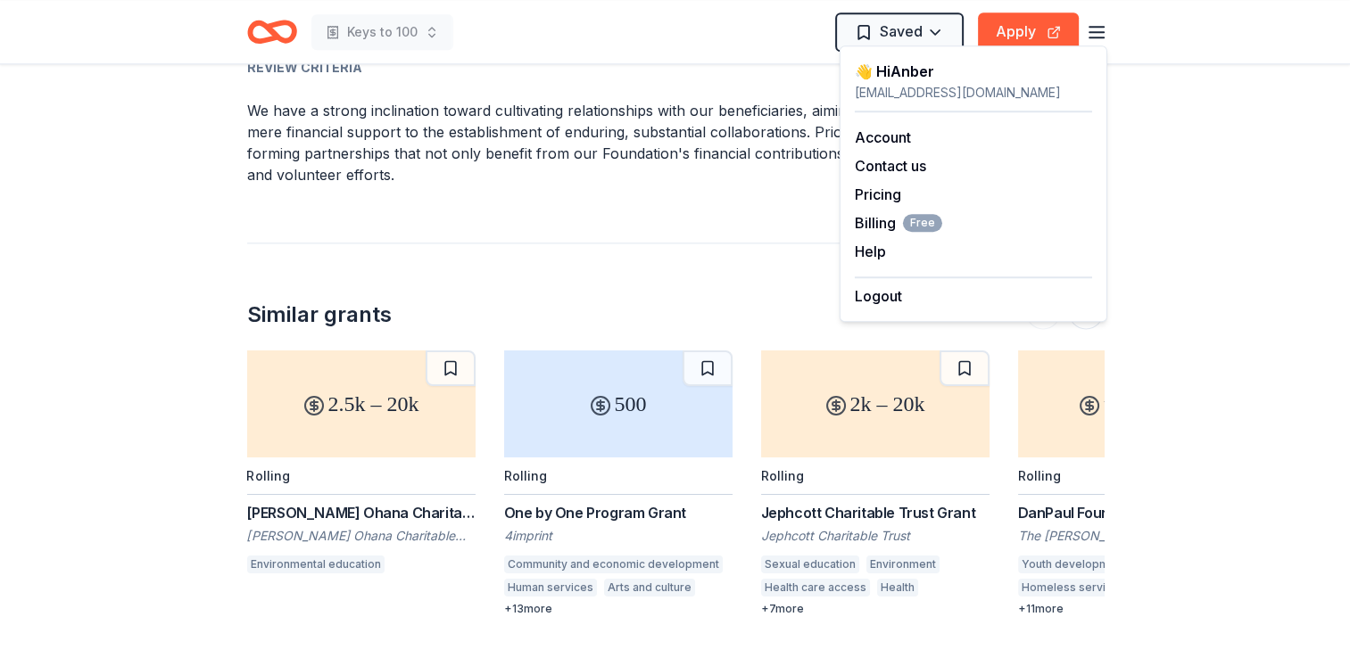
click at [910, 94] on div "sustainedlivingnow@gmail.com" at bounding box center [973, 92] width 237 height 21
click at [883, 138] on link "Account" at bounding box center [883, 137] width 56 height 18
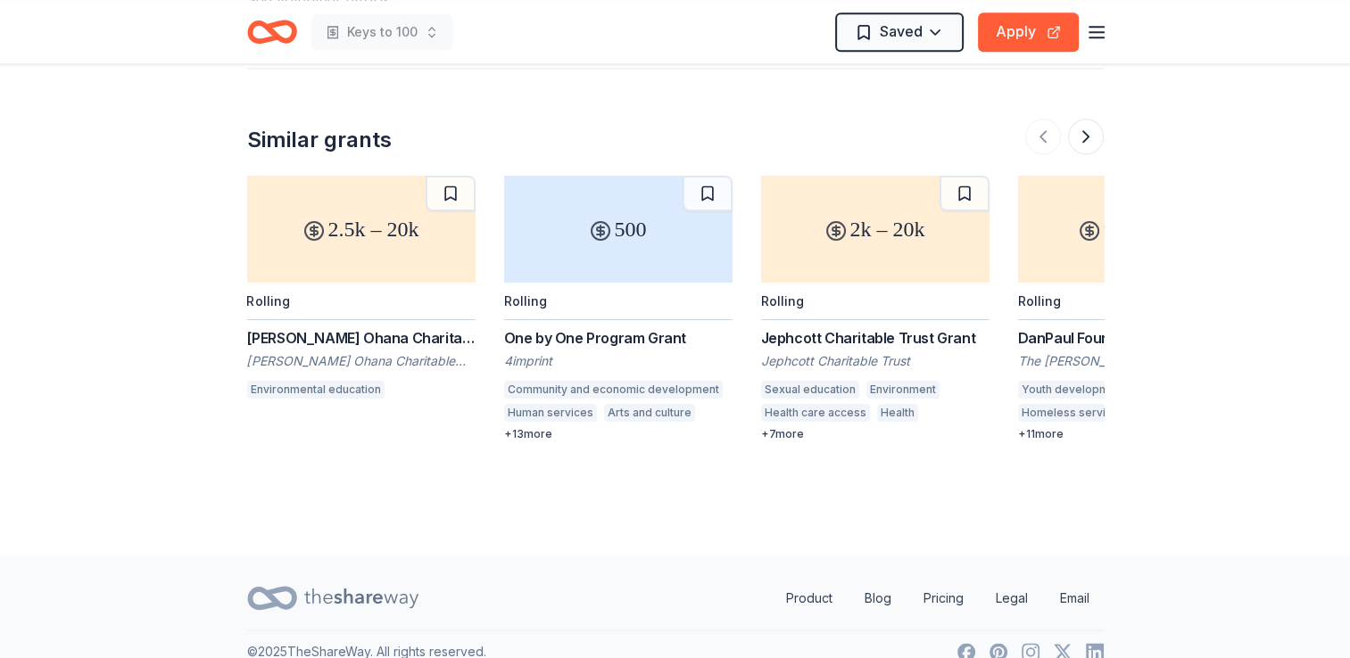
scroll to position [2366, 0]
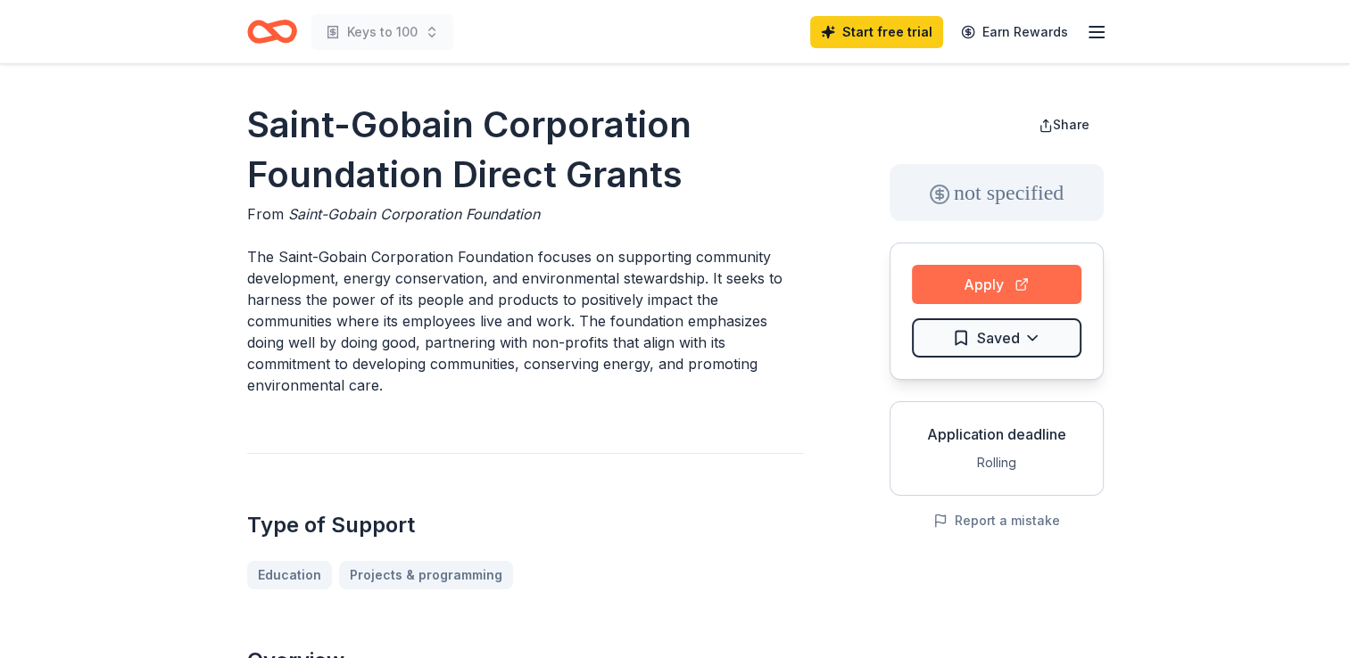
click at [997, 280] on button "Apply" at bounding box center [997, 284] width 170 height 39
click at [968, 284] on button "Apply" at bounding box center [997, 284] width 170 height 39
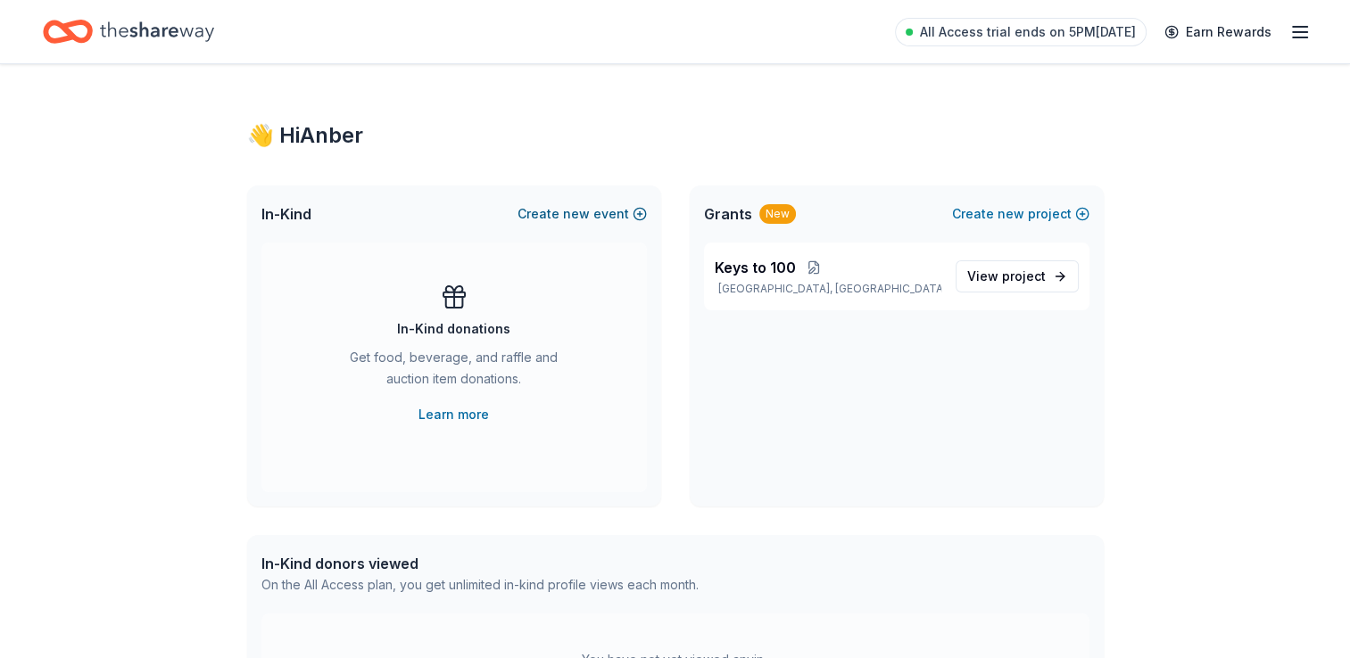
click at [590, 217] on span "new" at bounding box center [576, 213] width 27 height 21
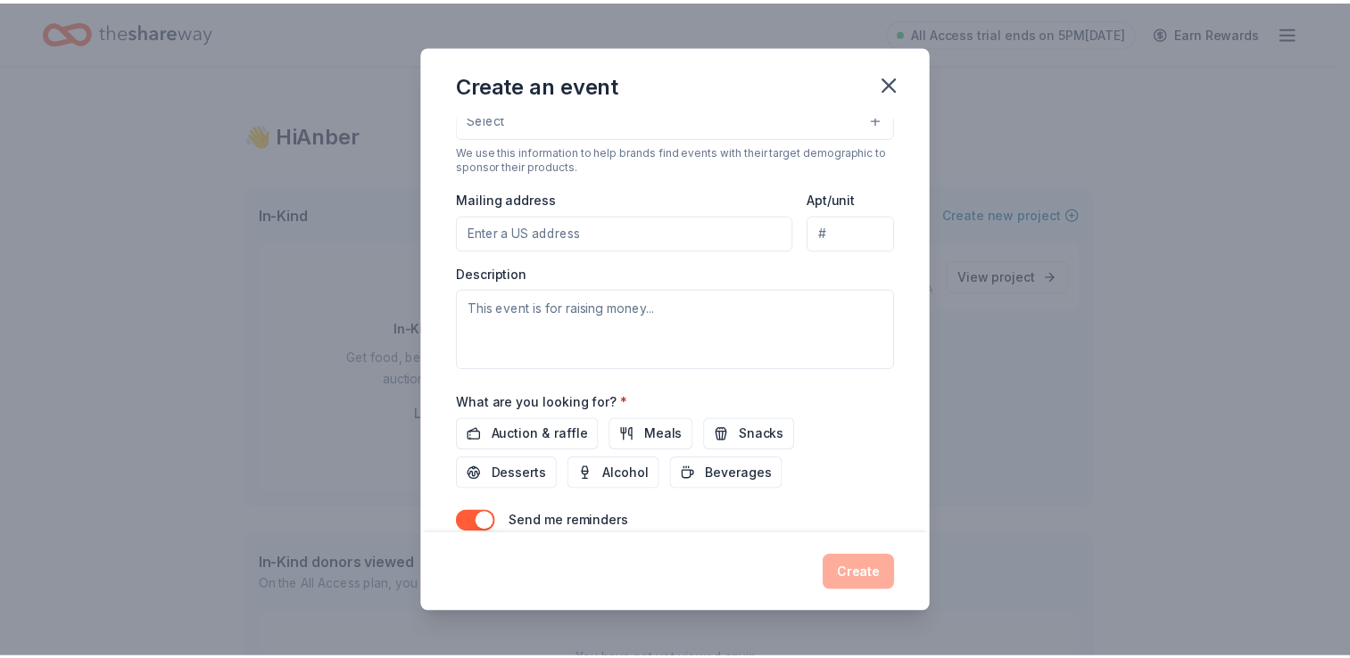
scroll to position [435, 0]
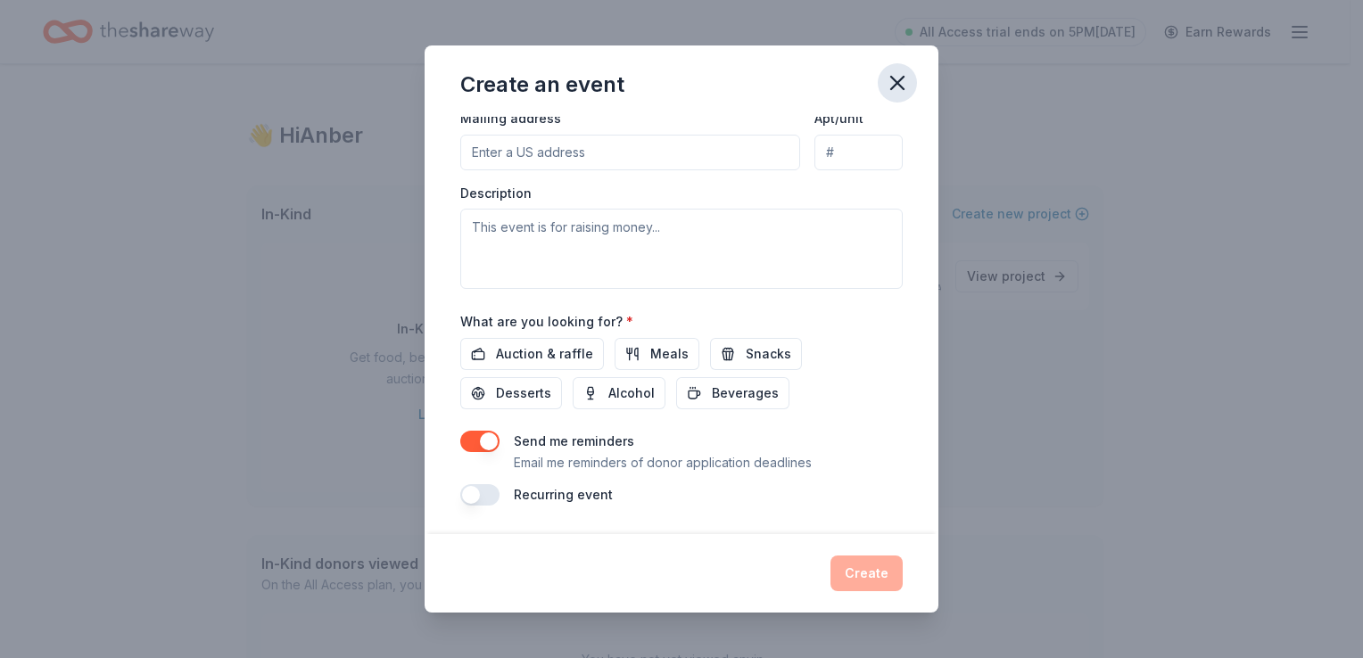
click at [906, 87] on icon "button" at bounding box center [897, 82] width 25 height 25
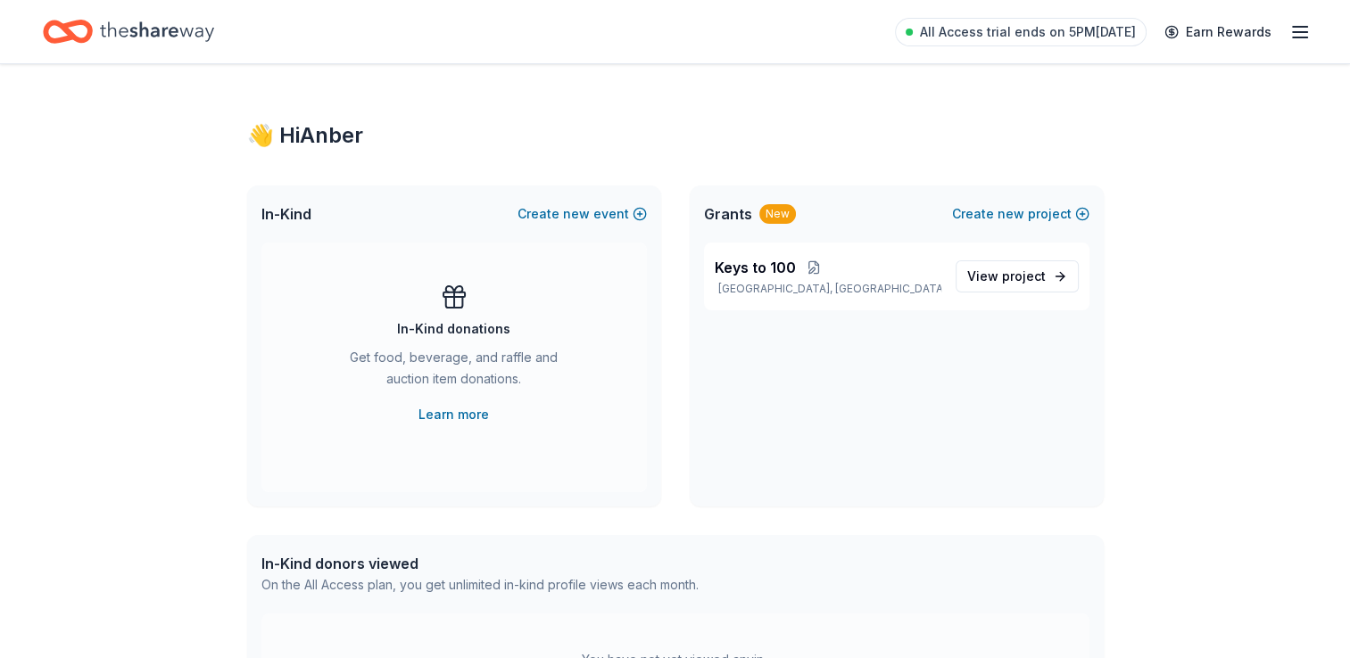
click at [729, 216] on span "Grants" at bounding box center [728, 213] width 48 height 21
click at [994, 215] on button "Create new project" at bounding box center [1020, 213] width 137 height 21
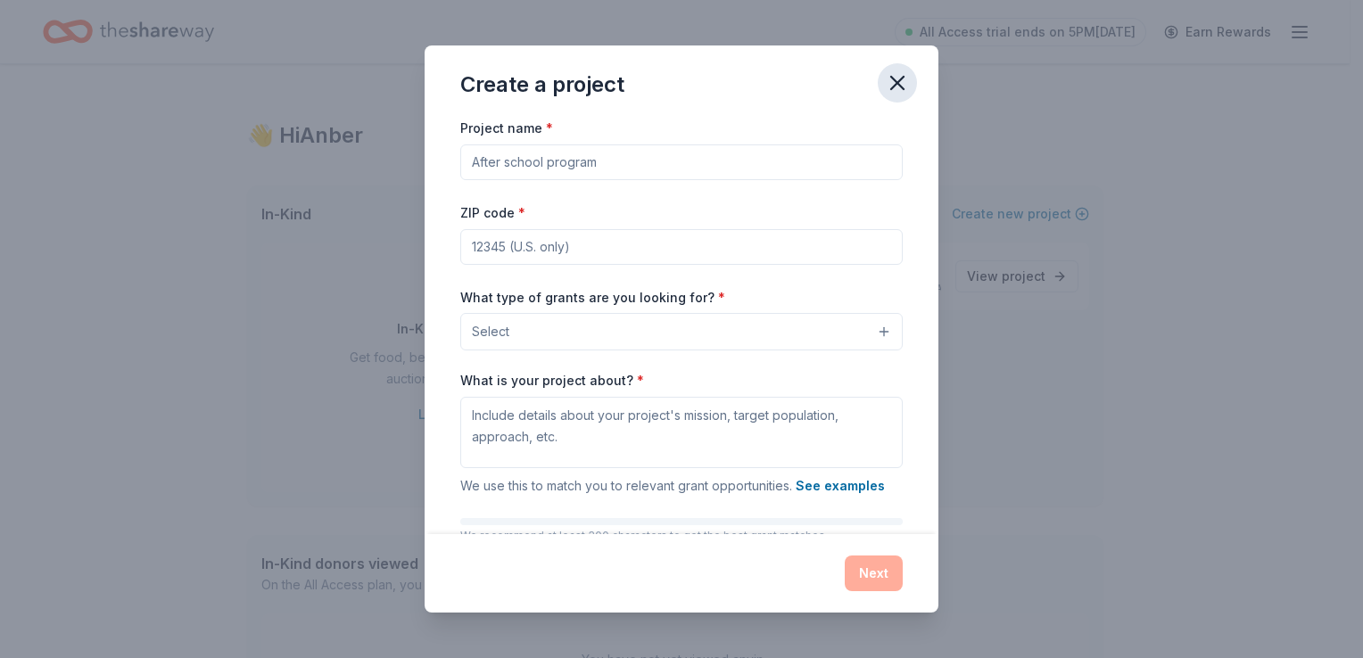
click at [898, 79] on icon "button" at bounding box center [897, 82] width 25 height 25
